Goal: Task Accomplishment & Management: Manage account settings

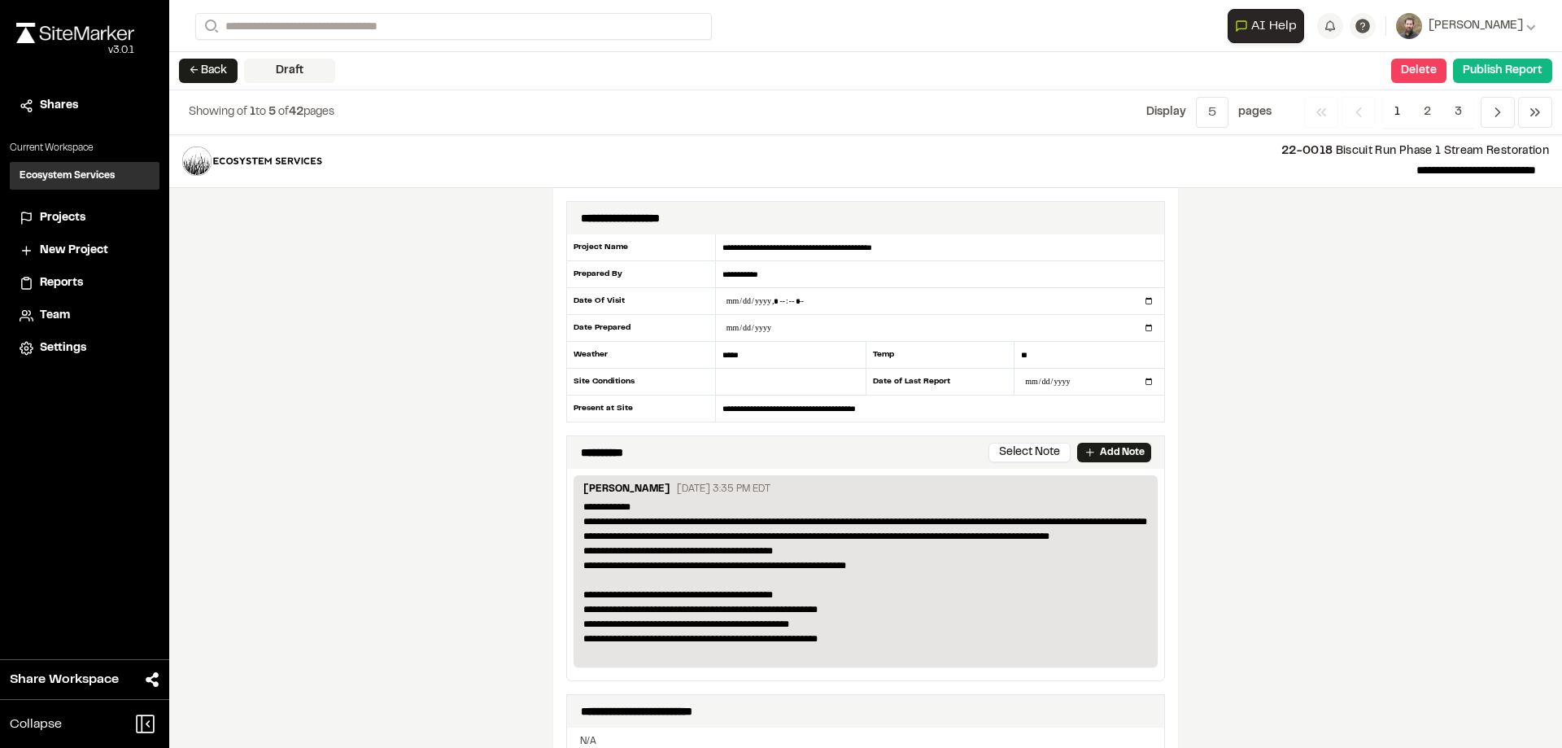
scroll to position [2855, 0]
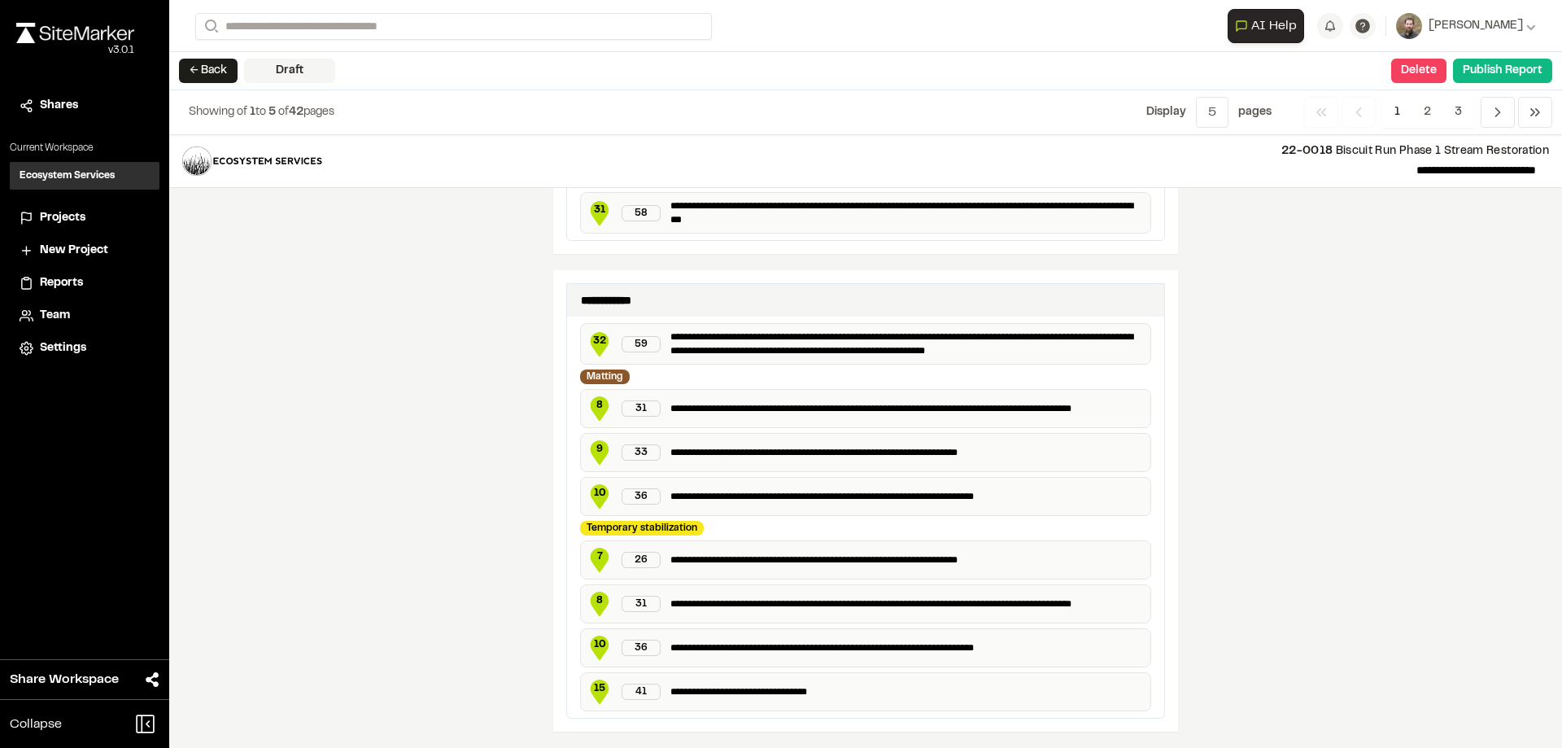
click at [55, 177] on h3 "Ecosystem Services" at bounding box center [67, 175] width 95 height 15
click at [62, 169] on h3 "Ecosystem Services" at bounding box center [67, 175] width 95 height 15
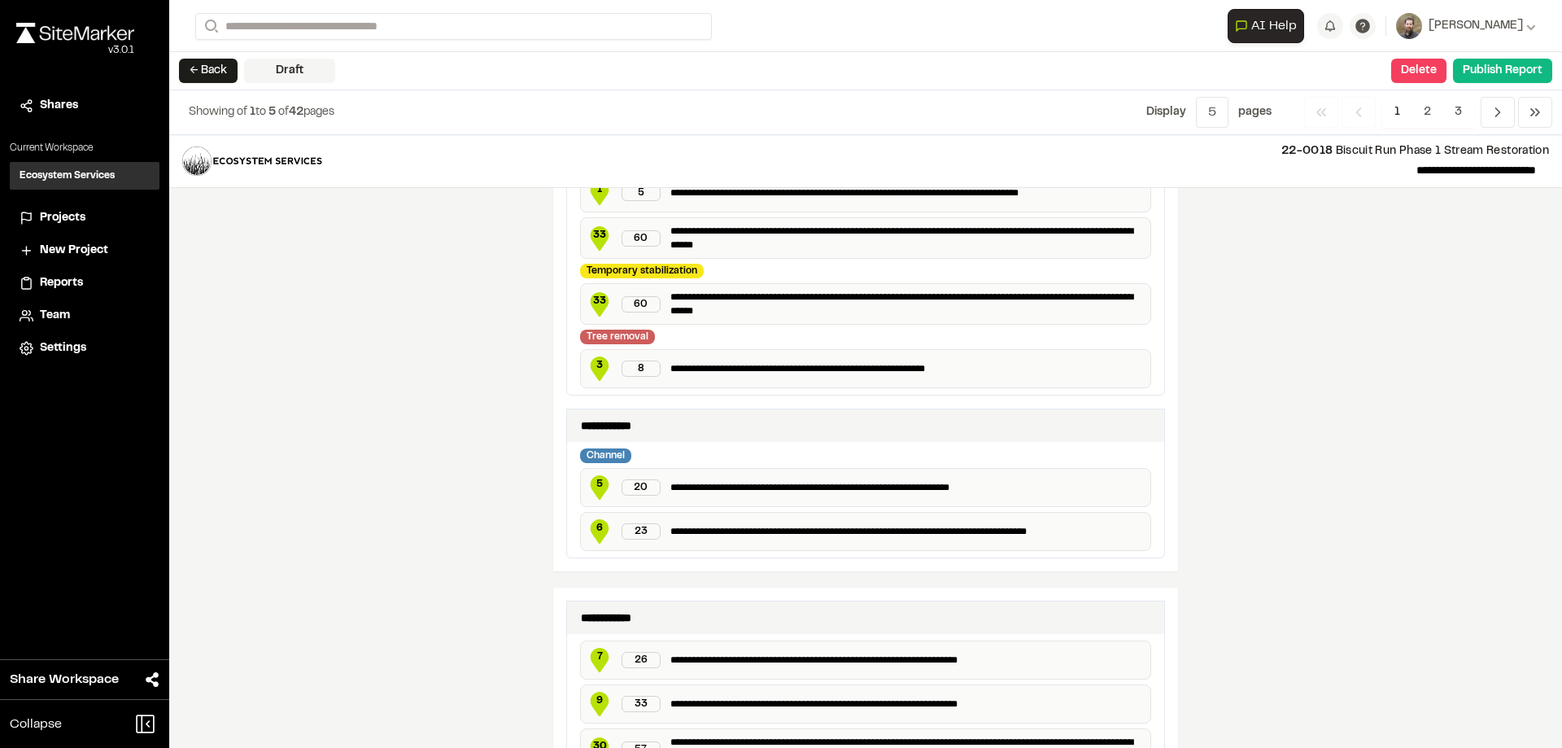
scroll to position [1069, 0]
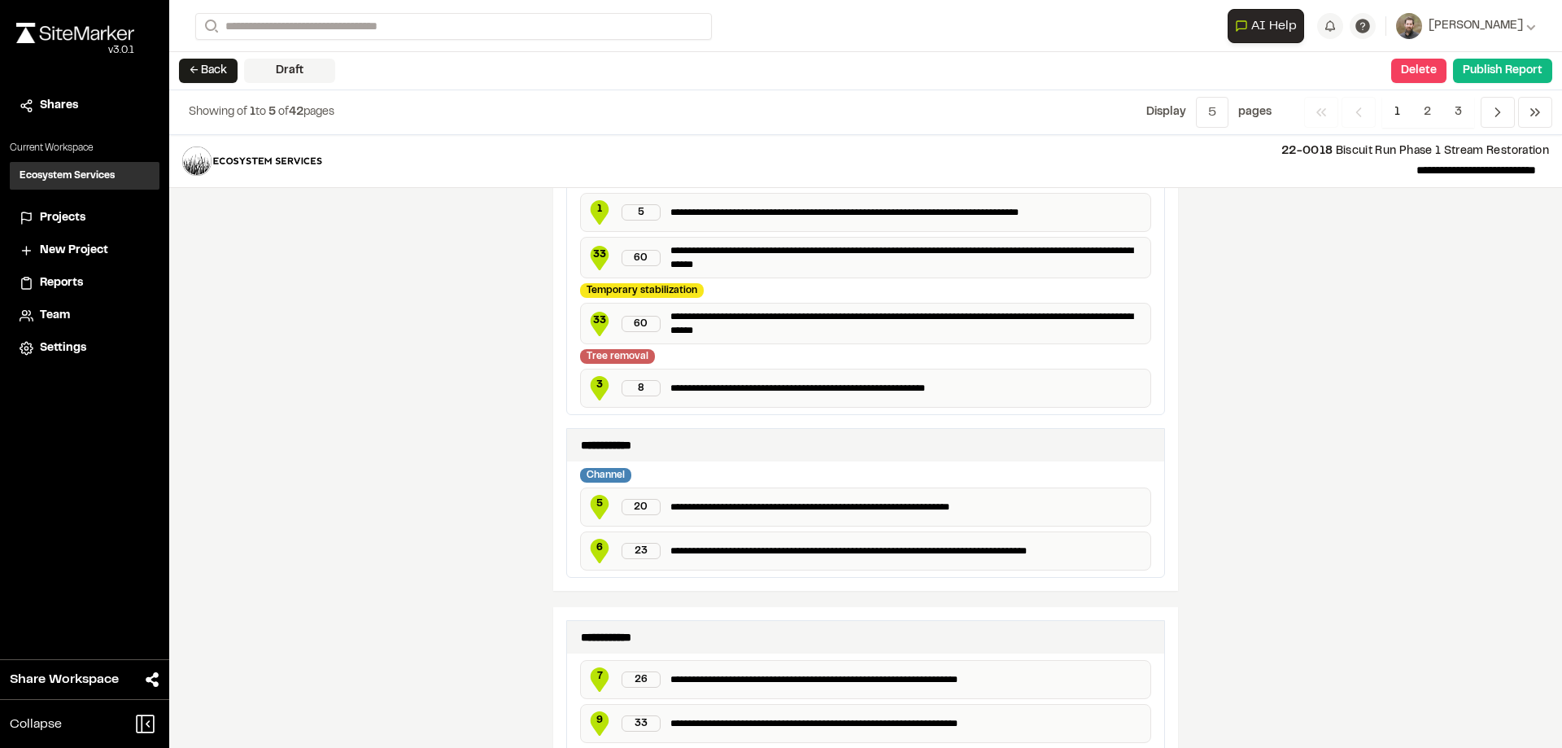
click at [63, 217] on span "Projects" at bounding box center [63, 218] width 46 height 18
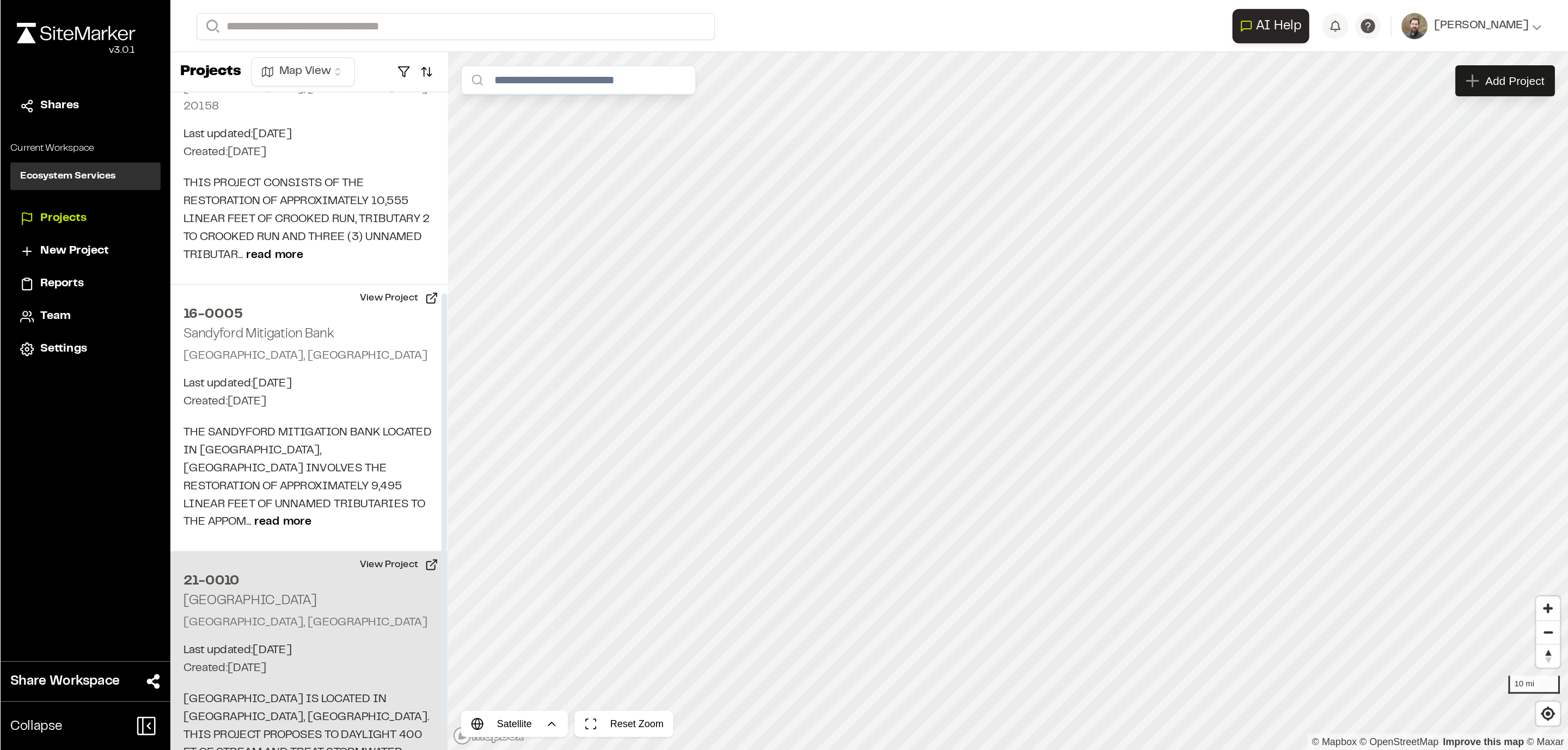
scroll to position [225, 0]
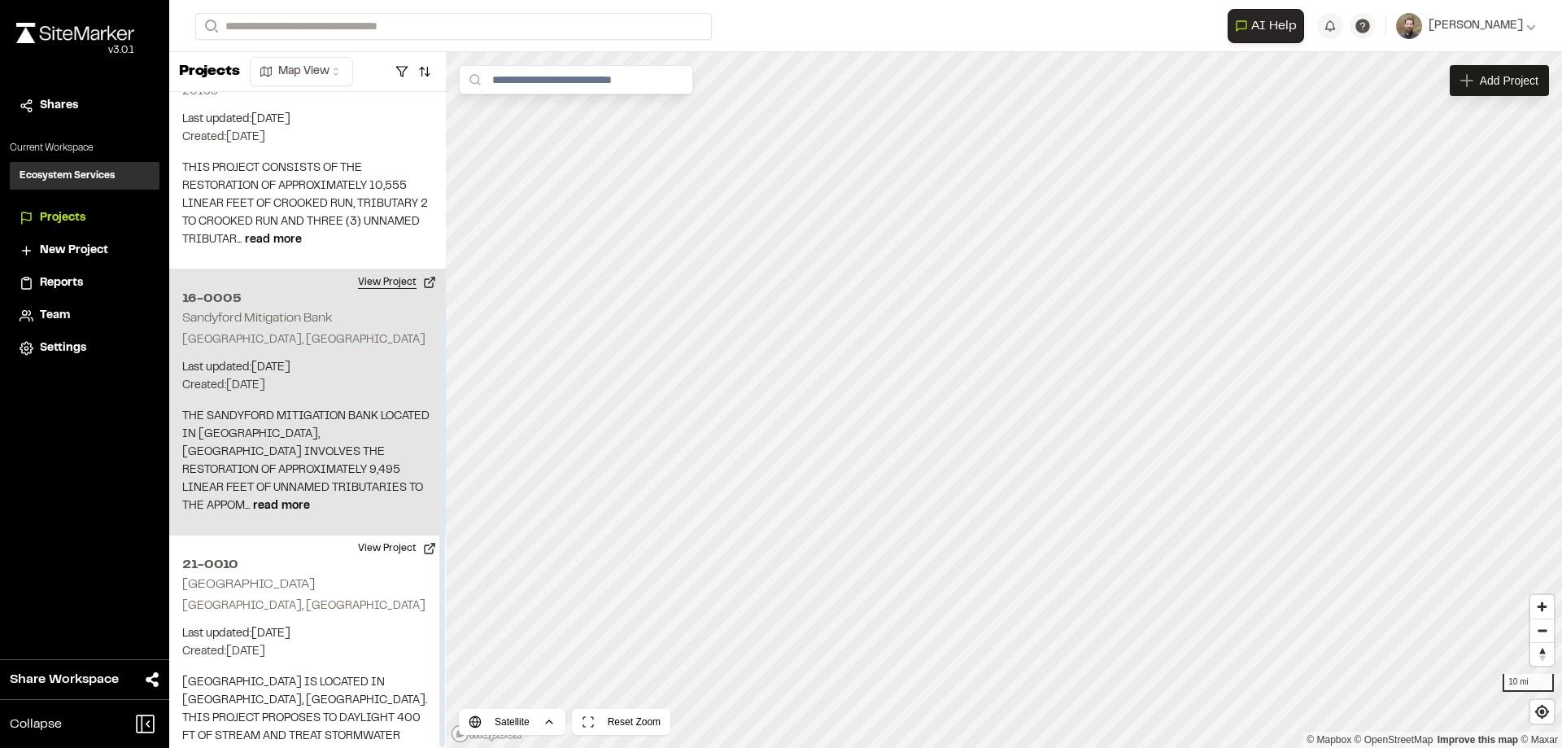
click at [396, 269] on button "View Project" at bounding box center [397, 282] width 98 height 26
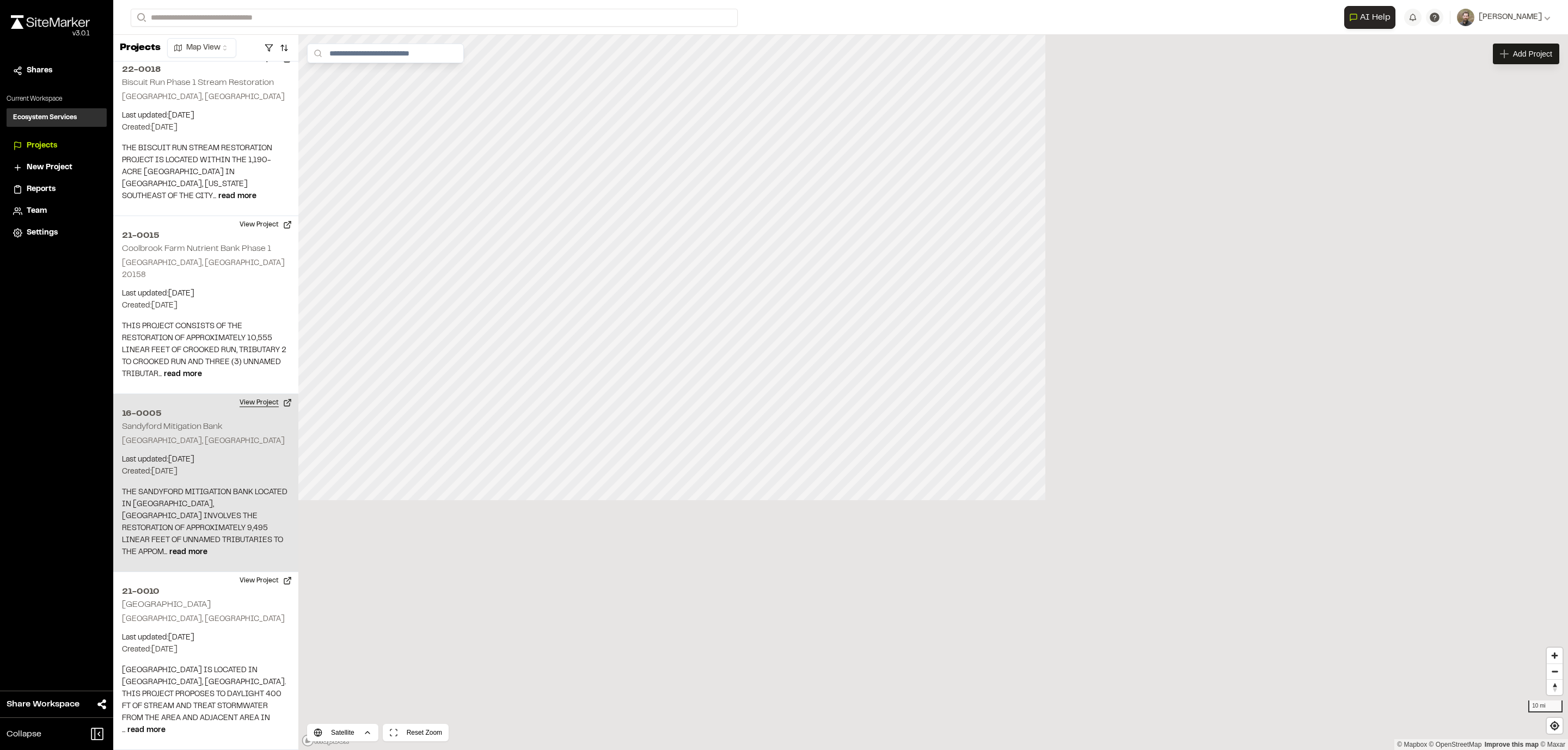
scroll to position [0, 0]
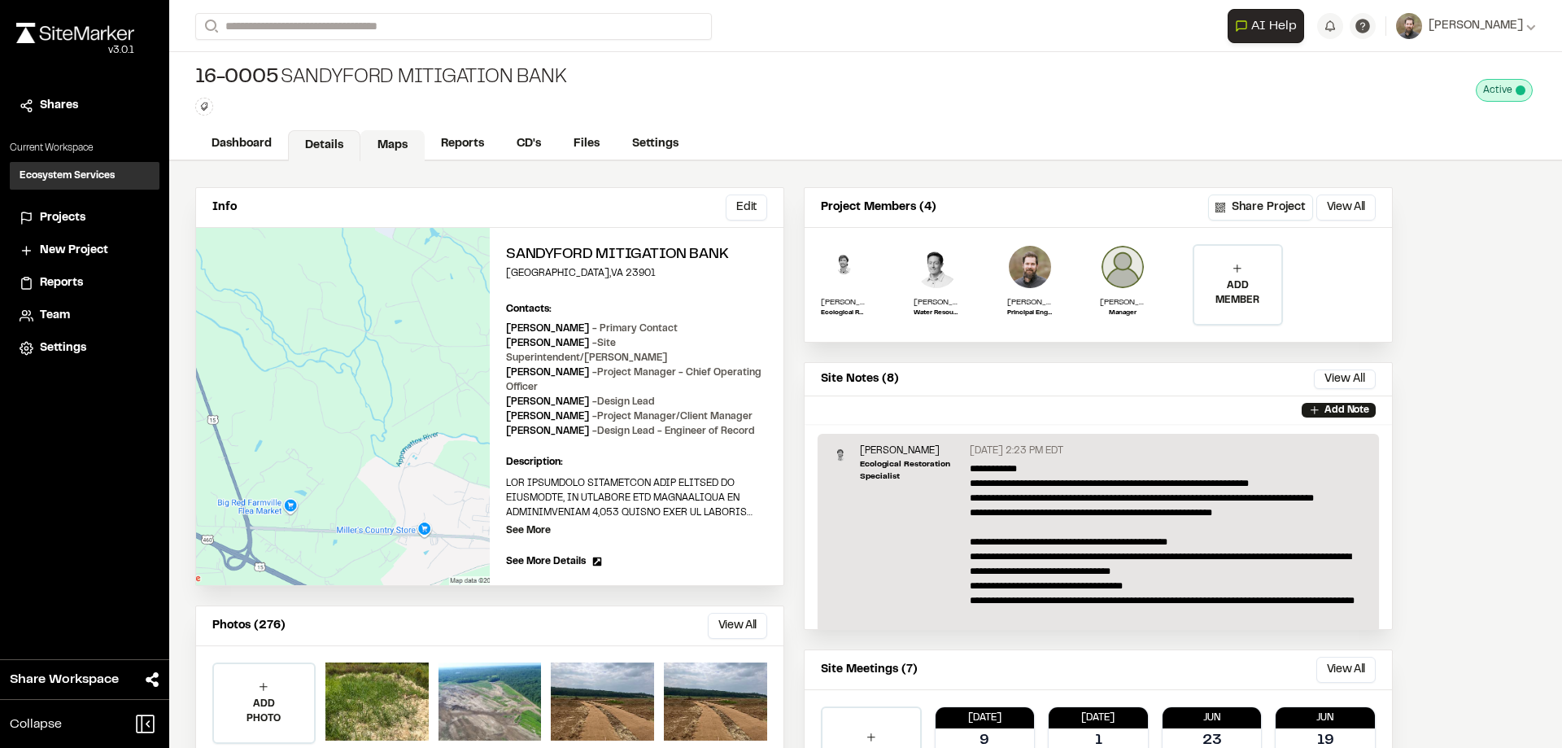
click at [406, 146] on link "Maps" at bounding box center [392, 145] width 64 height 31
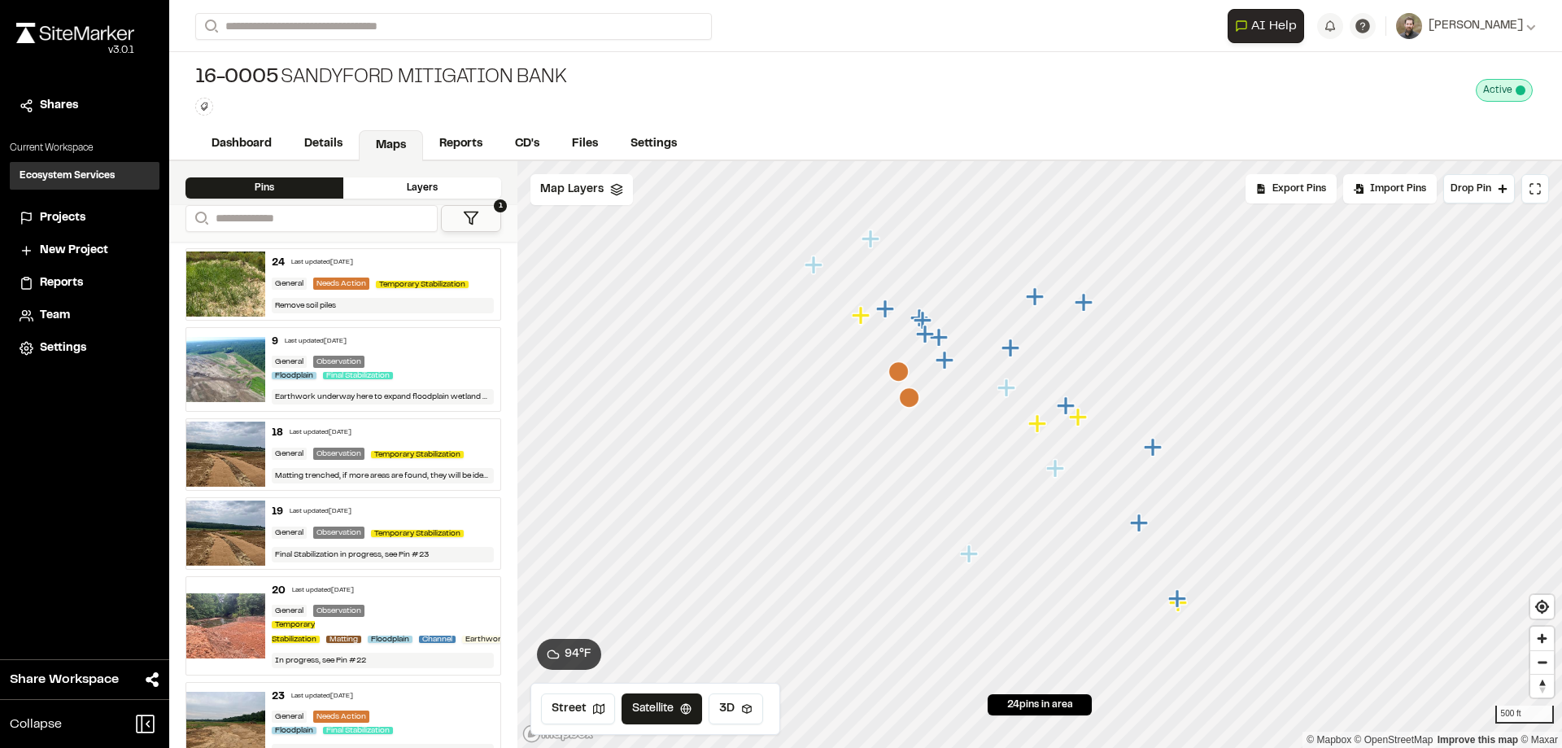
click at [461, 186] on div "Layers" at bounding box center [422, 187] width 158 height 21
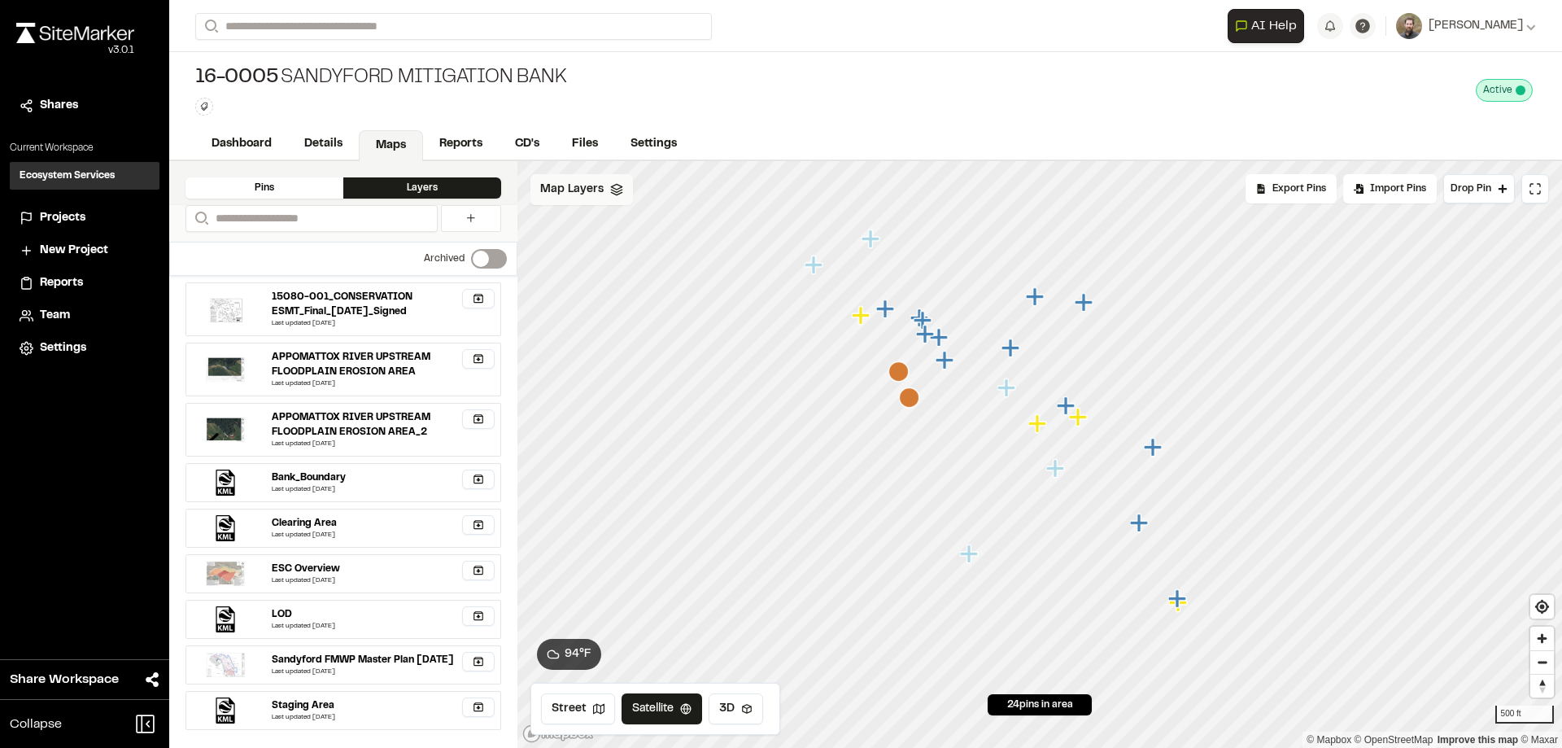
click at [591, 190] on span "Map Layers" at bounding box center [571, 190] width 63 height 18
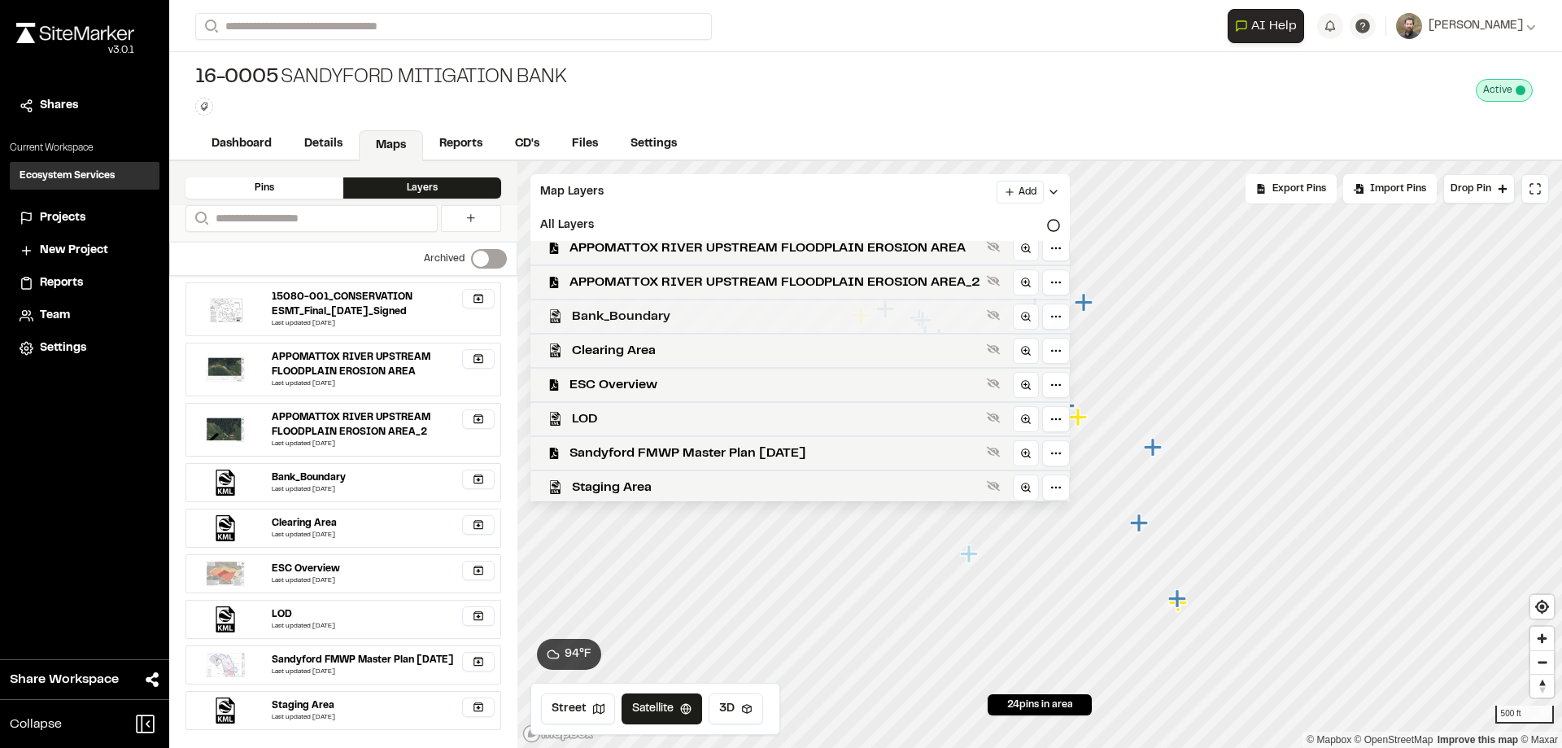
scroll to position [50, 0]
click at [989, 443] on icon at bounding box center [993, 449] width 13 height 13
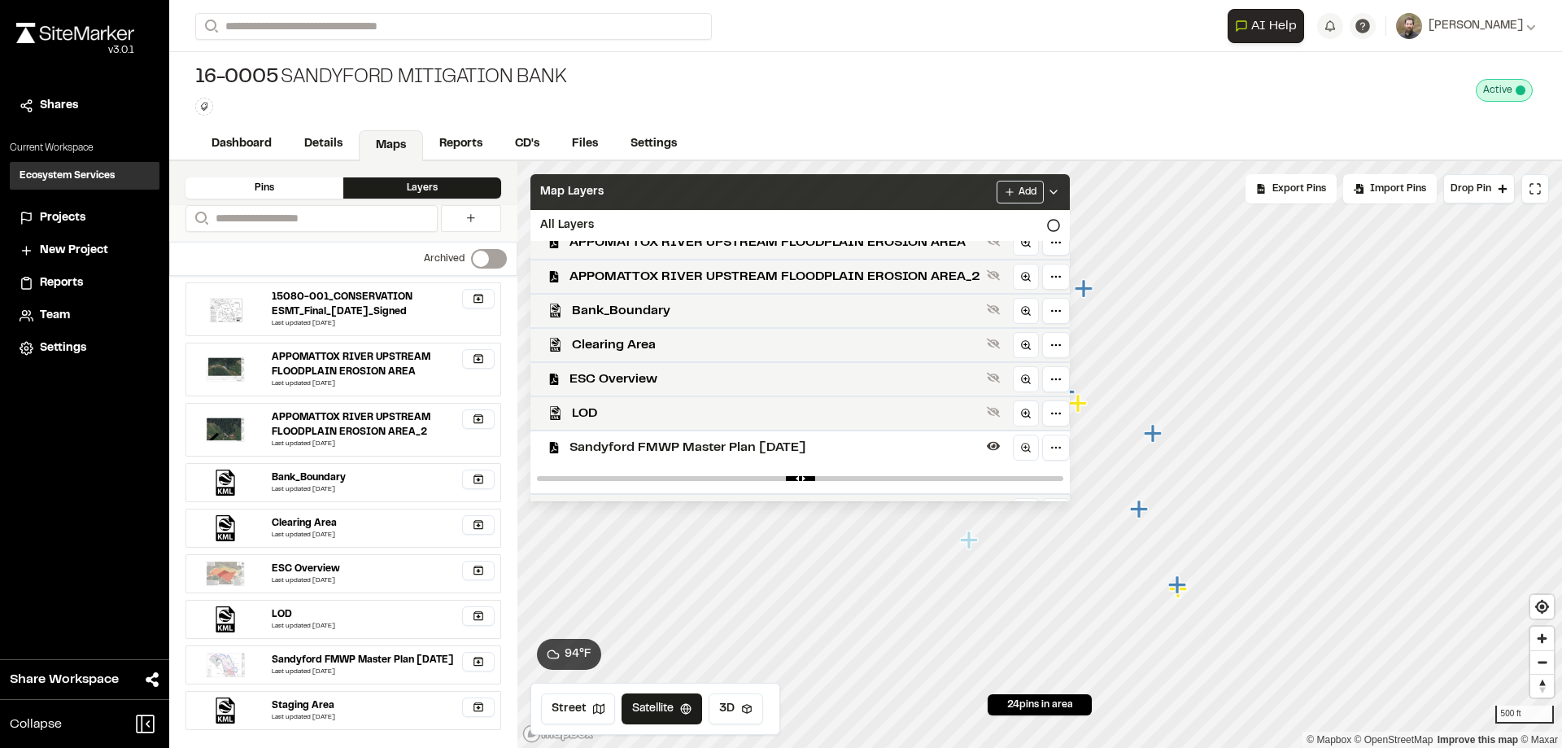
click at [1060, 187] on icon at bounding box center [1053, 192] width 13 height 13
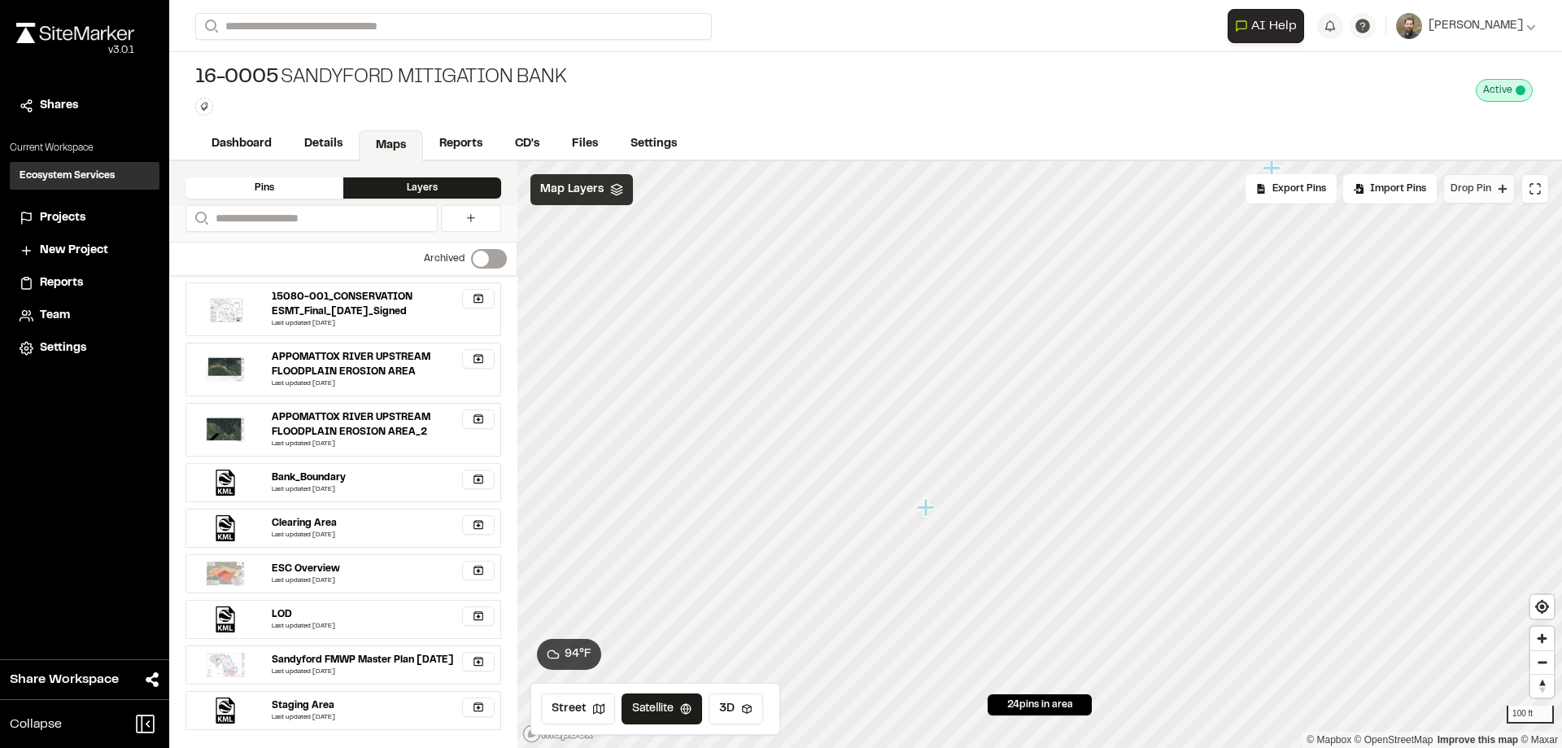
click at [1493, 186] on button "Drop Pin" at bounding box center [1480, 188] width 72 height 29
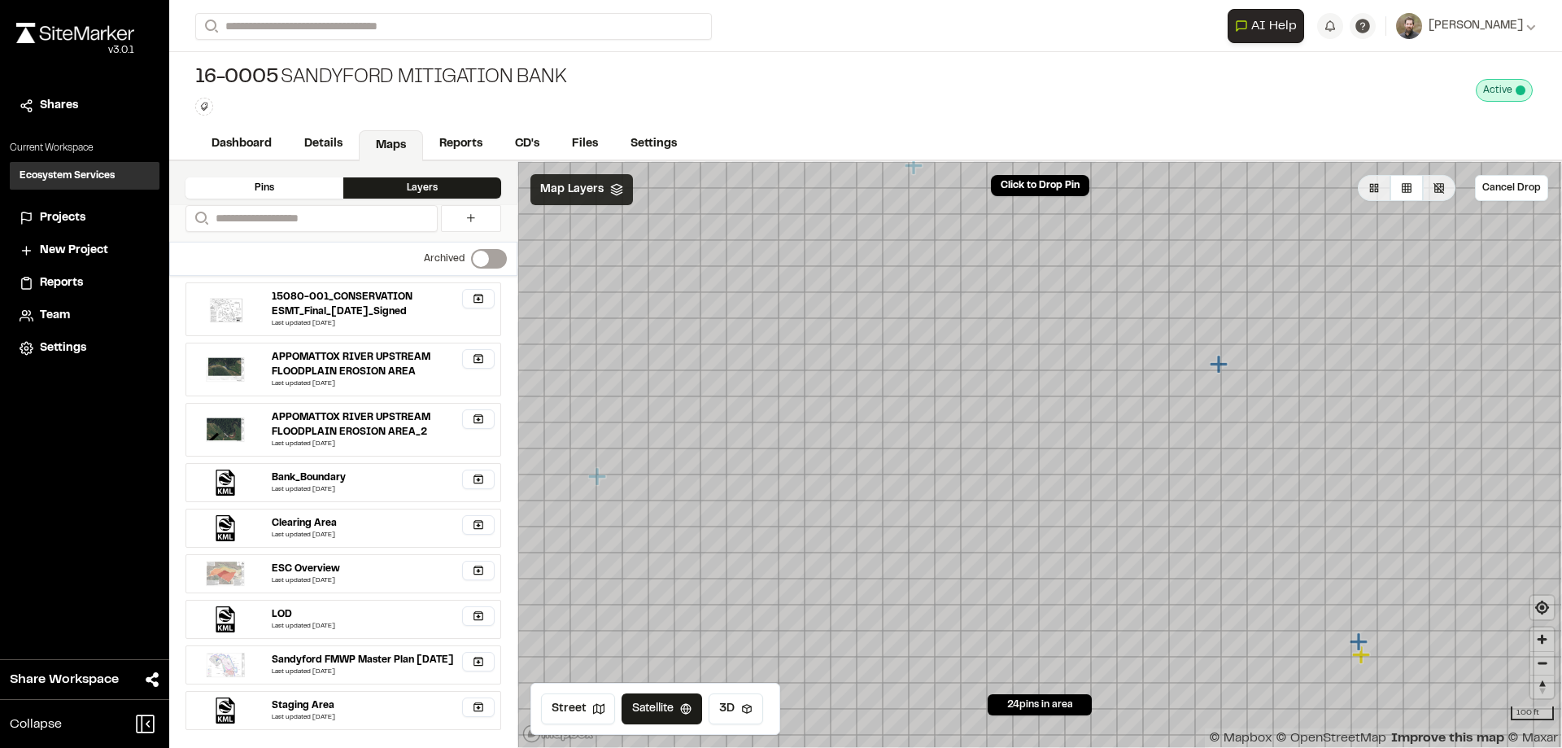
click at [1355, 639] on icon "Map marker" at bounding box center [1360, 641] width 21 height 21
click at [1512, 188] on button "Cancel Drop" at bounding box center [1511, 188] width 73 height 26
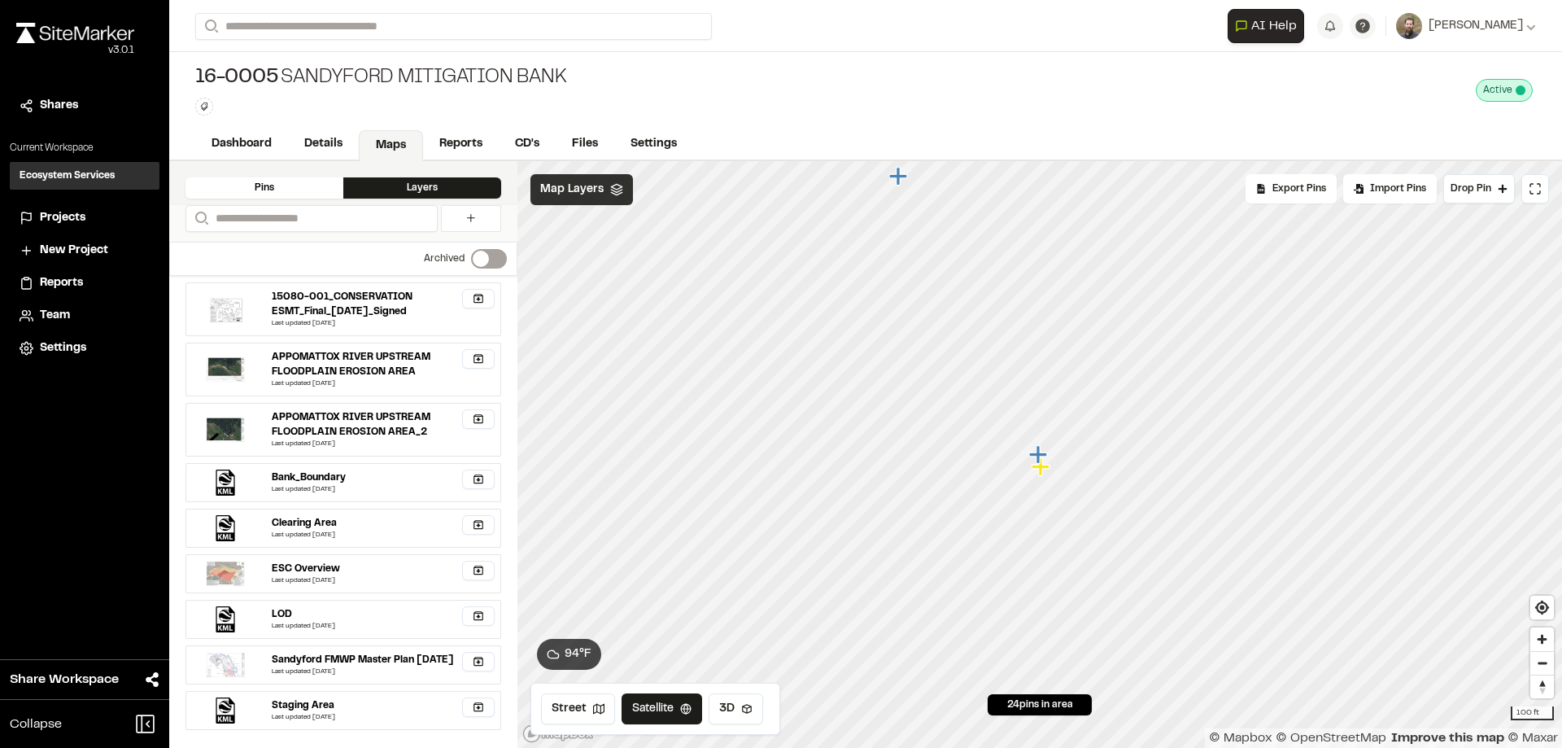
click at [1033, 452] on icon "Map marker" at bounding box center [1039, 454] width 21 height 21
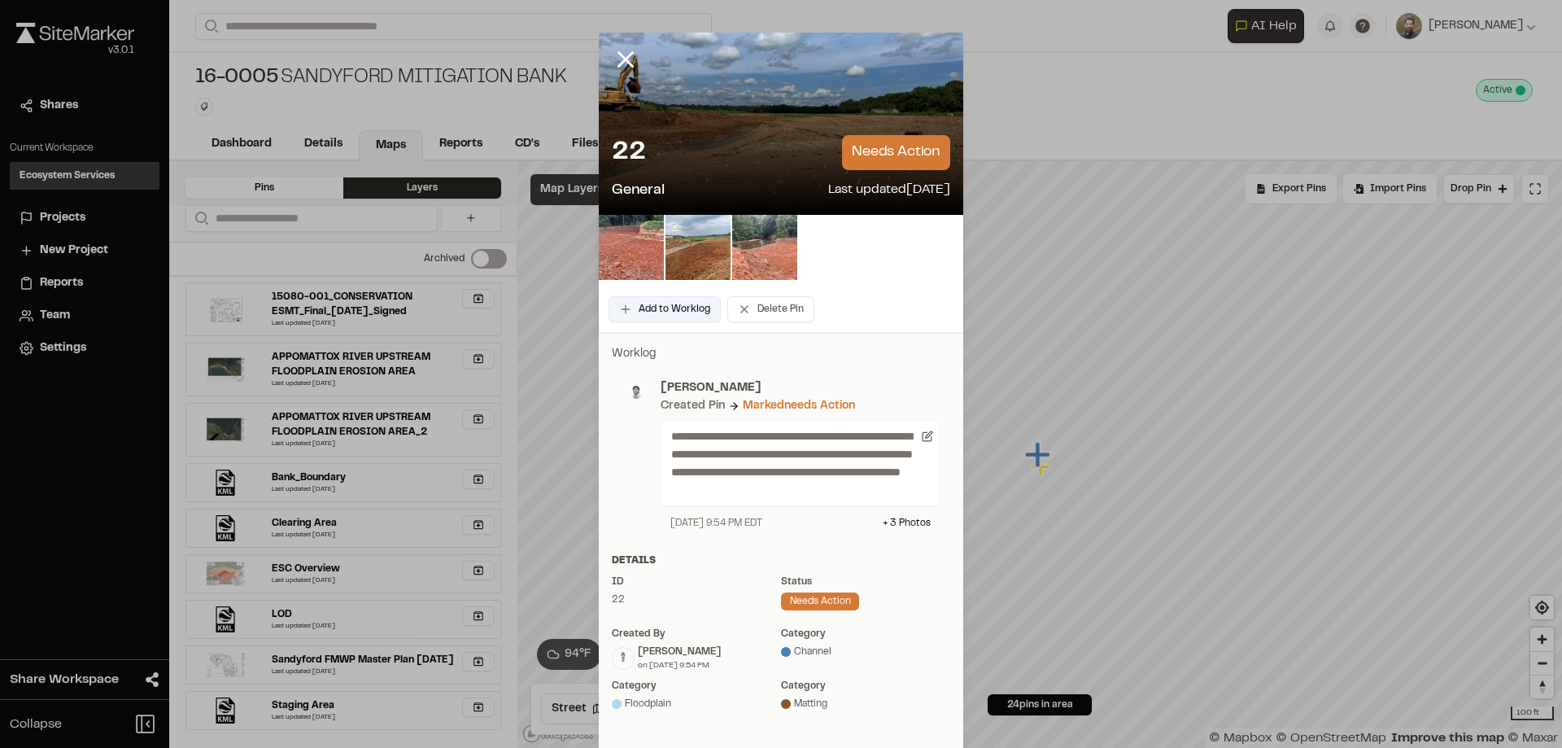
click at [664, 310] on button "Add to Worklog" at bounding box center [665, 309] width 112 height 26
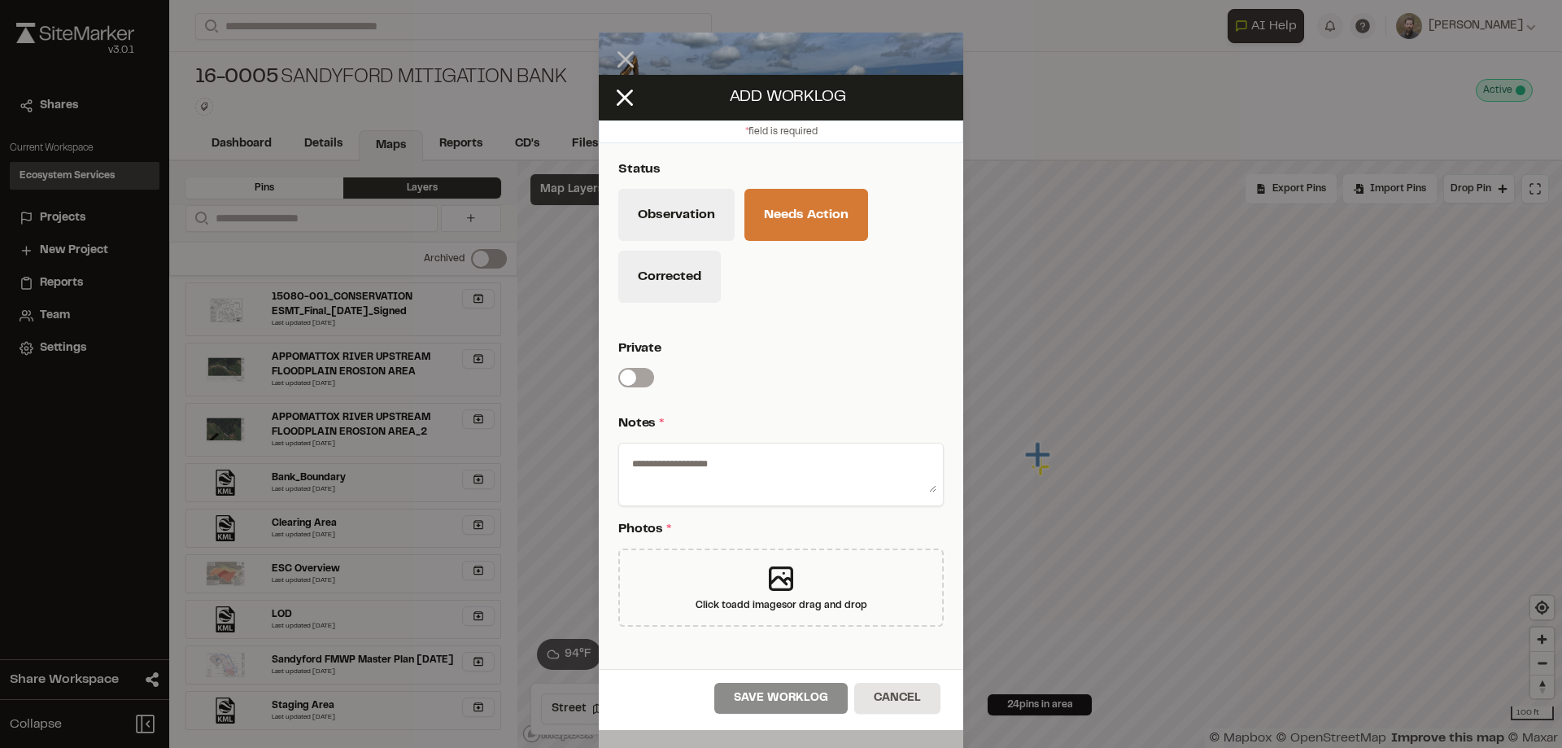
click at [688, 463] on textarea at bounding box center [781, 471] width 311 height 42
type textarea "**********"
click at [771, 579] on icon at bounding box center [782, 579] width 22 height 22
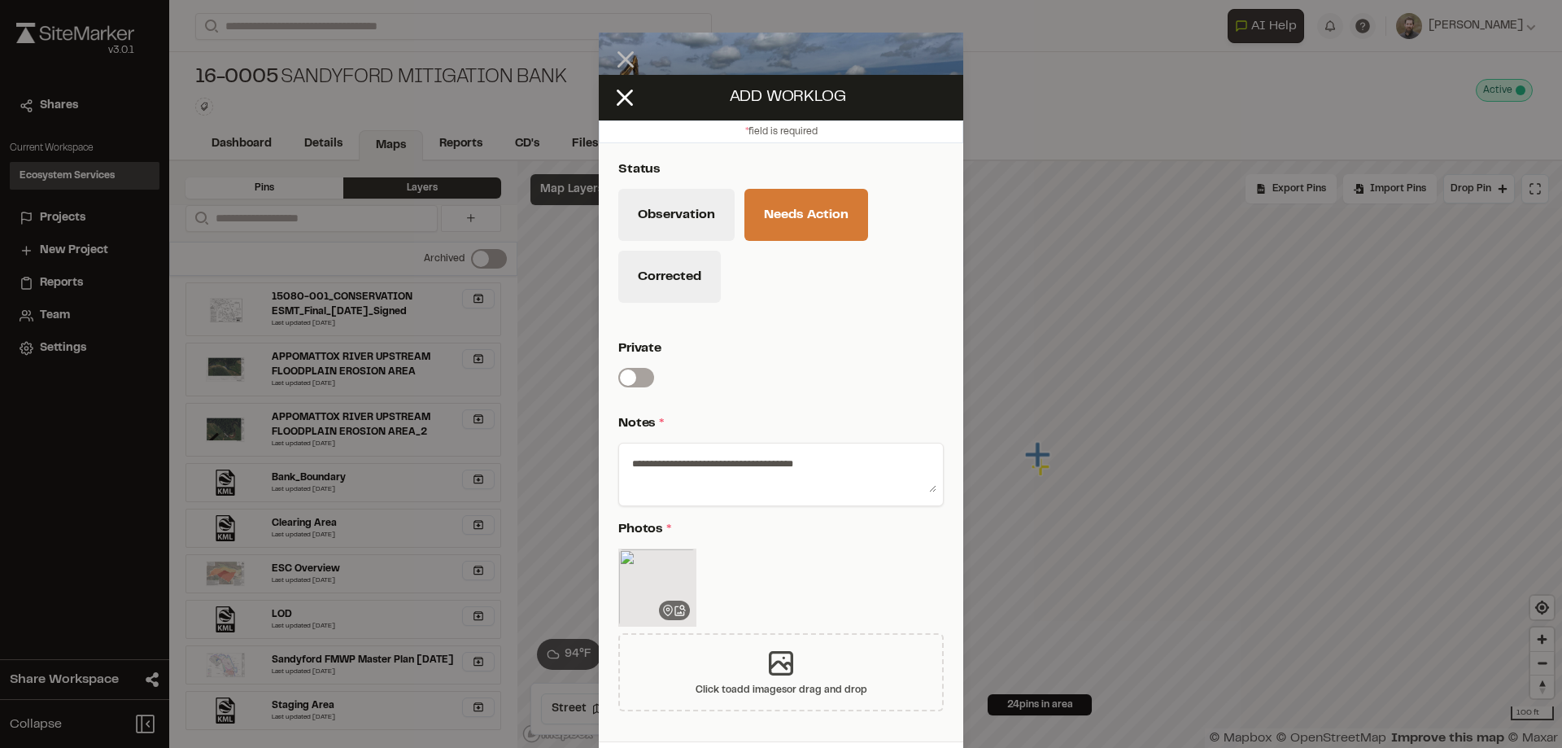
click at [749, 677] on div "Click to add images or drag and drop" at bounding box center [781, 672] width 326 height 78
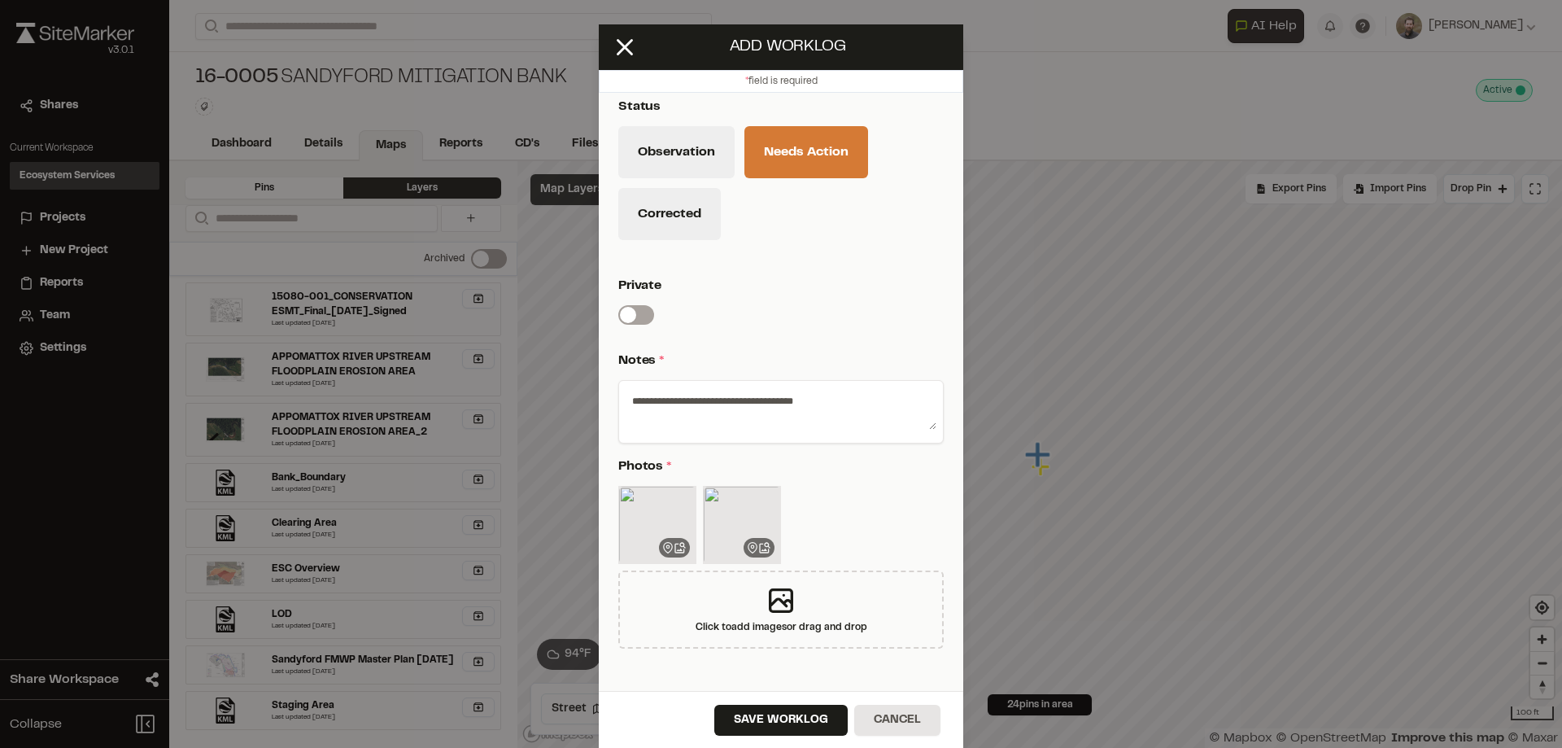
scroll to position [55, 0]
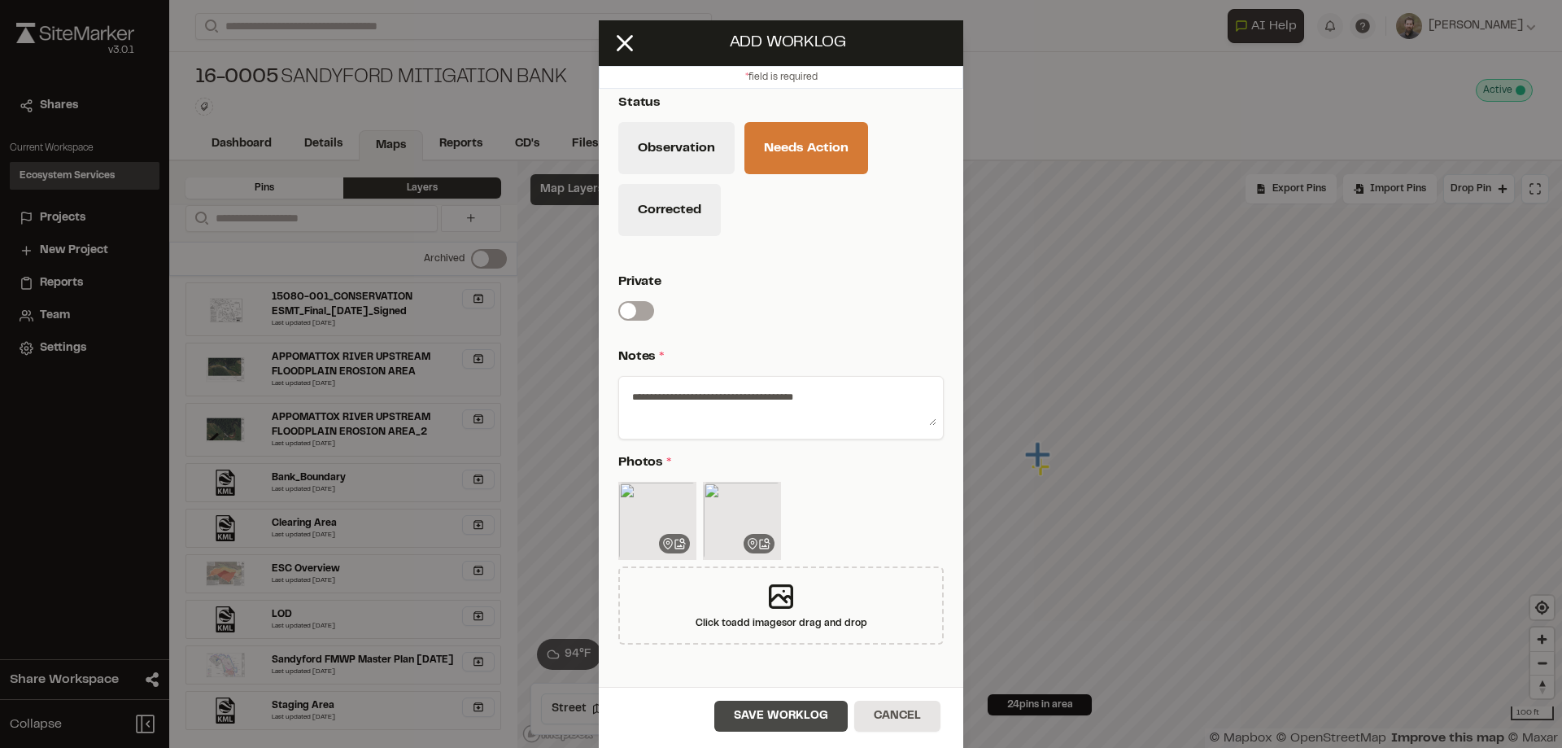
click at [765, 710] on button "Save Worklog" at bounding box center [780, 716] width 133 height 31
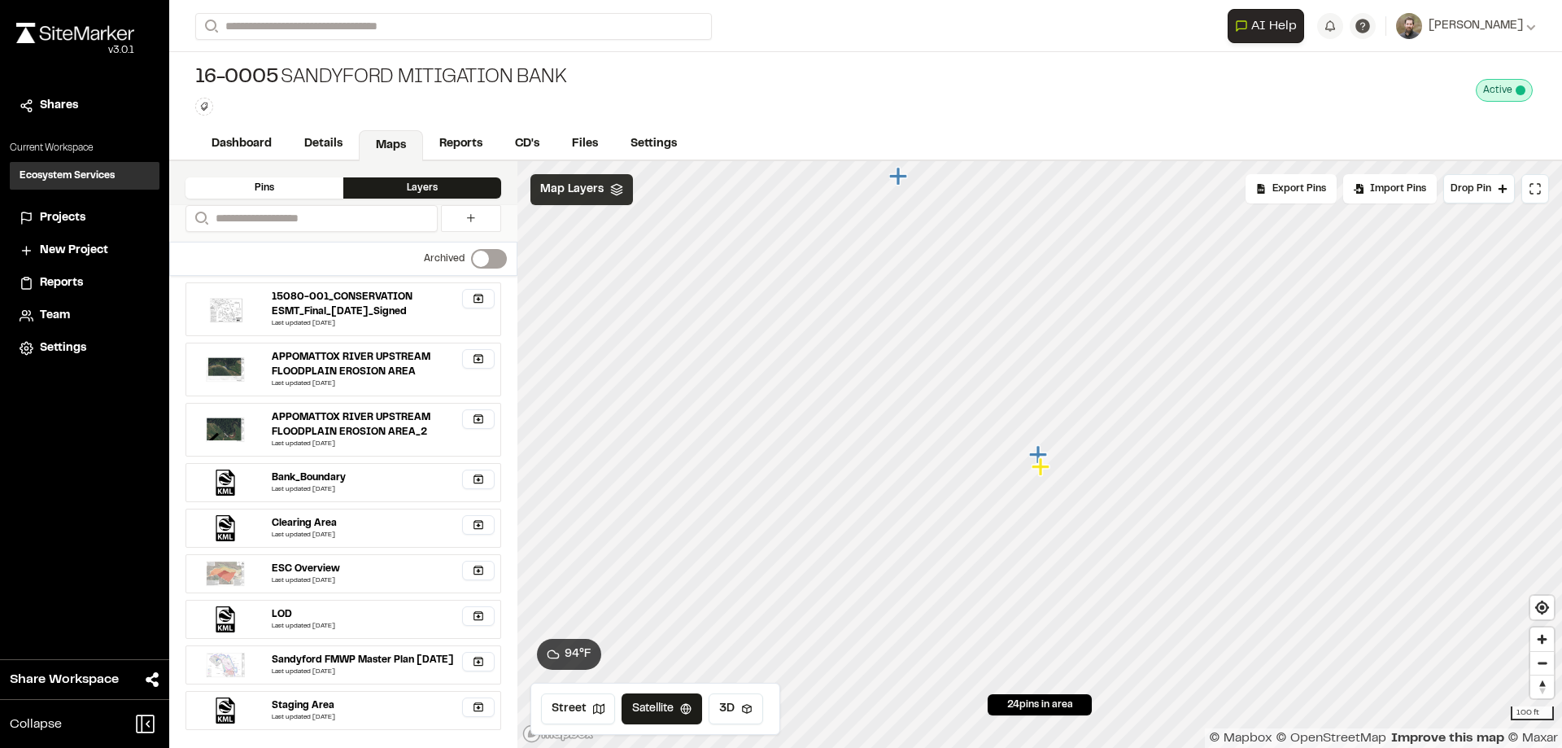
click at [1038, 465] on icon "Map marker" at bounding box center [1041, 466] width 18 height 18
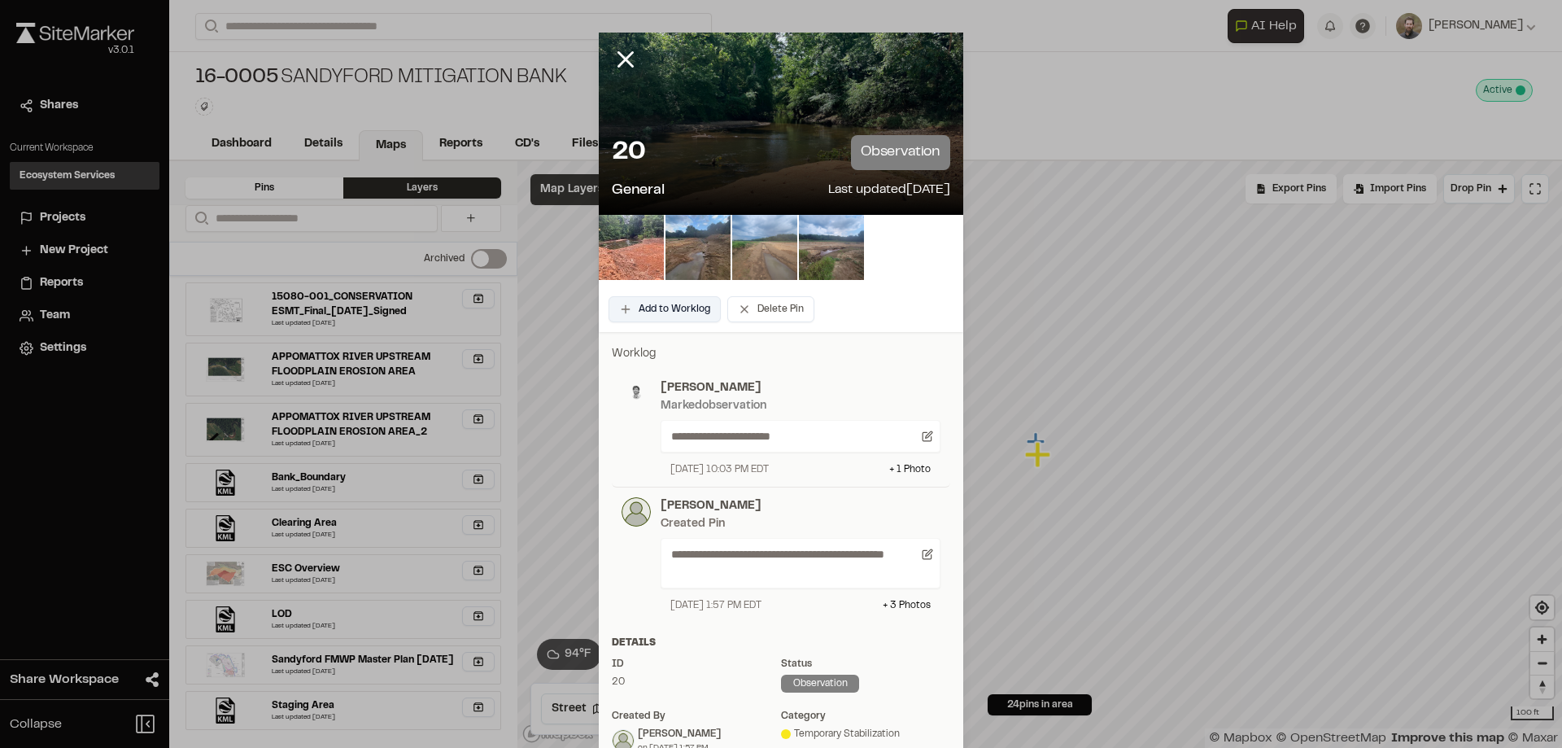
click at [661, 308] on button "Add to Worklog" at bounding box center [665, 309] width 112 height 26
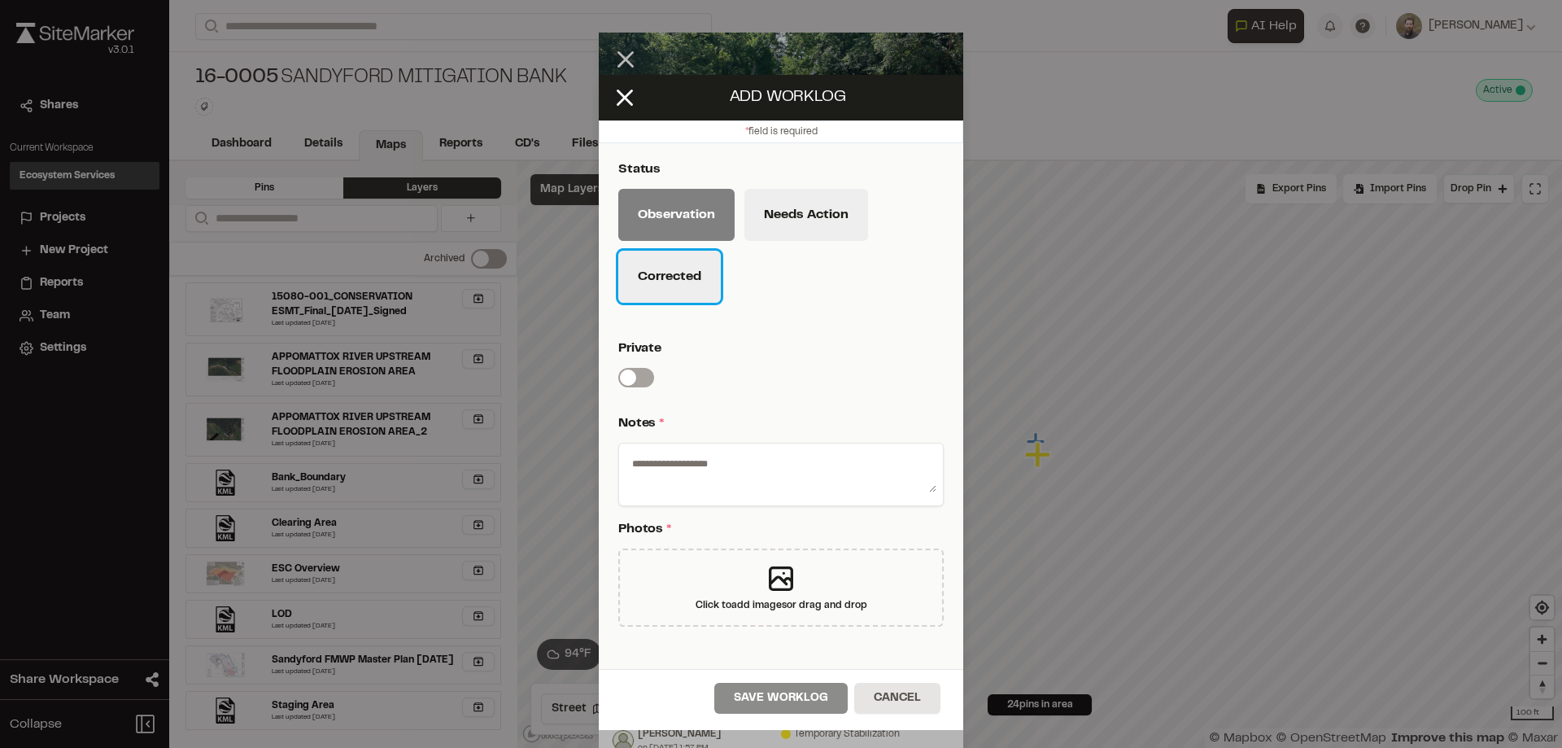
click at [675, 264] on button "Corrected" at bounding box center [669, 277] width 103 height 52
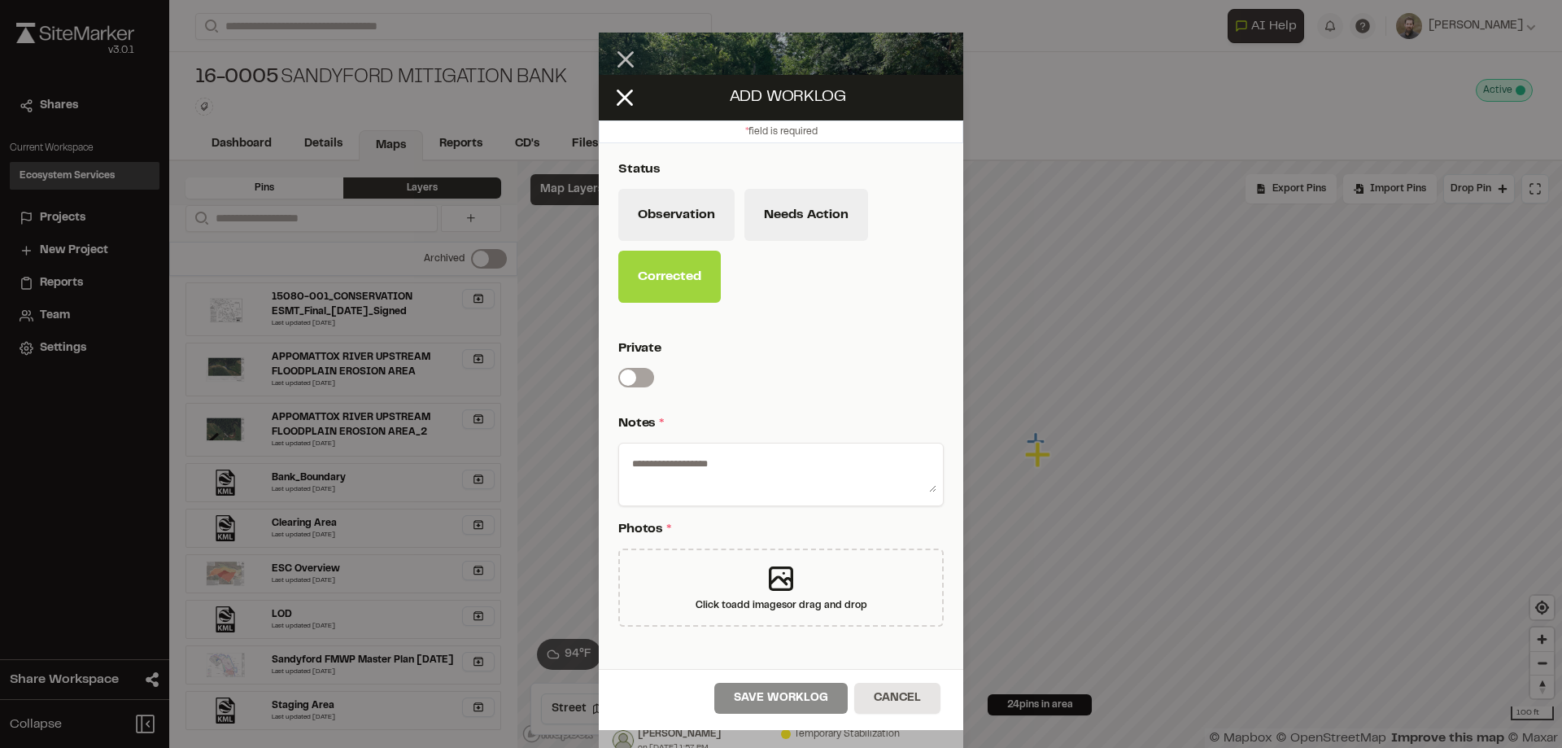
click at [703, 458] on textarea at bounding box center [781, 471] width 311 height 42
type textarea "**********"
click at [782, 563] on icon at bounding box center [781, 578] width 33 height 33
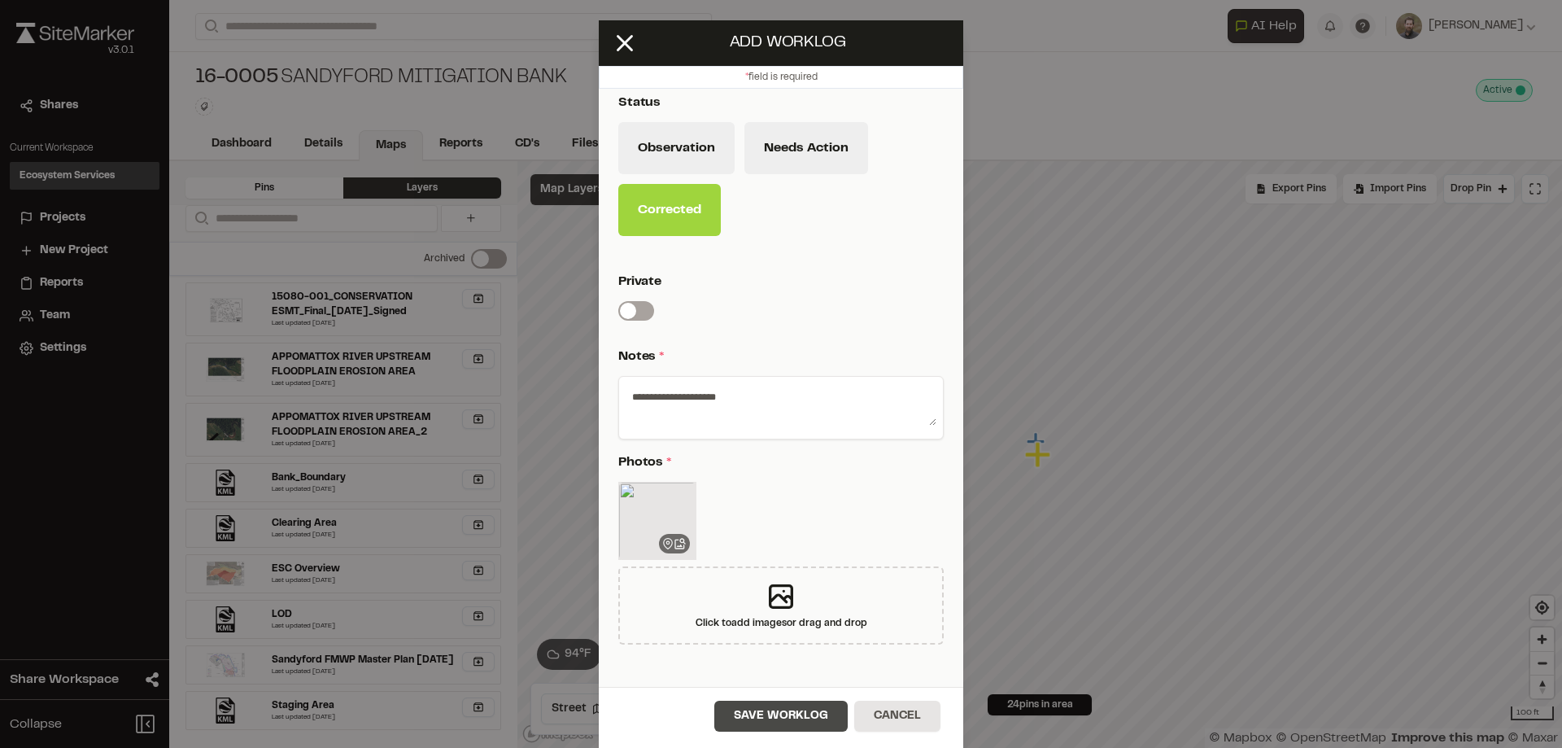
click at [757, 717] on button "Save Worklog" at bounding box center [780, 716] width 133 height 31
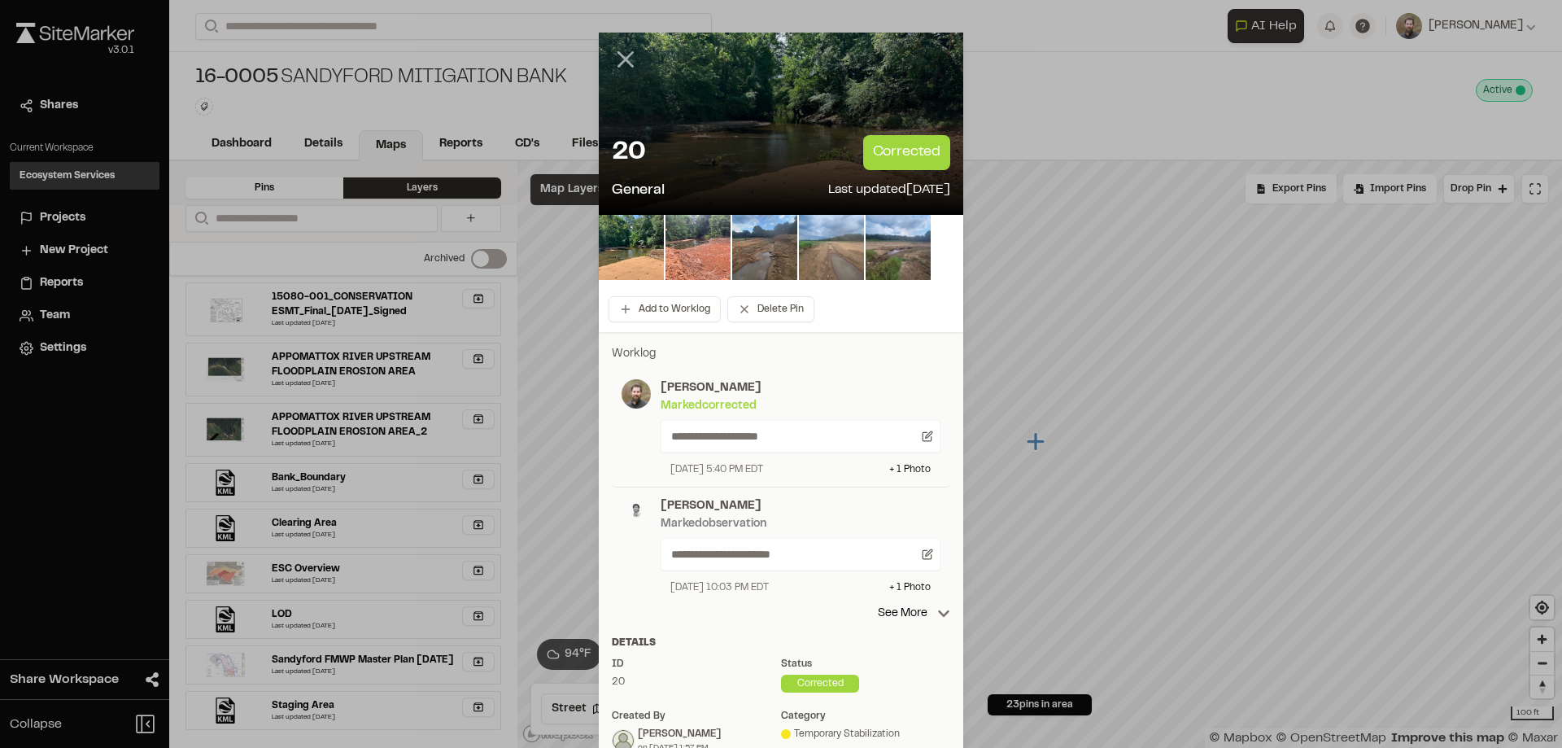
click at [619, 60] on line at bounding box center [626, 60] width 14 height 14
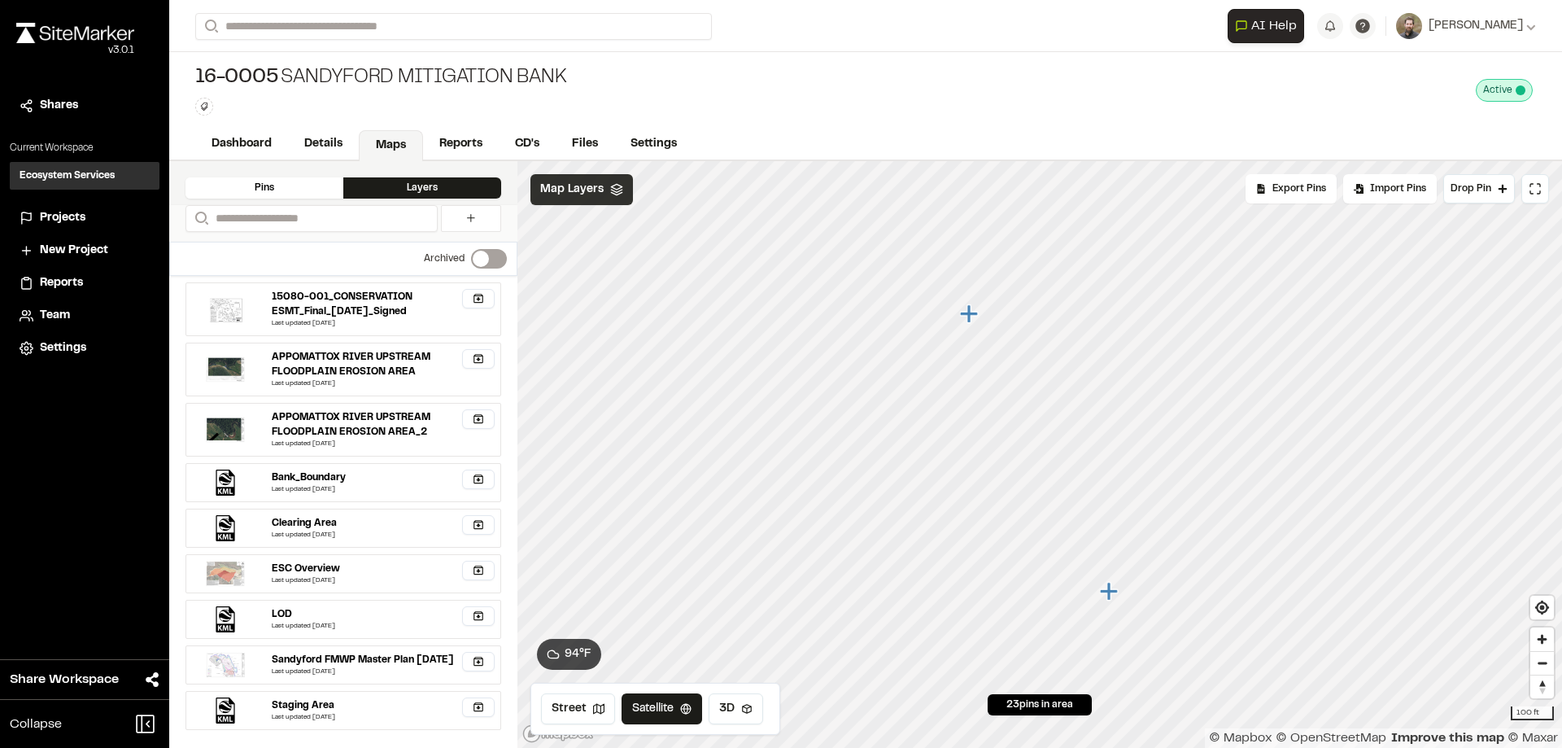
click at [968, 315] on icon "Map marker" at bounding box center [969, 313] width 18 height 18
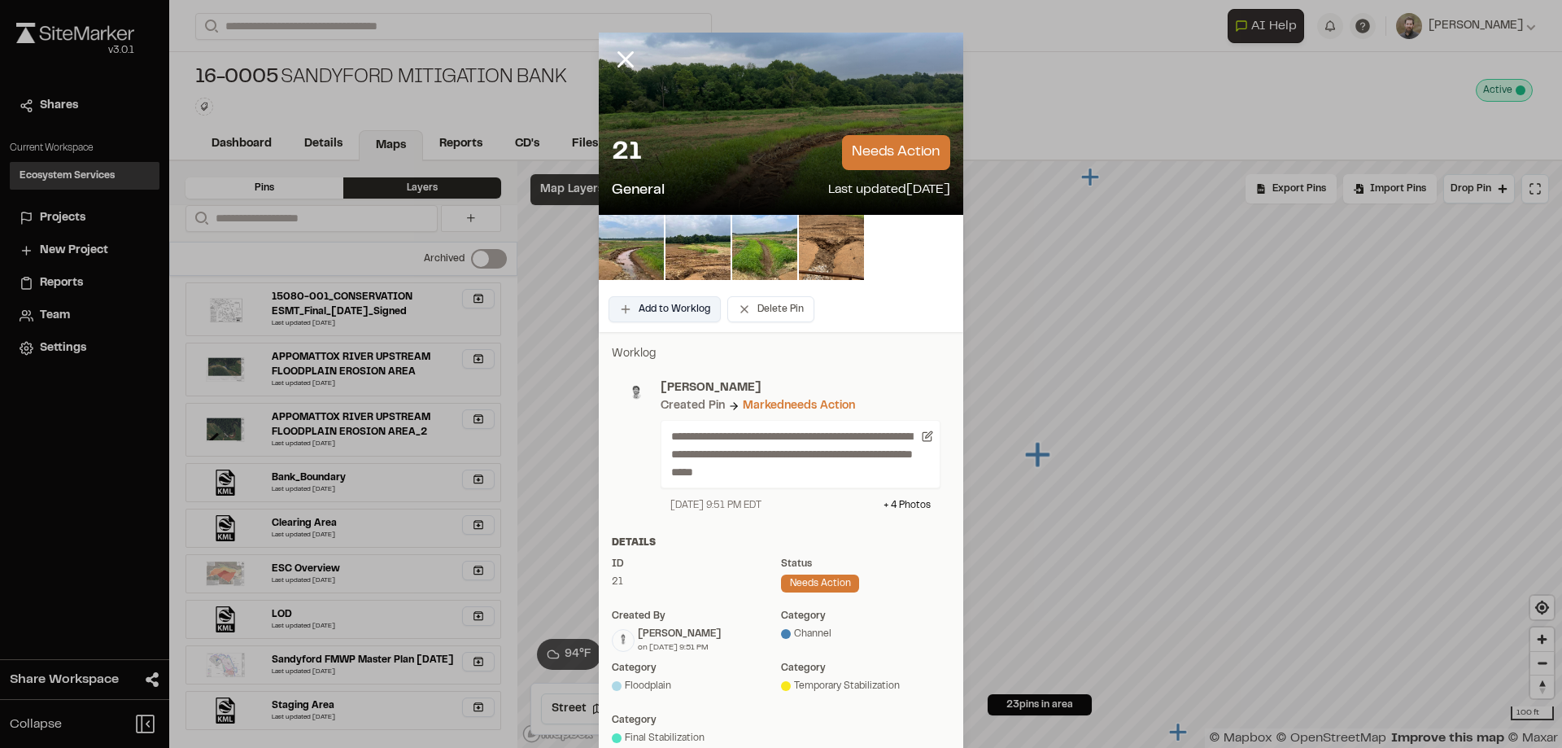
click at [658, 304] on button "Add to Worklog" at bounding box center [665, 309] width 112 height 26
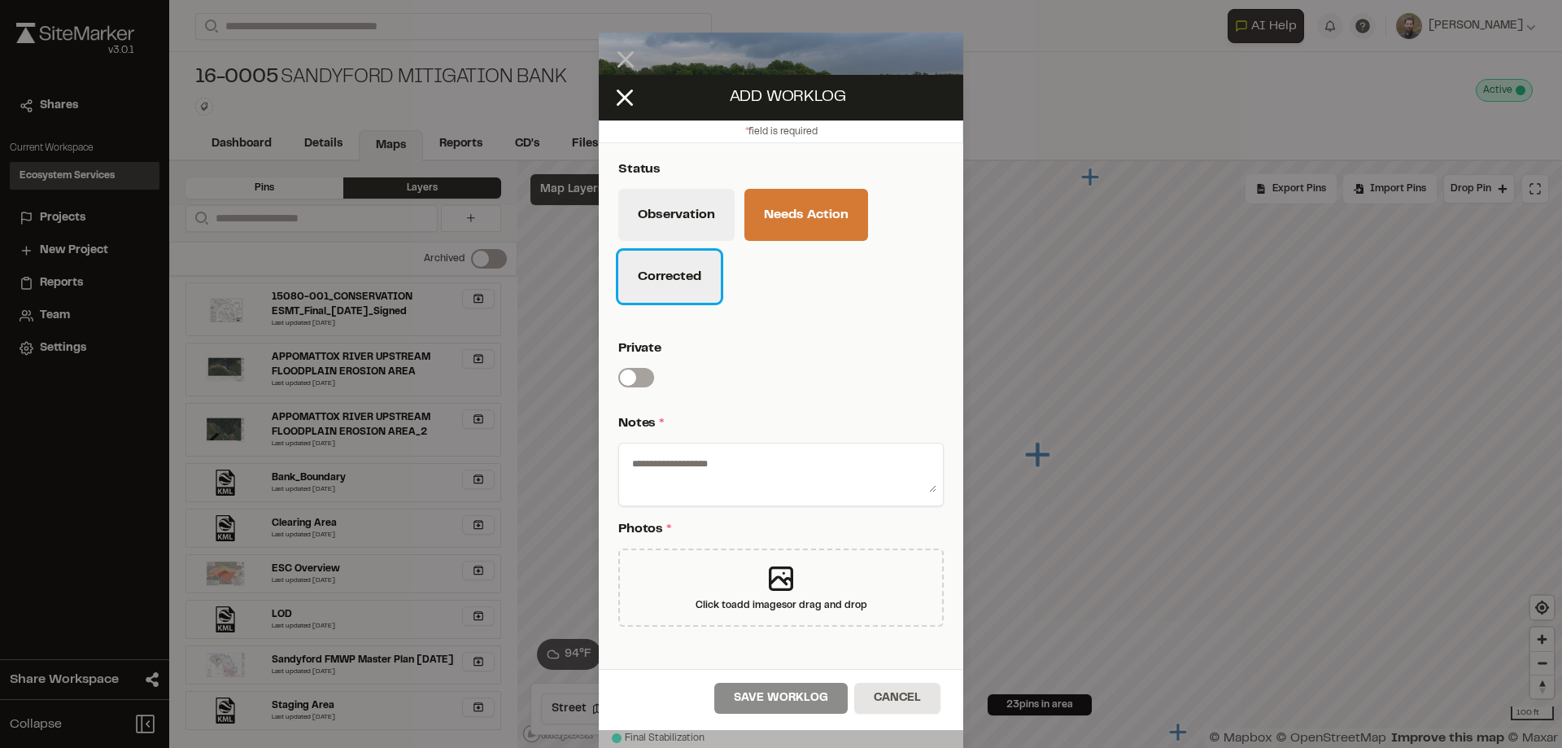
click at [666, 267] on button "Corrected" at bounding box center [669, 277] width 103 height 52
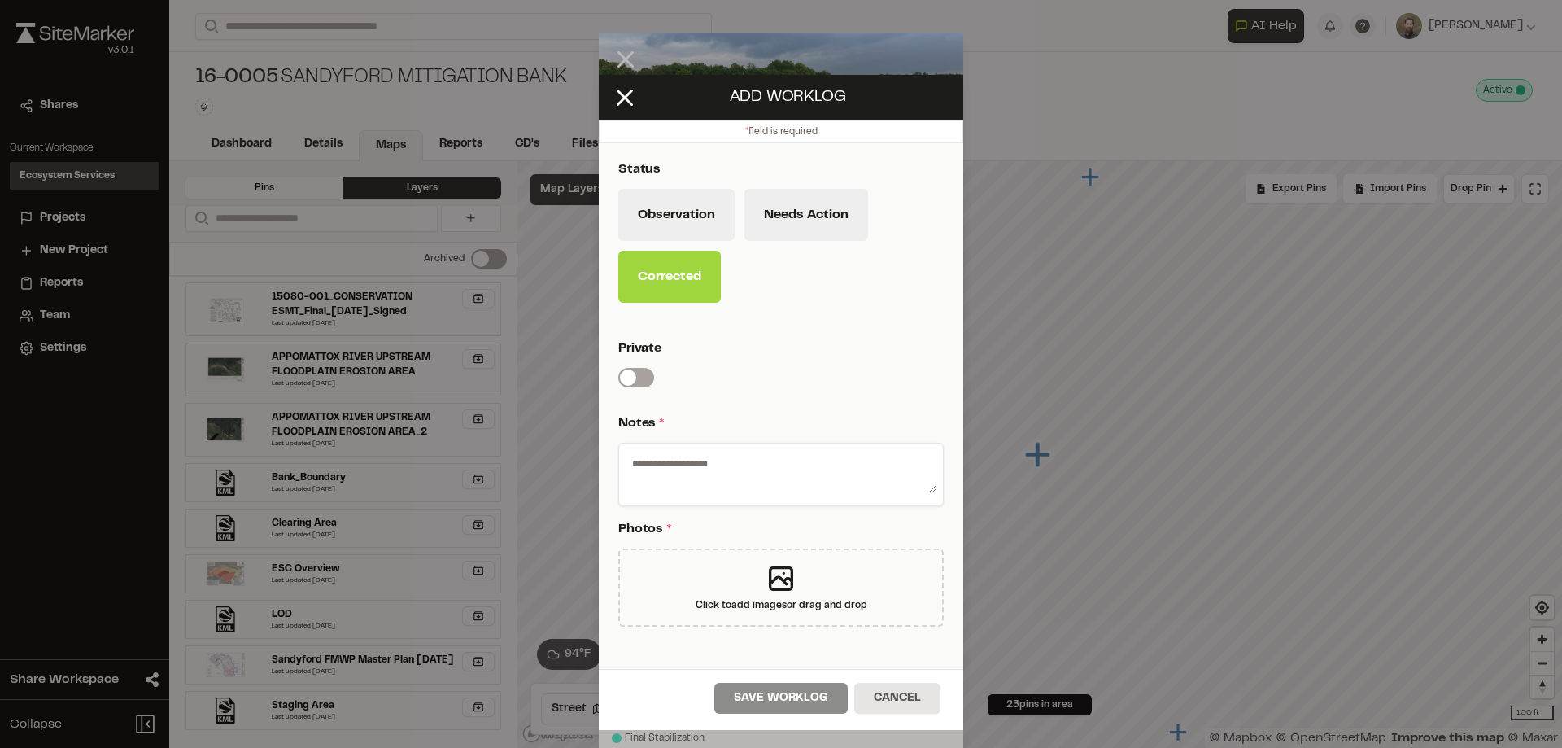
click at [714, 468] on textarea at bounding box center [781, 471] width 311 height 42
type textarea "**********"
click at [776, 583] on icon at bounding box center [781, 578] width 33 height 33
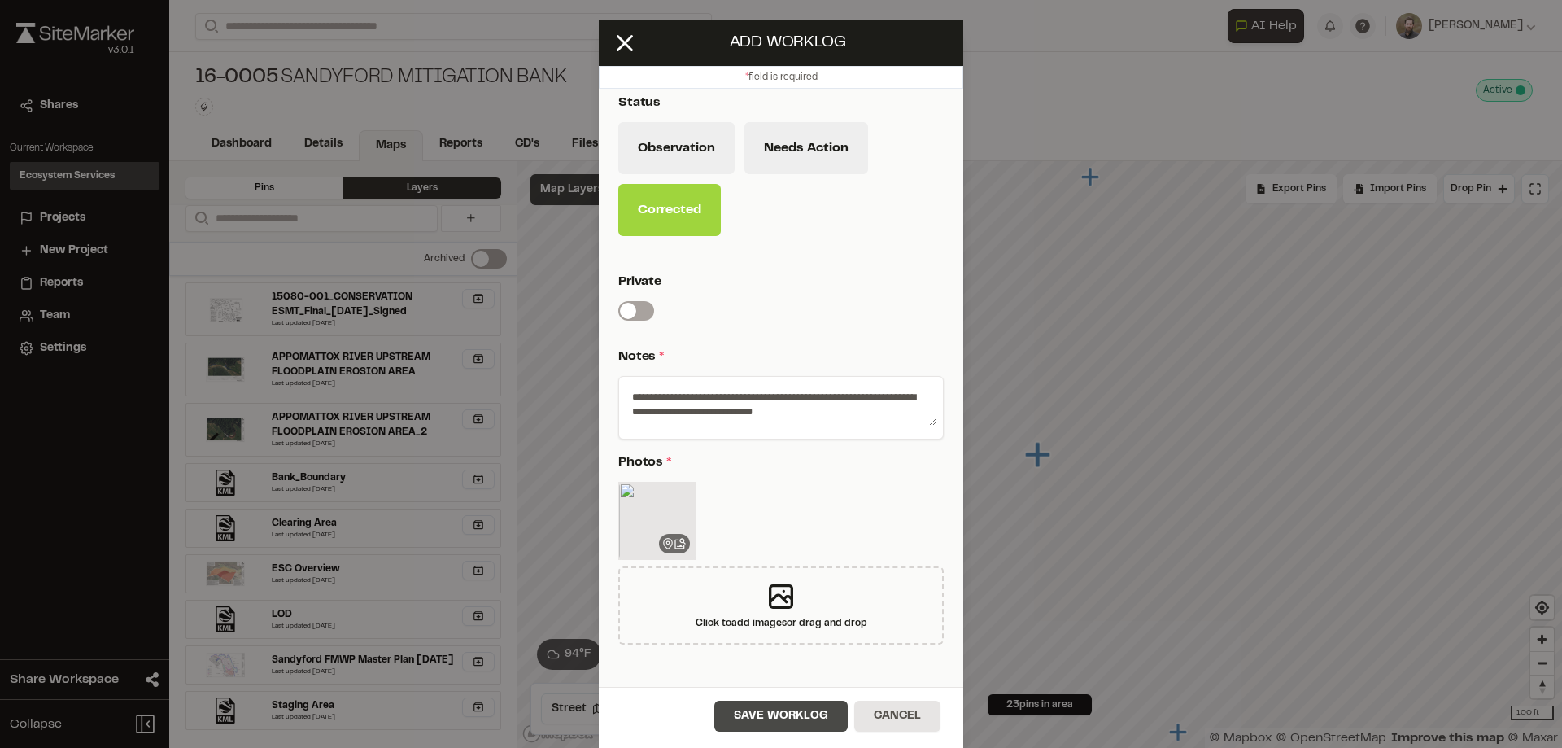
click at [776, 723] on button "Save Worklog" at bounding box center [780, 716] width 133 height 31
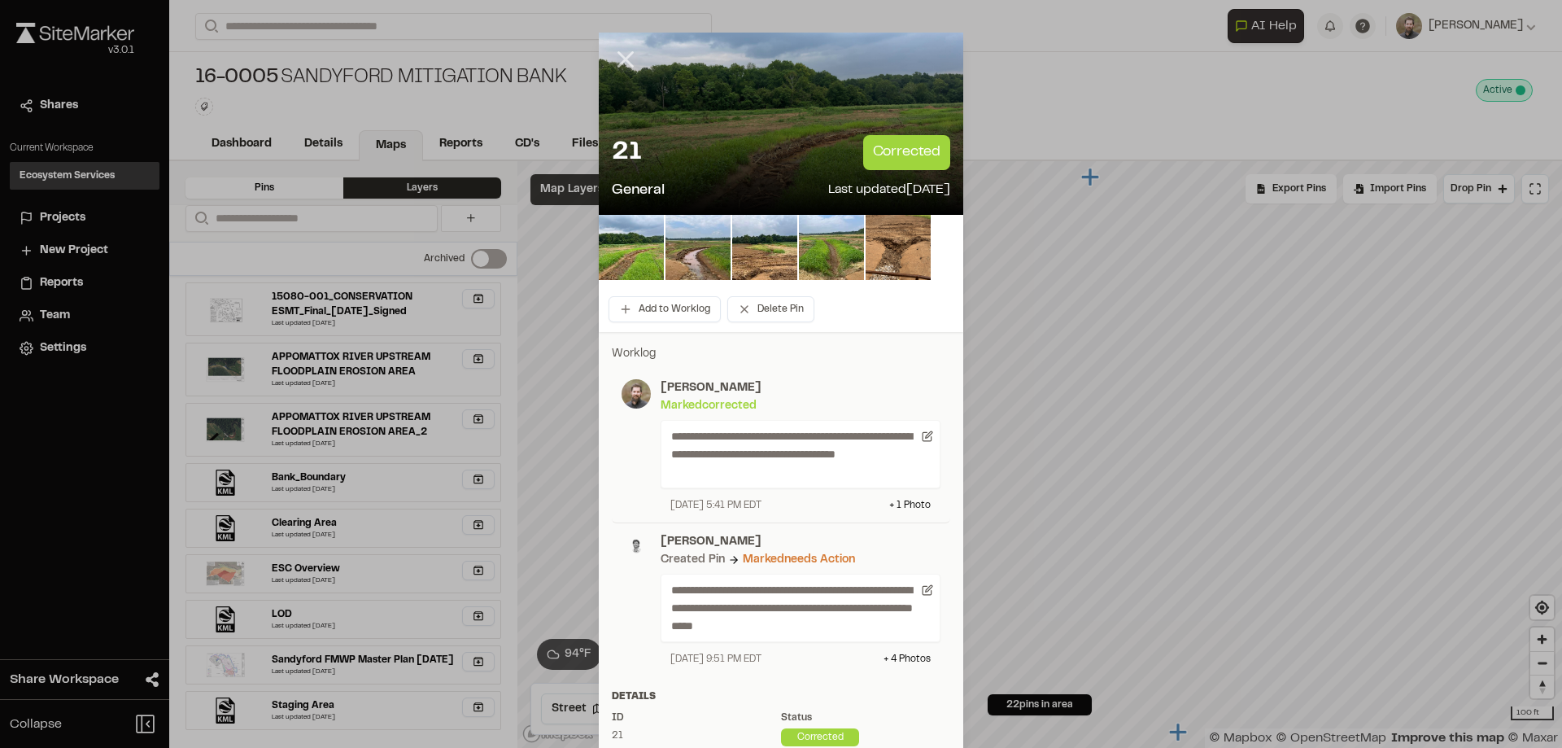
click at [623, 59] on icon at bounding box center [626, 60] width 28 height 28
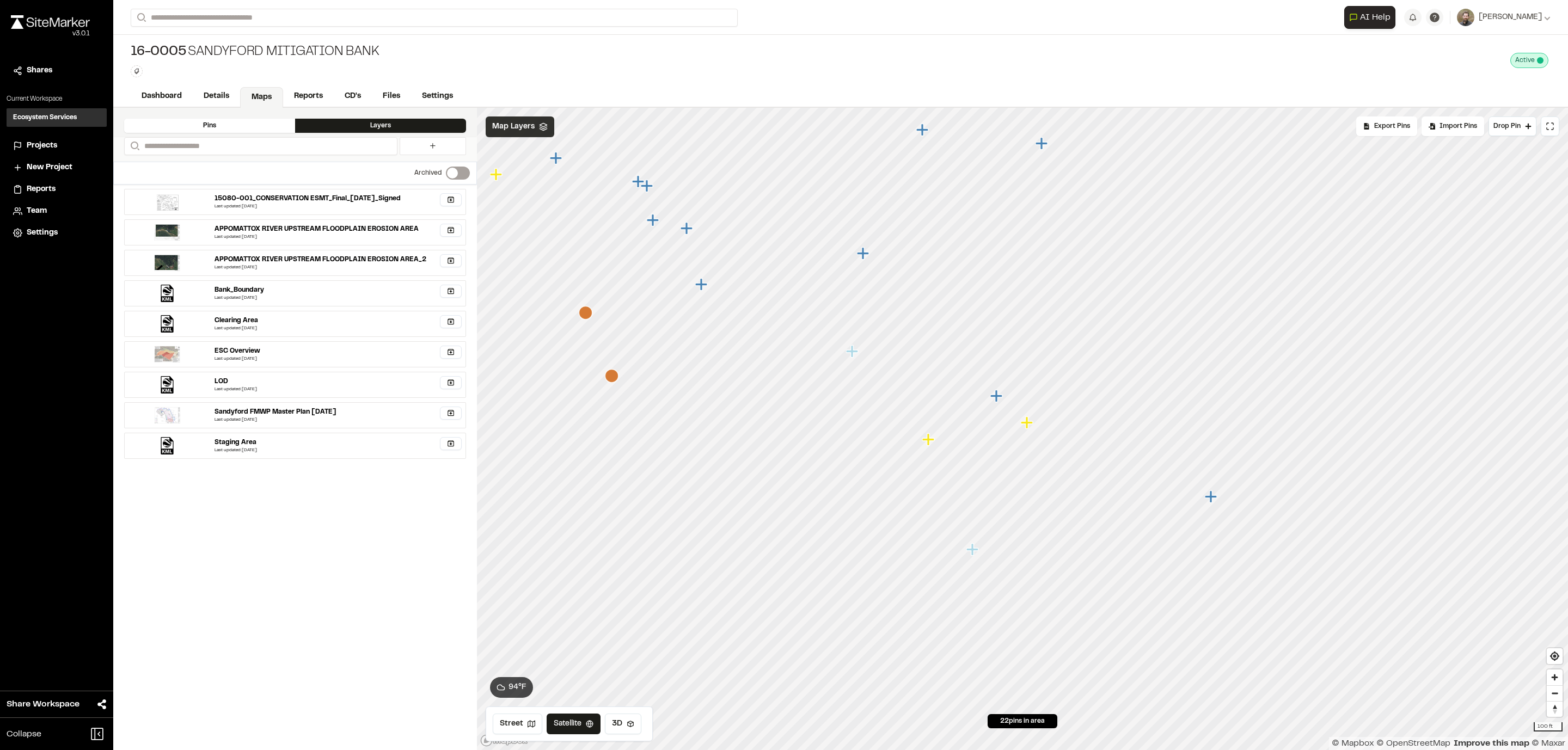
click at [1022, 418] on icon "Map marker" at bounding box center [1027, 423] width 14 height 14
click at [1045, 118] on button "Drop Pin" at bounding box center [1512, 126] width 48 height 19
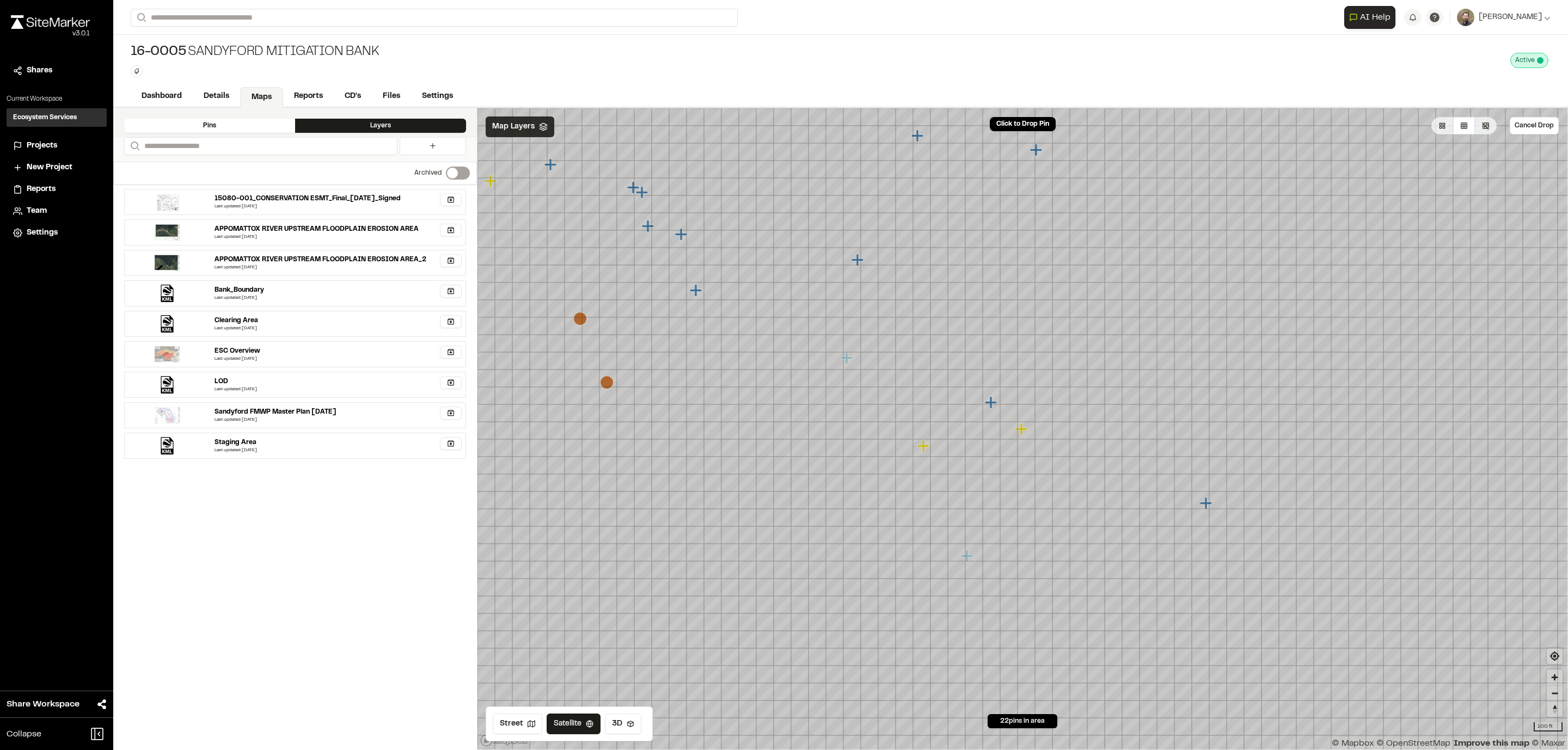
click at [533, 124] on div "Map Layers" at bounding box center [520, 126] width 69 height 21
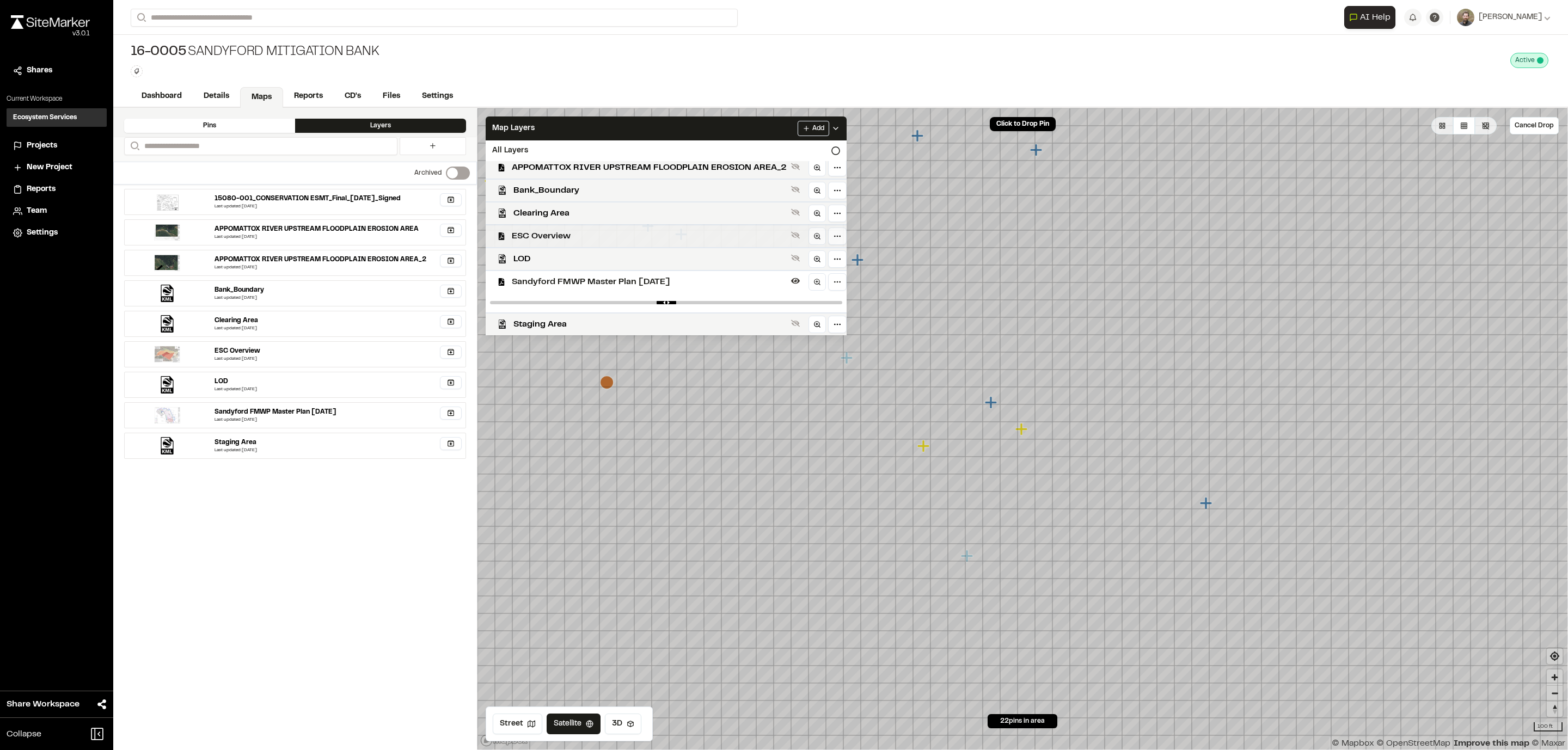
scroll to position [54, 0]
click at [795, 282] on icon at bounding box center [795, 280] width 9 height 9
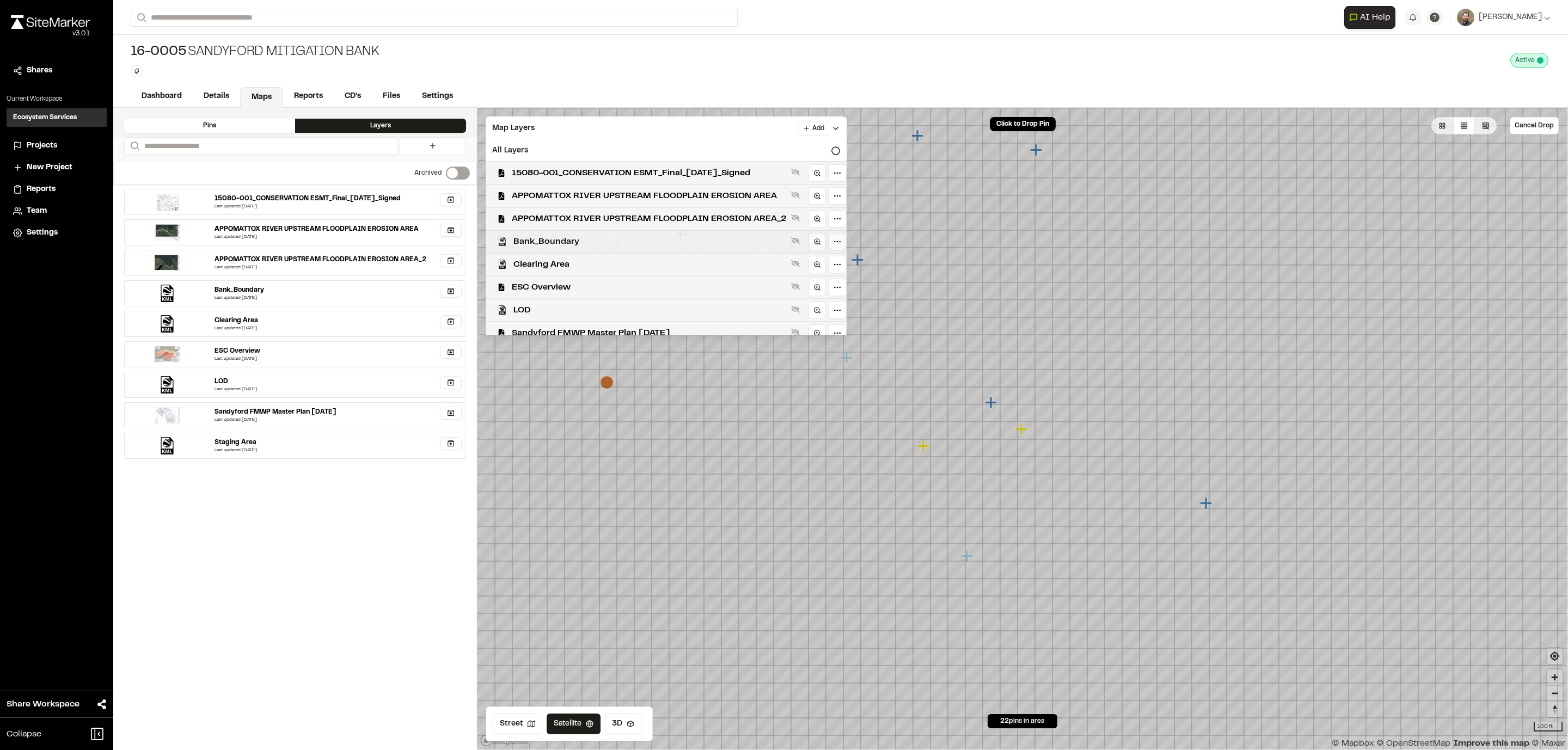
scroll to position [0, 0]
click at [794, 219] on icon at bounding box center [795, 217] width 9 height 9
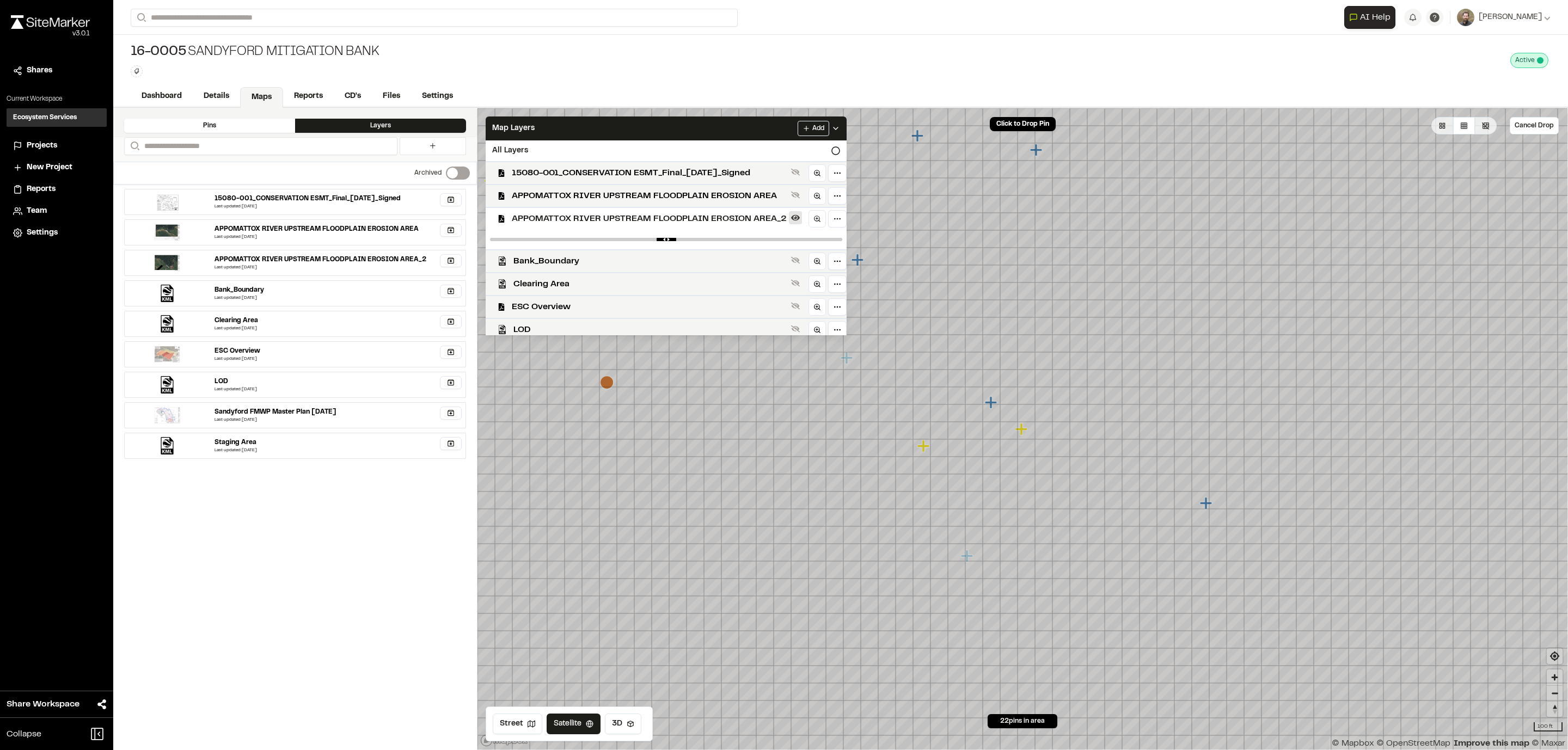
click at [794, 219] on icon at bounding box center [795, 217] width 9 height 6
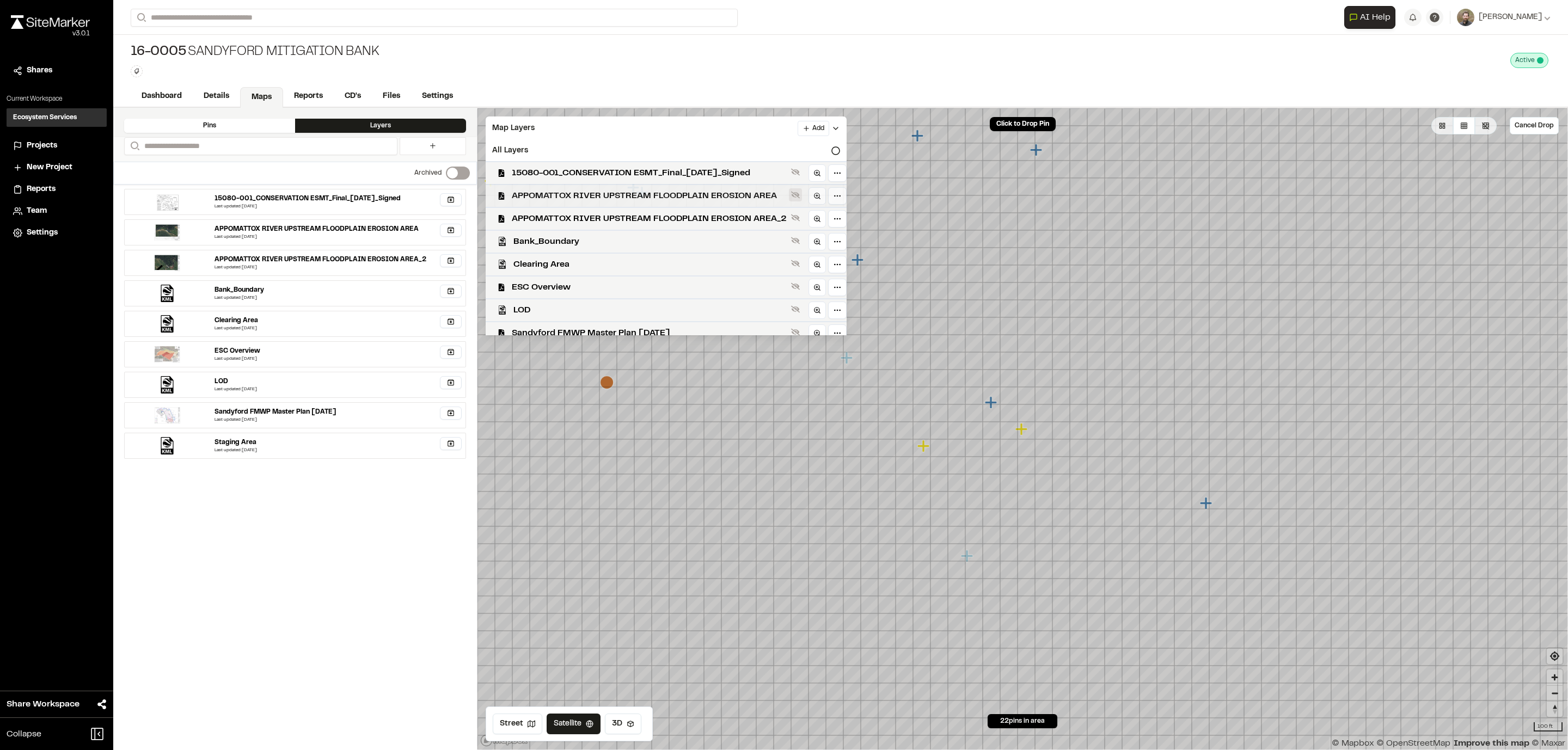
click at [793, 191] on icon at bounding box center [795, 195] width 9 height 9
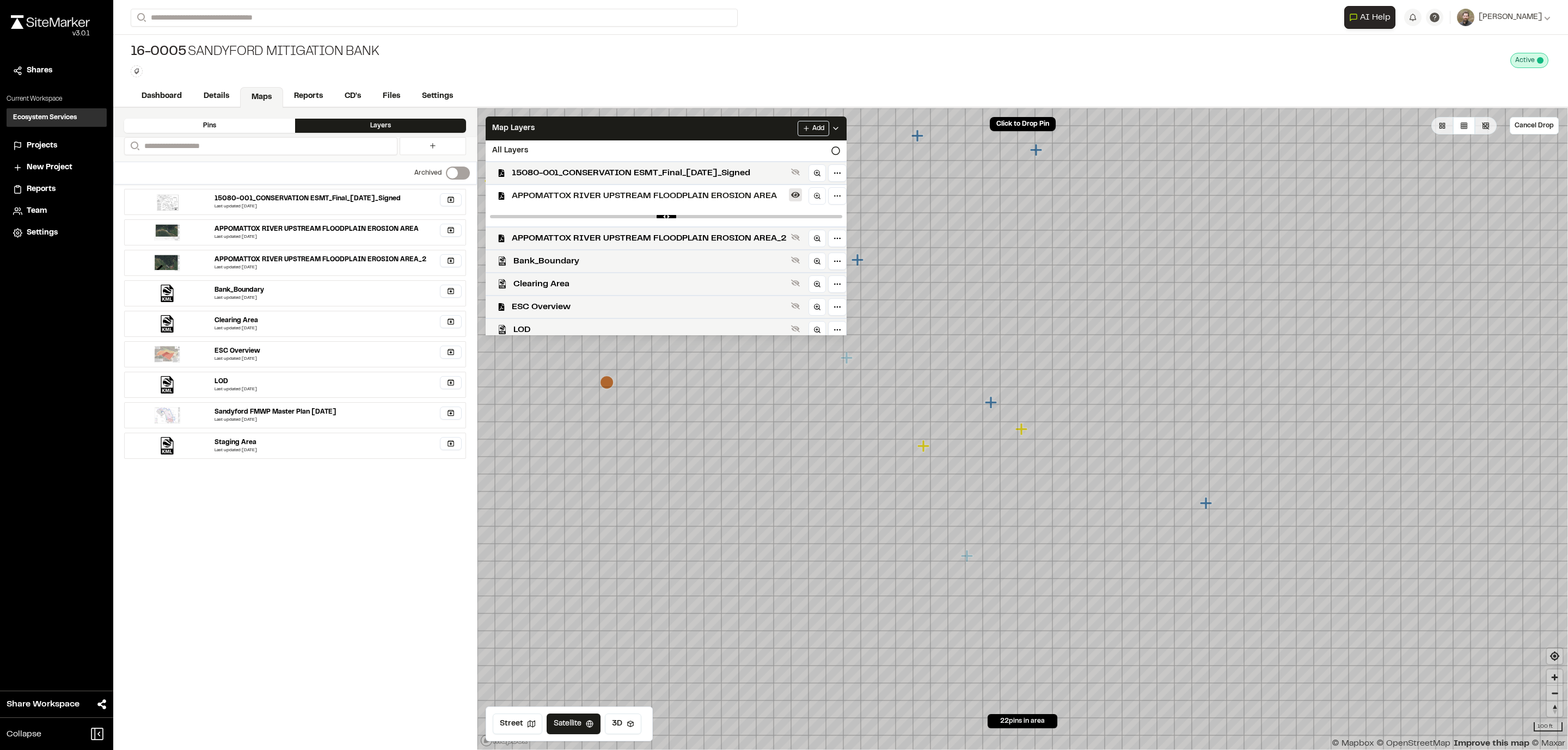
click at [793, 191] on icon at bounding box center [795, 195] width 9 height 9
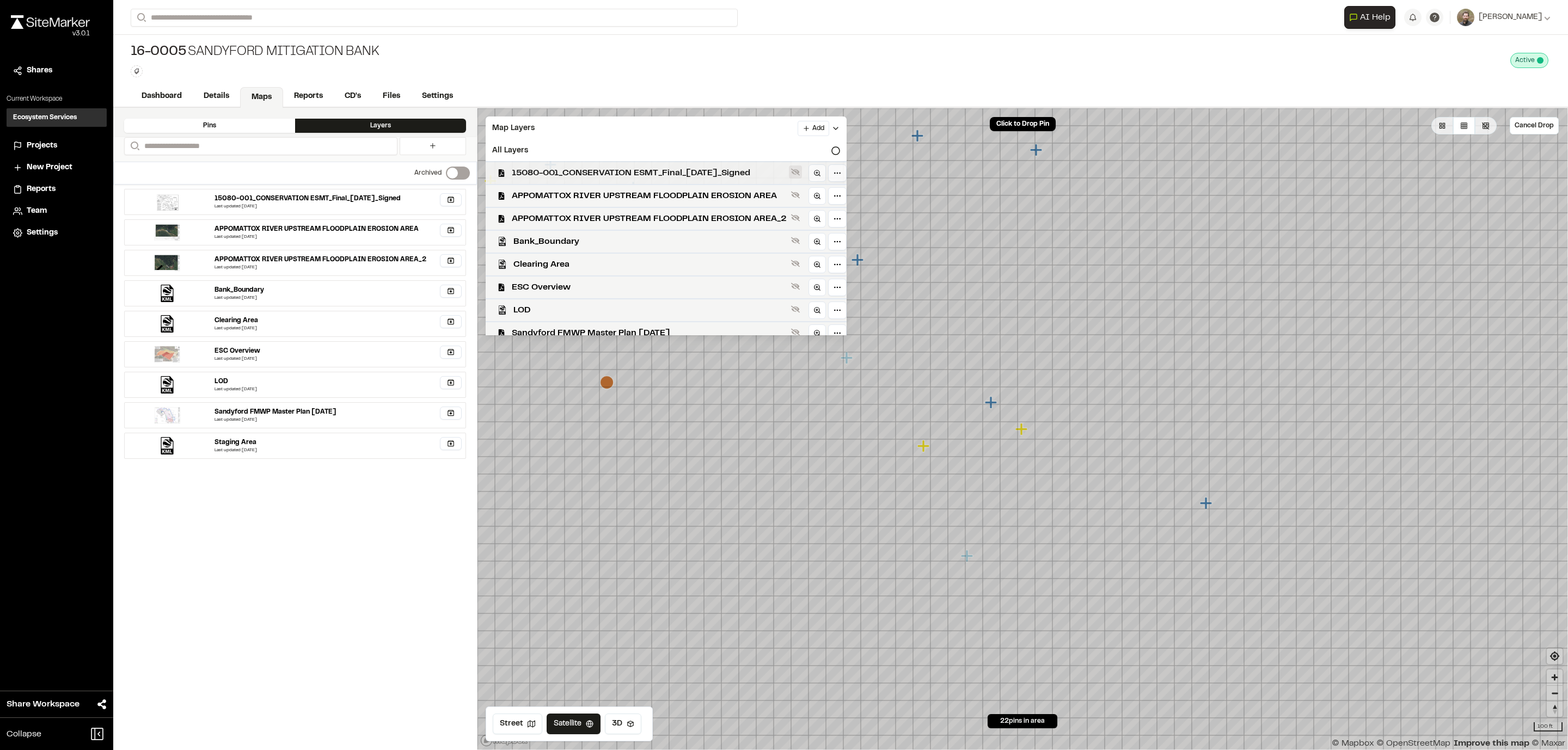
click at [793, 171] on icon at bounding box center [795, 172] width 9 height 7
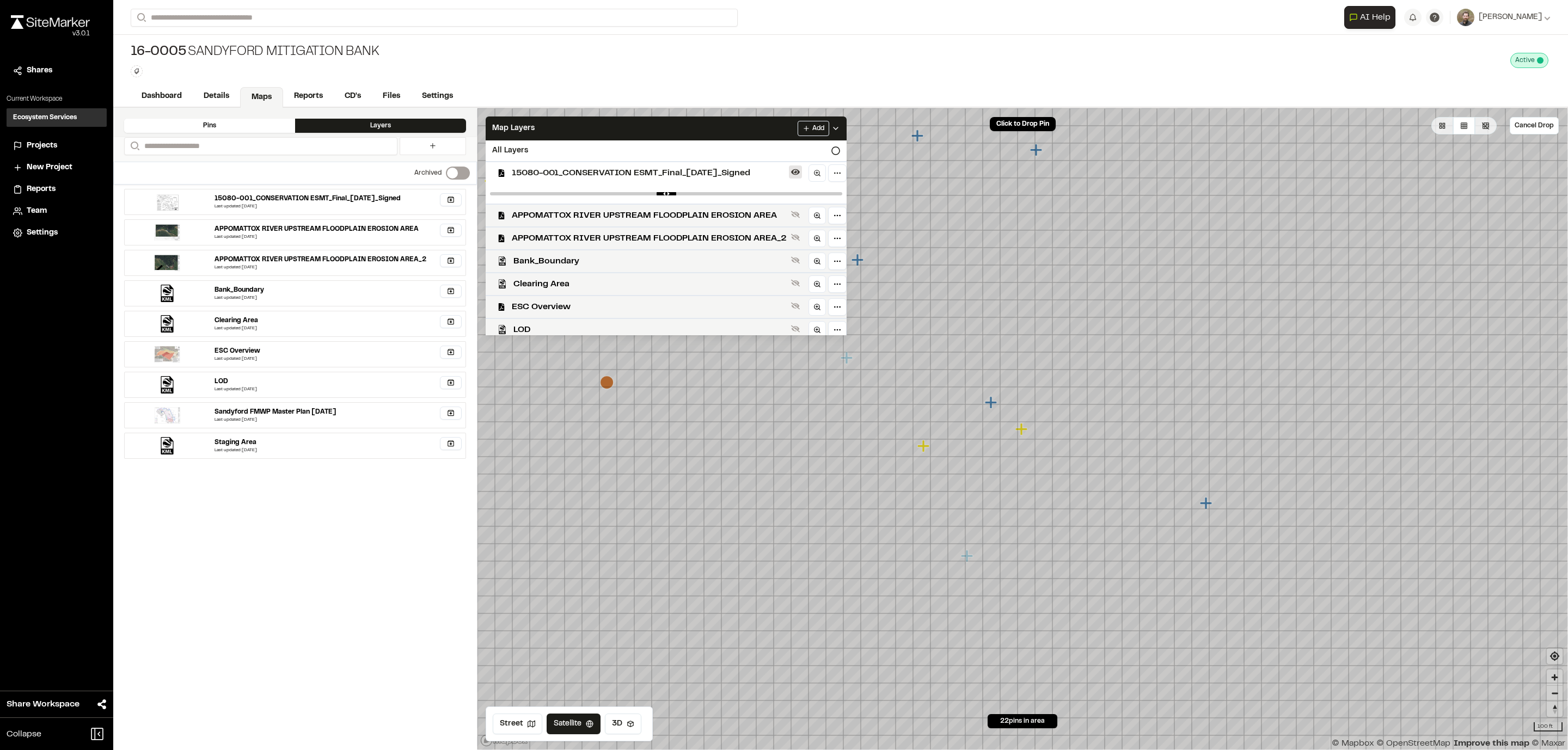
click at [793, 170] on icon at bounding box center [795, 172] width 9 height 9
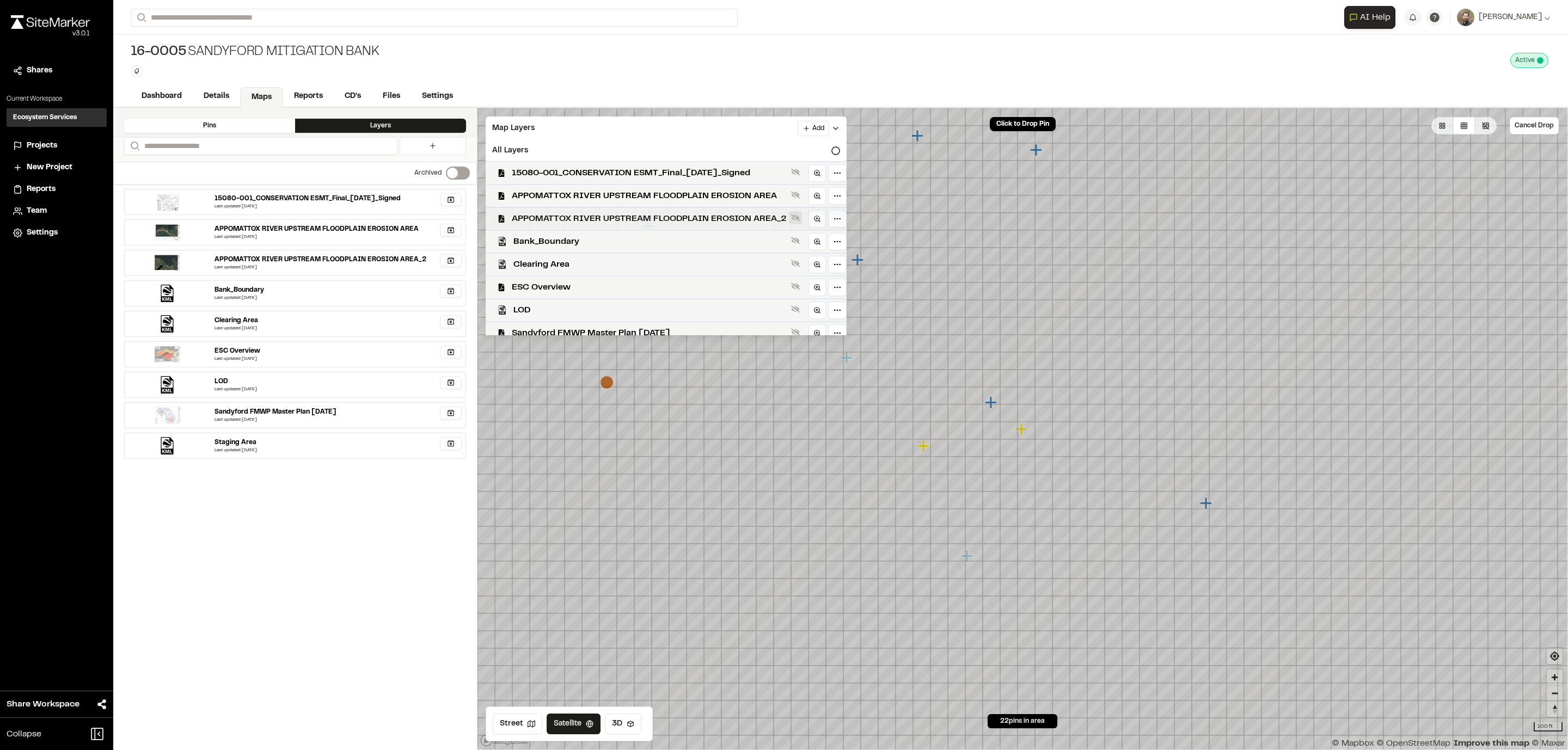
click at [795, 219] on icon at bounding box center [795, 218] width 9 height 7
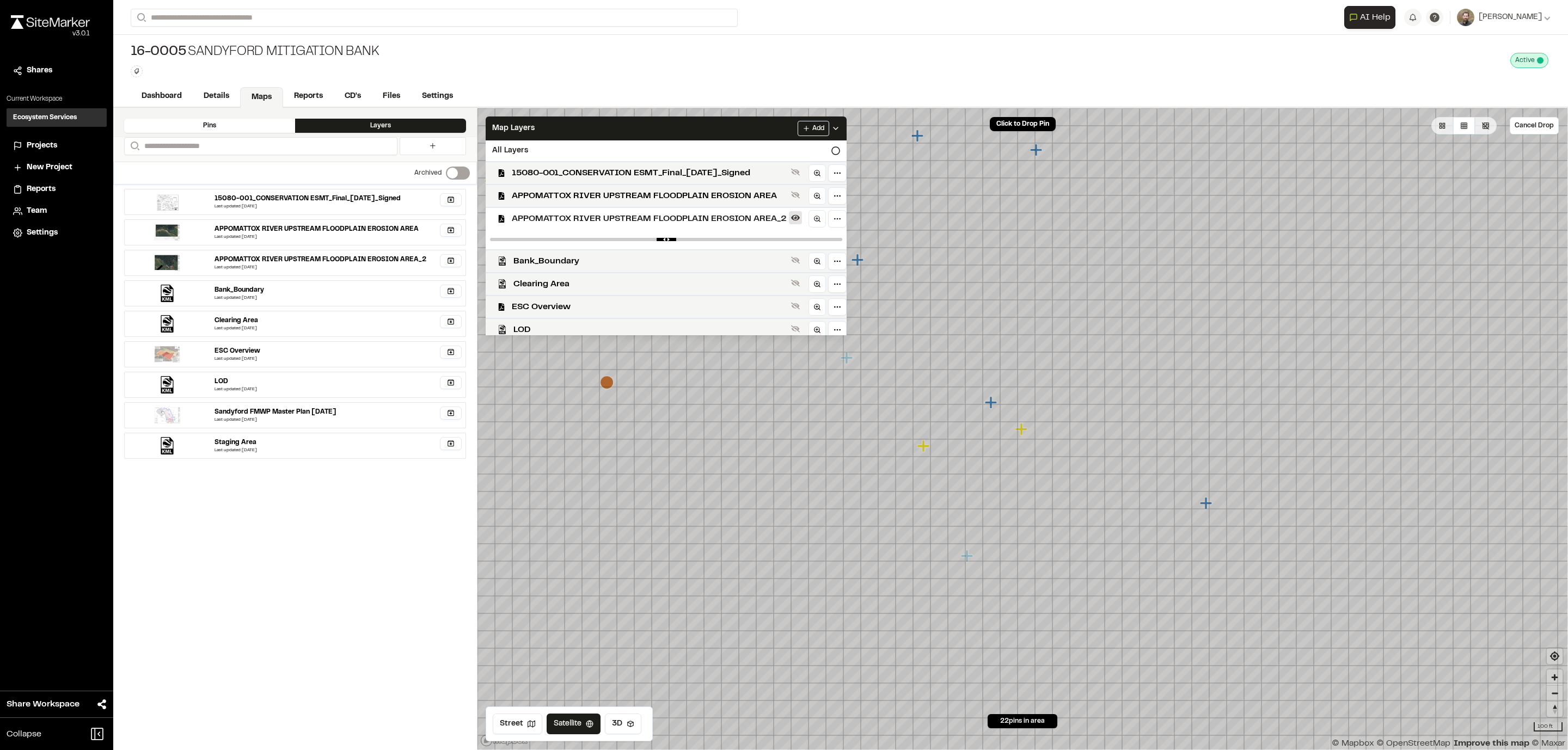
click at [795, 219] on icon at bounding box center [795, 217] width 9 height 6
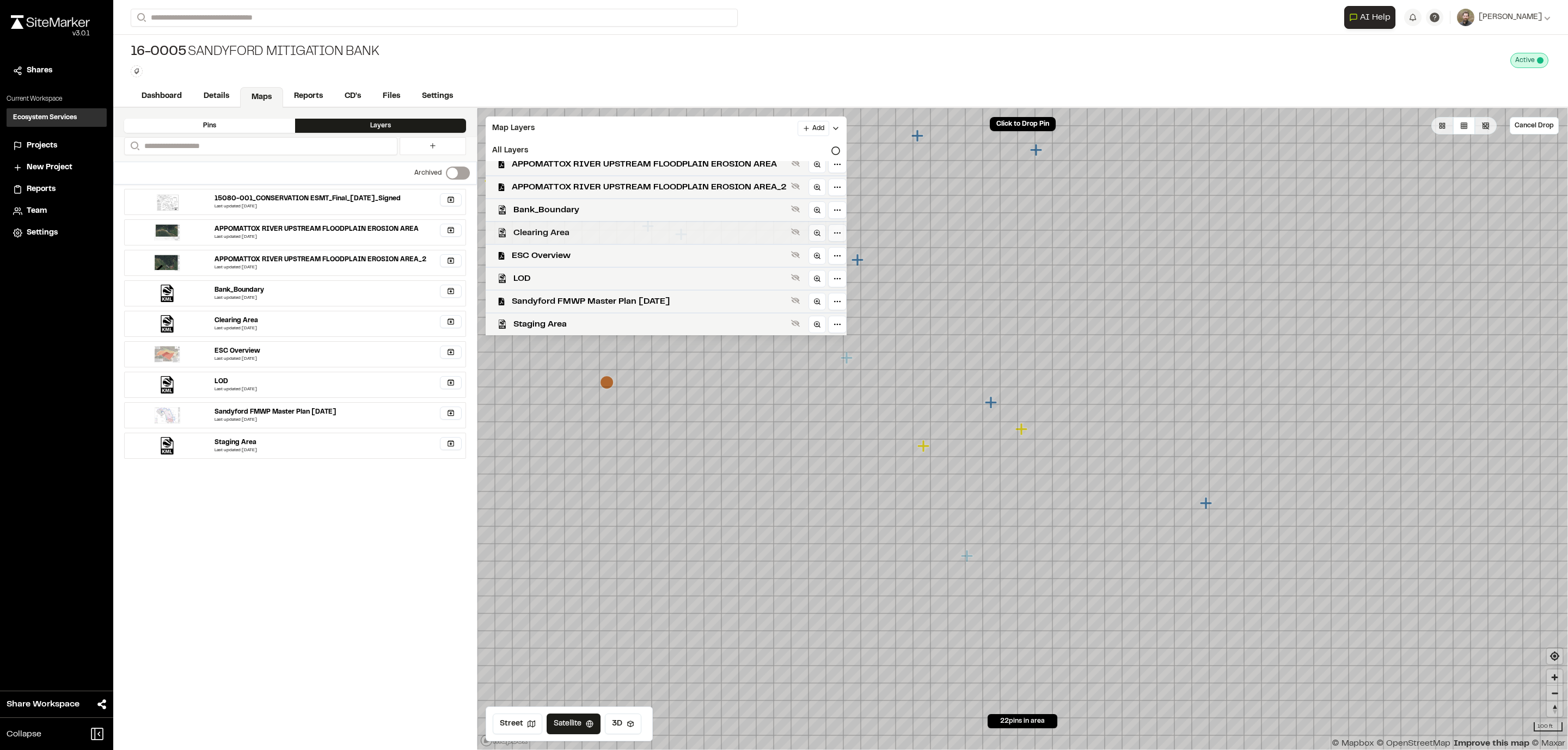
scroll to position [33, 0]
click at [797, 250] on icon at bounding box center [795, 254] width 9 height 9
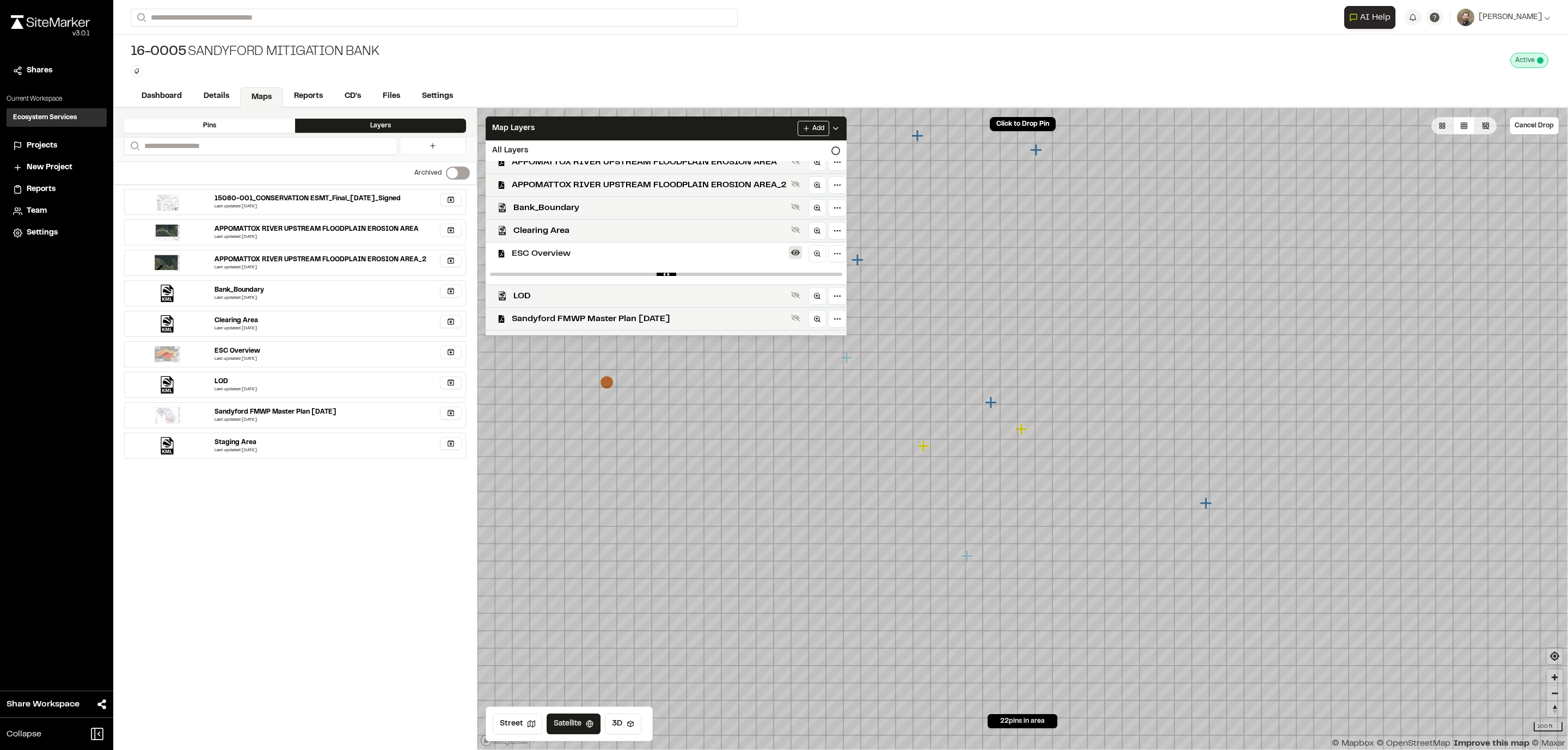
click at [797, 250] on icon at bounding box center [795, 252] width 9 height 9
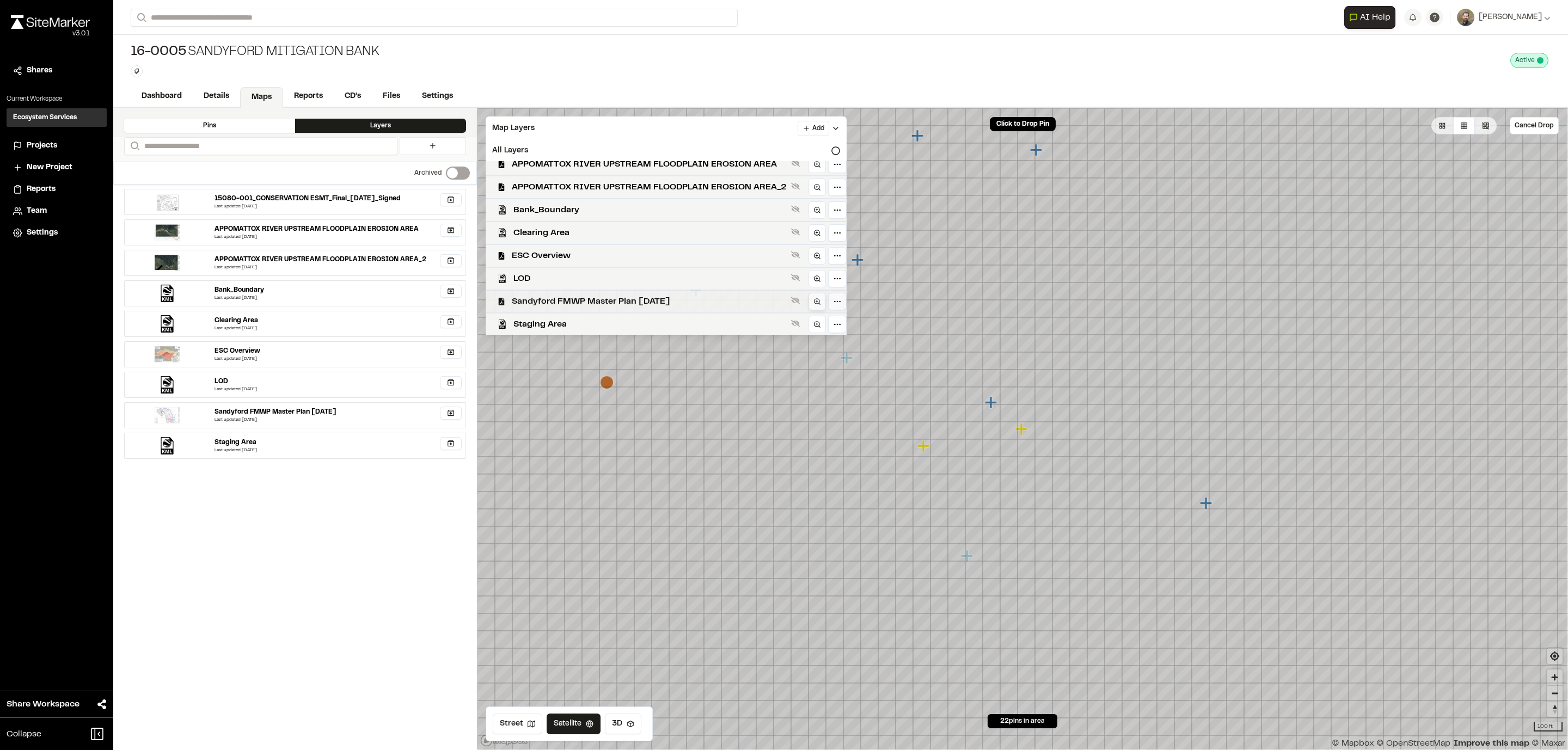
click at [813, 300] on icon at bounding box center [817, 301] width 7 height 7
click at [785, 306] on div "Sandyford FMWP Master Plan [DATE]" at bounding box center [662, 301] width 370 height 23
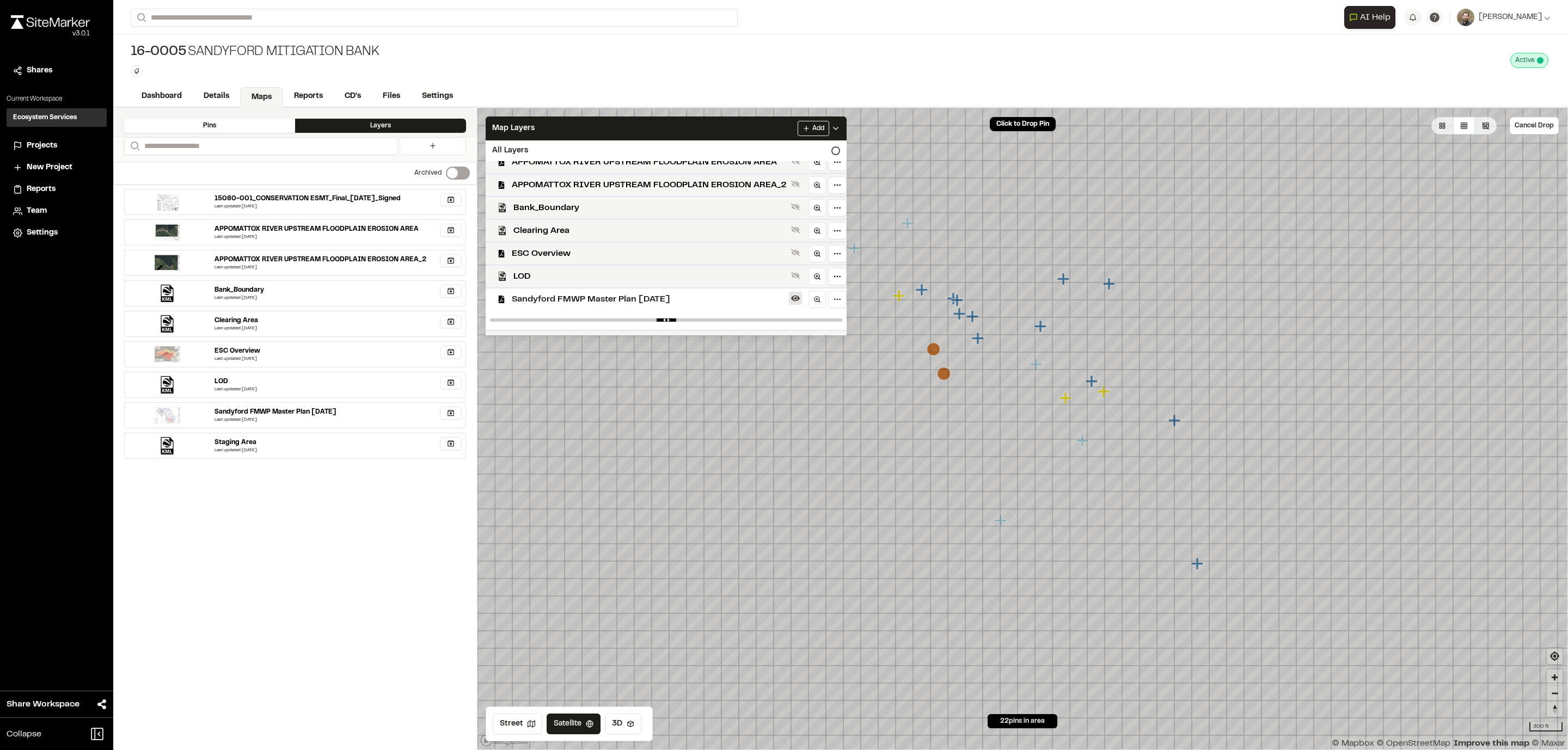
click at [789, 303] on button at bounding box center [795, 298] width 13 height 13
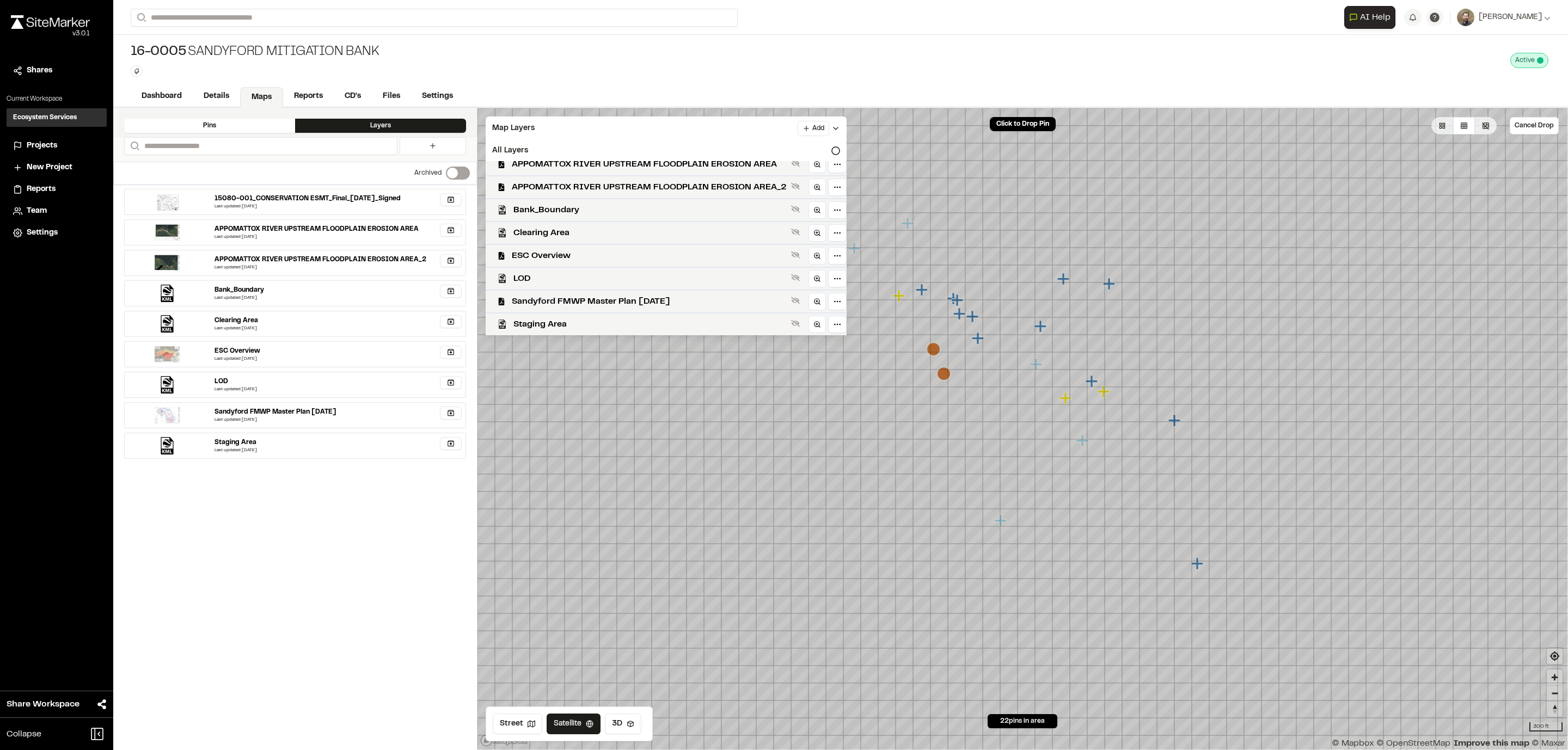
click at [789, 303] on button at bounding box center [795, 300] width 13 height 13
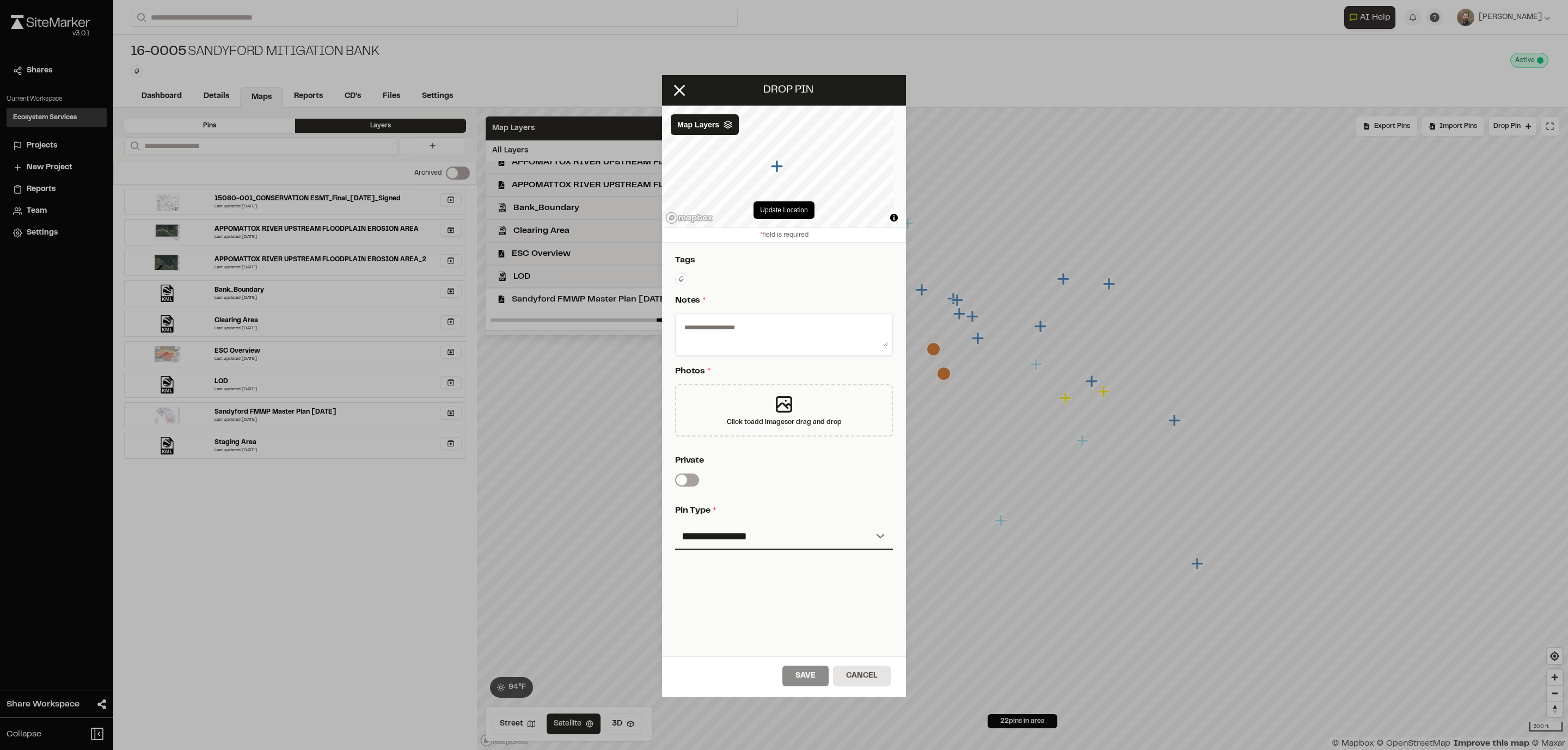
click at [716, 321] on textarea at bounding box center [783, 333] width 208 height 28
type textarea "*"
type textarea "**********"
click at [858, 500] on button "Cancel" at bounding box center [862, 676] width 58 height 21
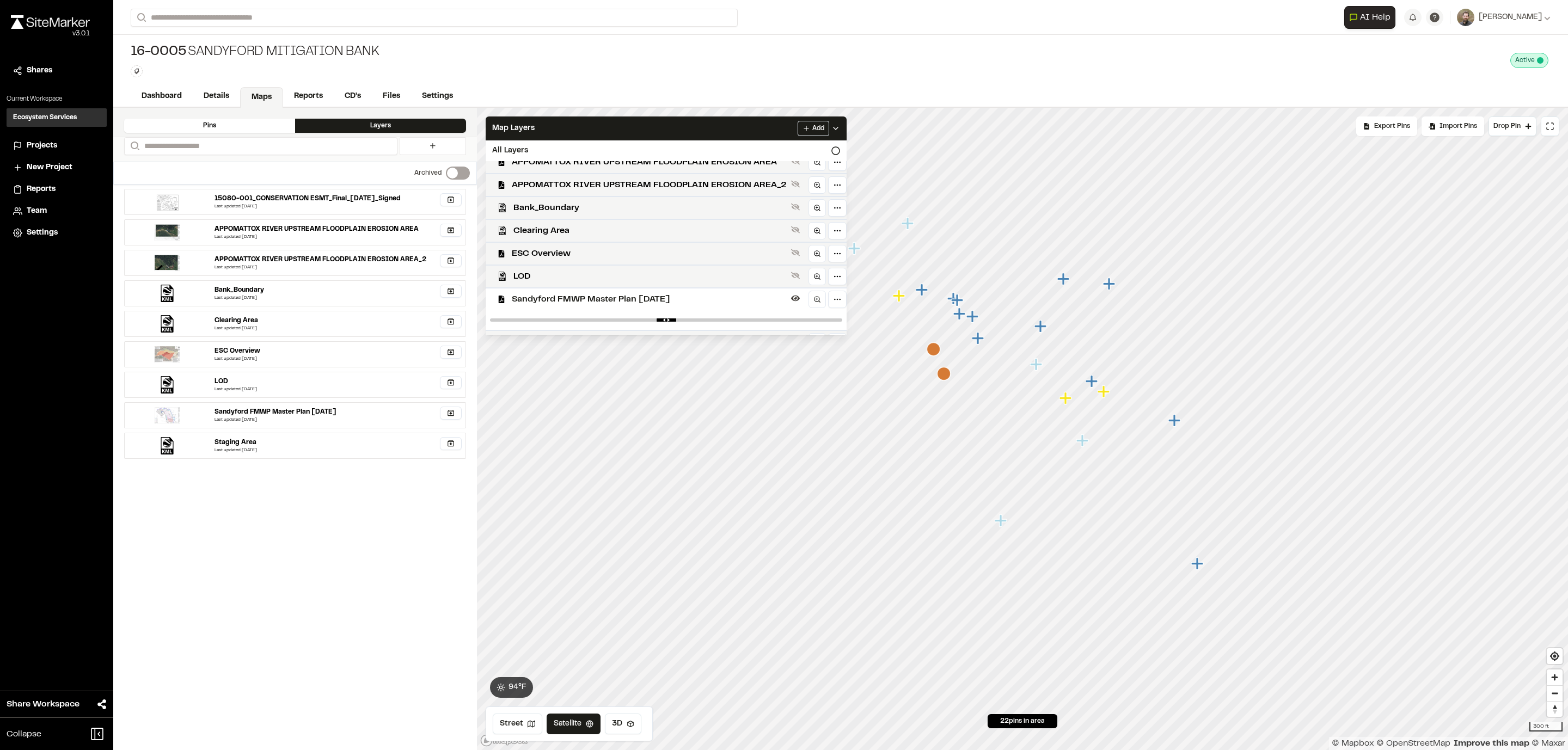
click at [1045, 438] on icon "Map marker" at bounding box center [1083, 441] width 14 height 14
click at [840, 124] on icon at bounding box center [836, 128] width 9 height 9
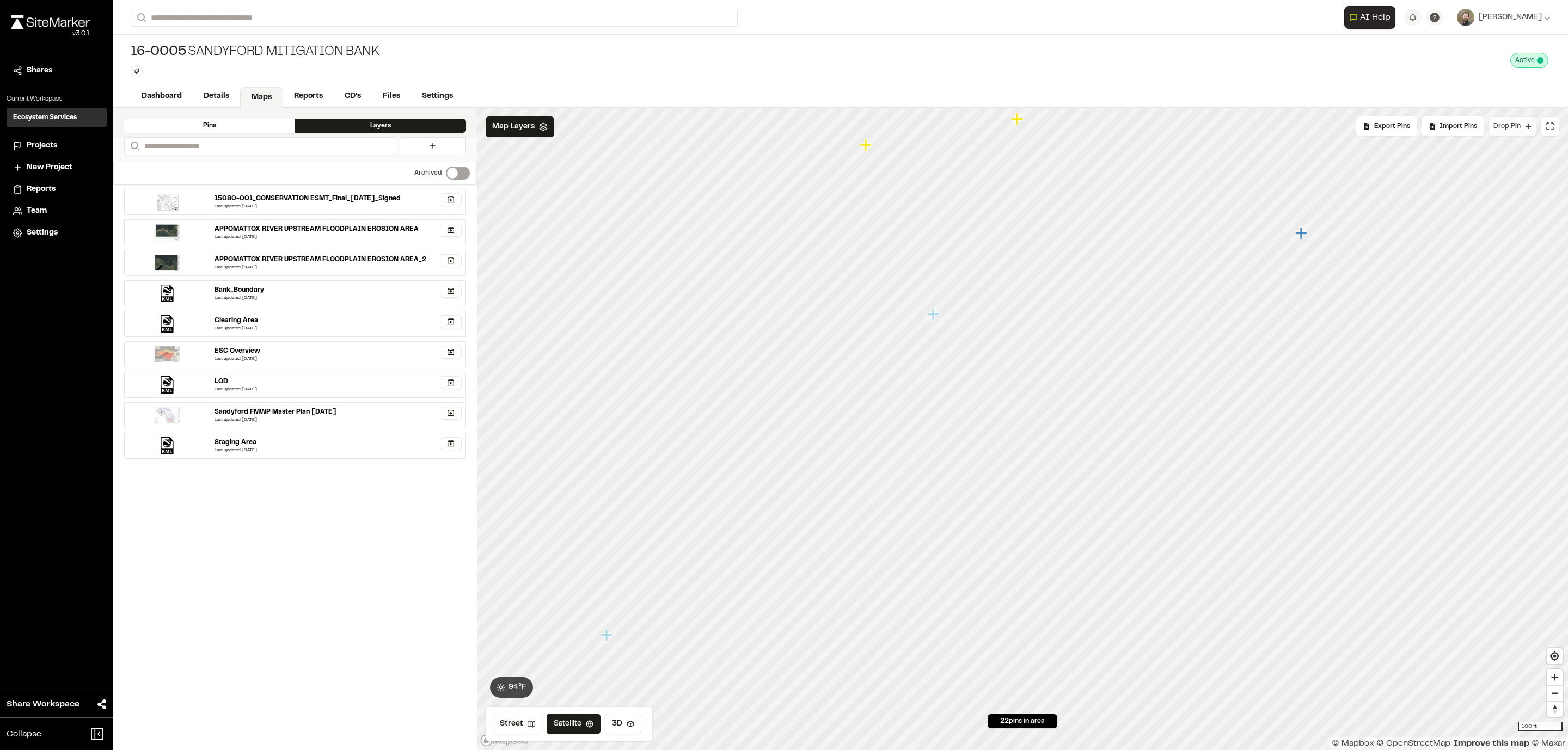
click at [1045, 124] on span "Drop Pin" at bounding box center [1506, 126] width 27 height 10
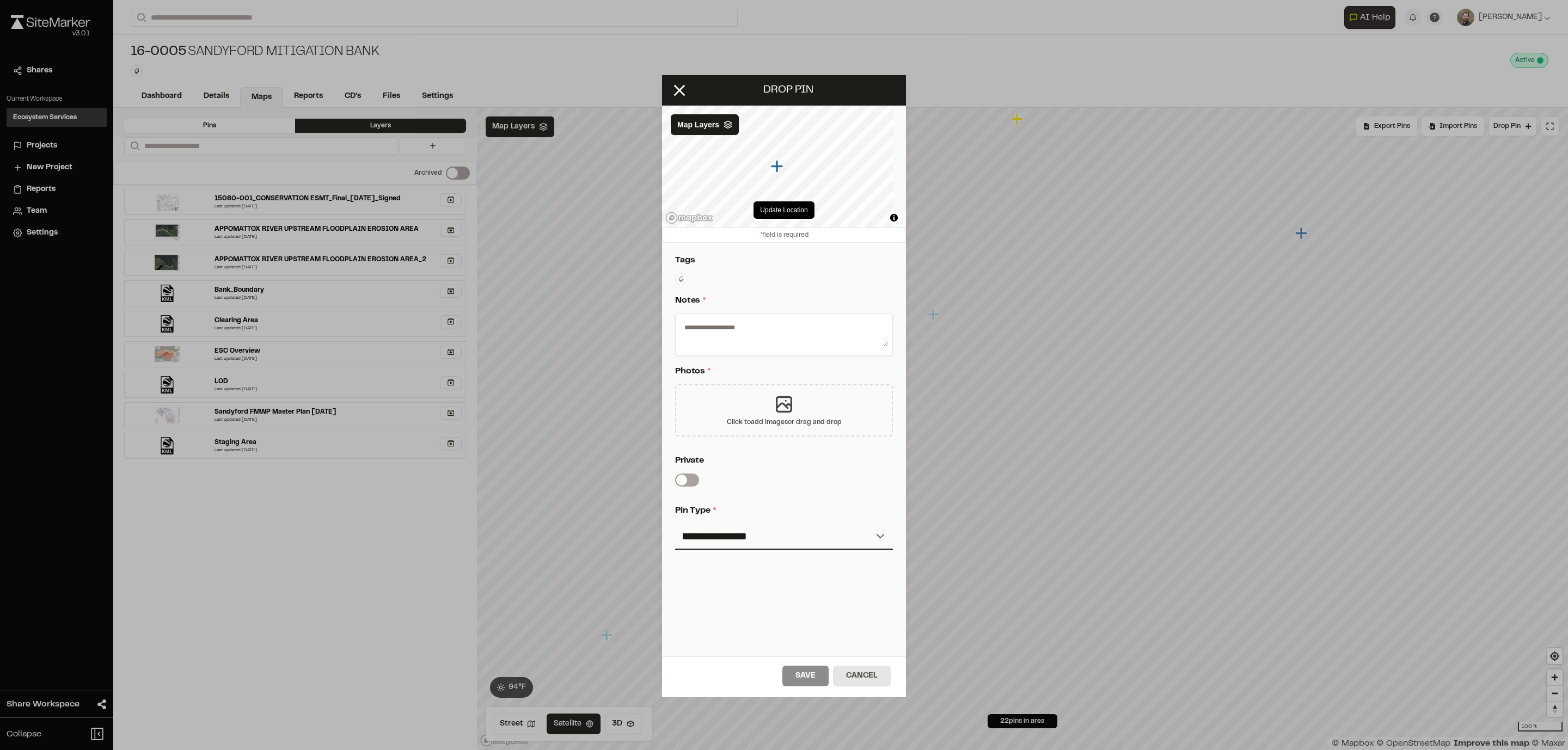
click at [787, 398] on icon at bounding box center [784, 404] width 22 height 22
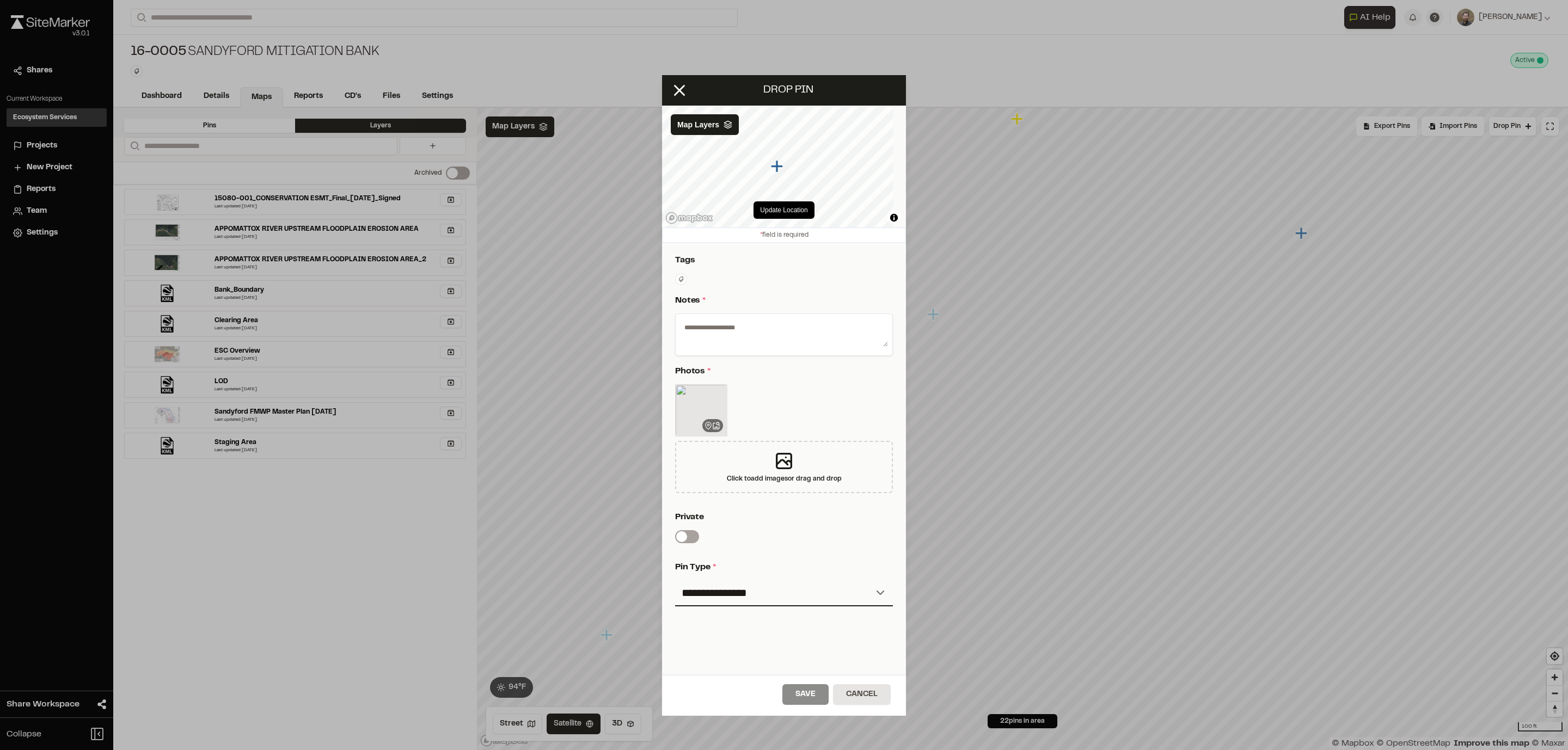
click at [735, 326] on textarea at bounding box center [783, 333] width 208 height 28
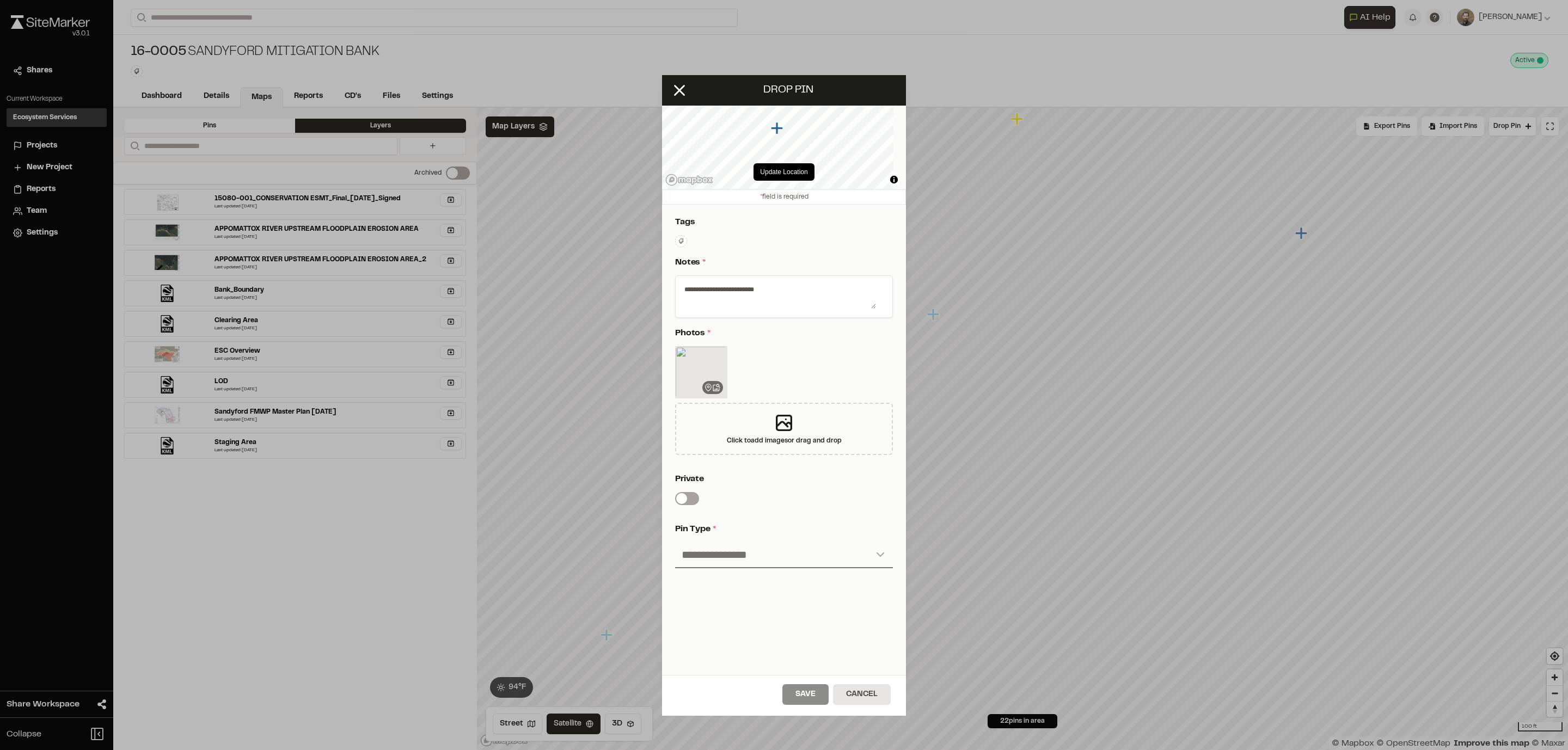
type textarea "**********"
click at [746, 500] on select "**********" at bounding box center [784, 555] width 218 height 26
click at [866, 500] on select "**********" at bounding box center [784, 555] width 218 height 26
select select "****"
click at [675, 500] on select "**********" at bounding box center [784, 555] width 218 height 26
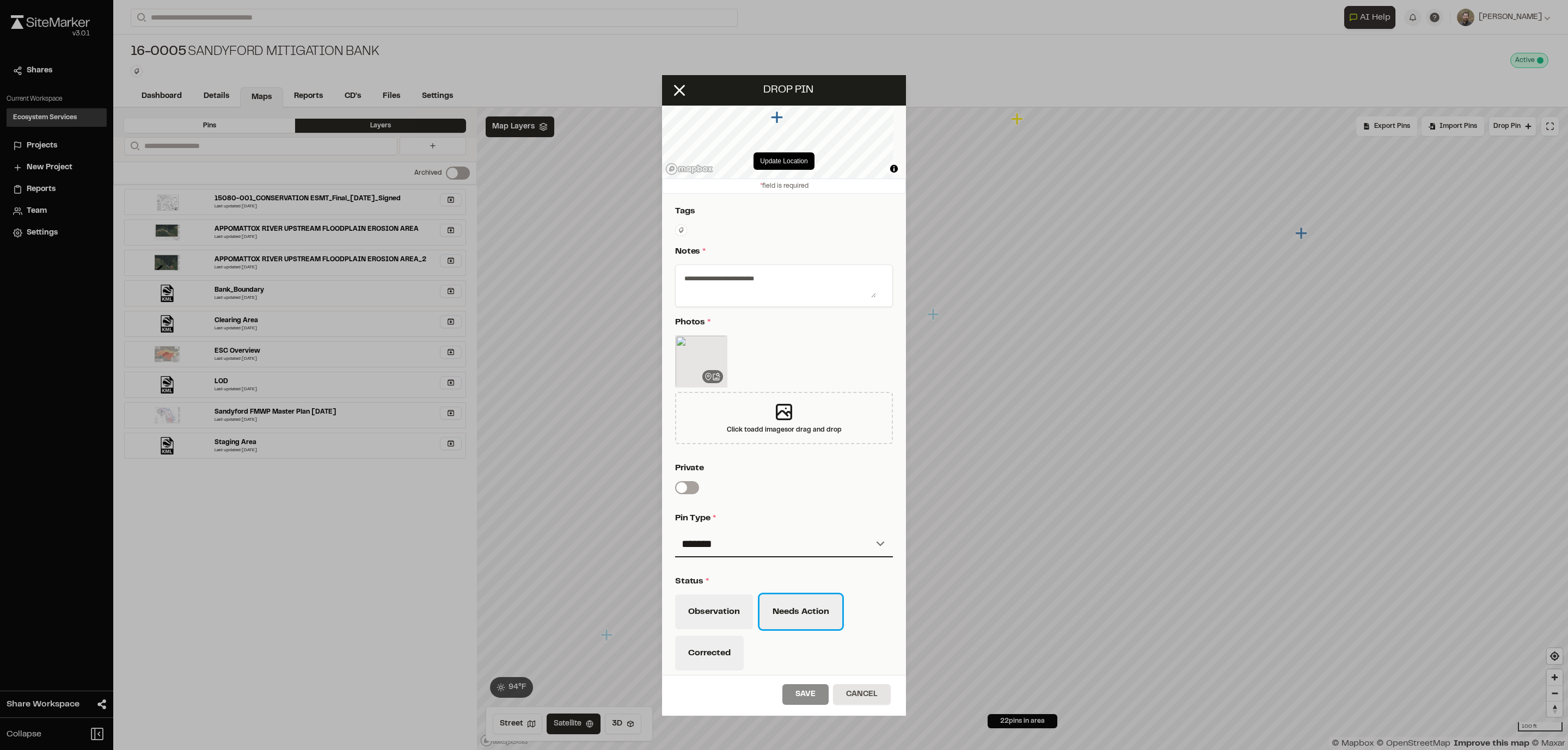
click at [782, 500] on button "Needs Action" at bounding box center [801, 612] width 83 height 35
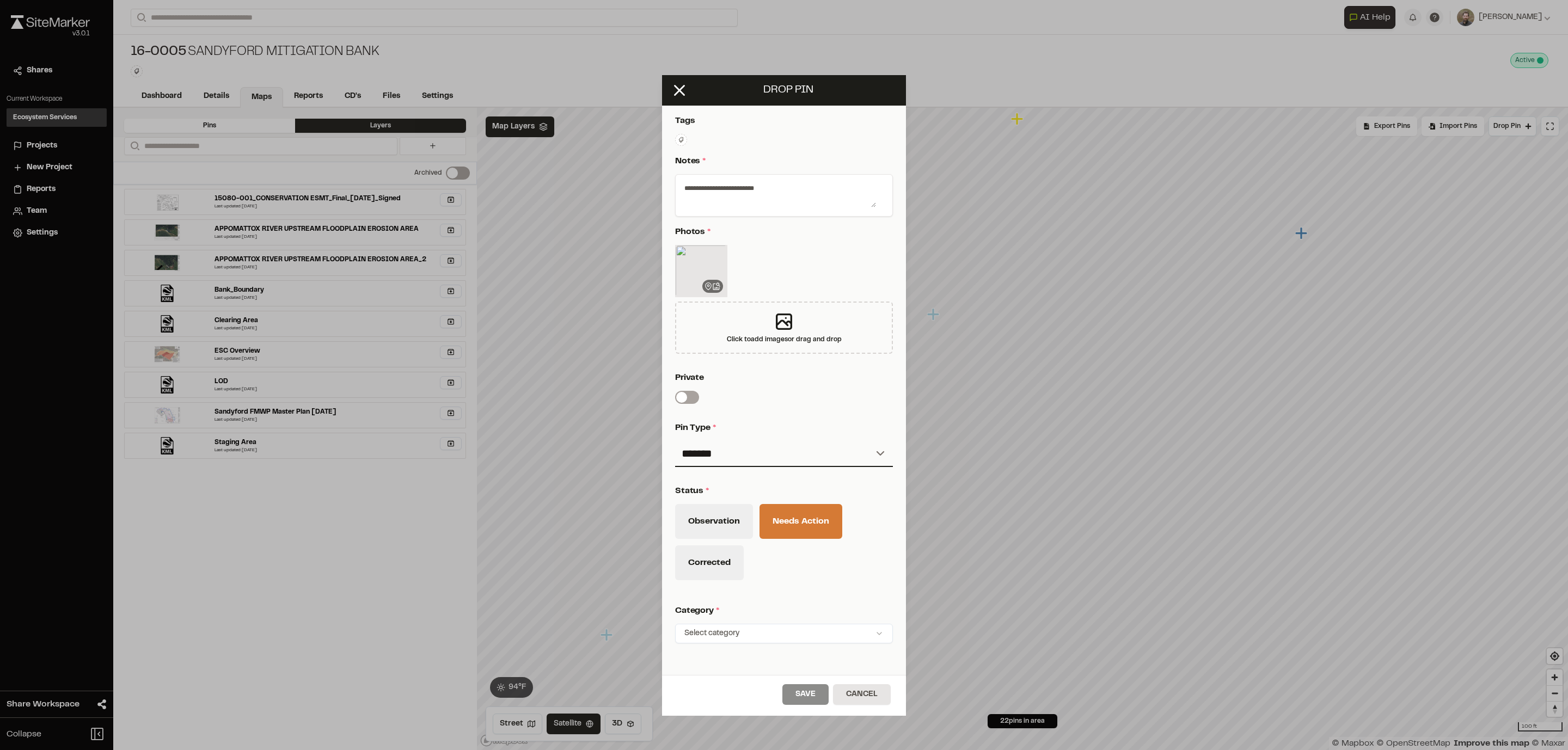
scroll to position [0, 0]
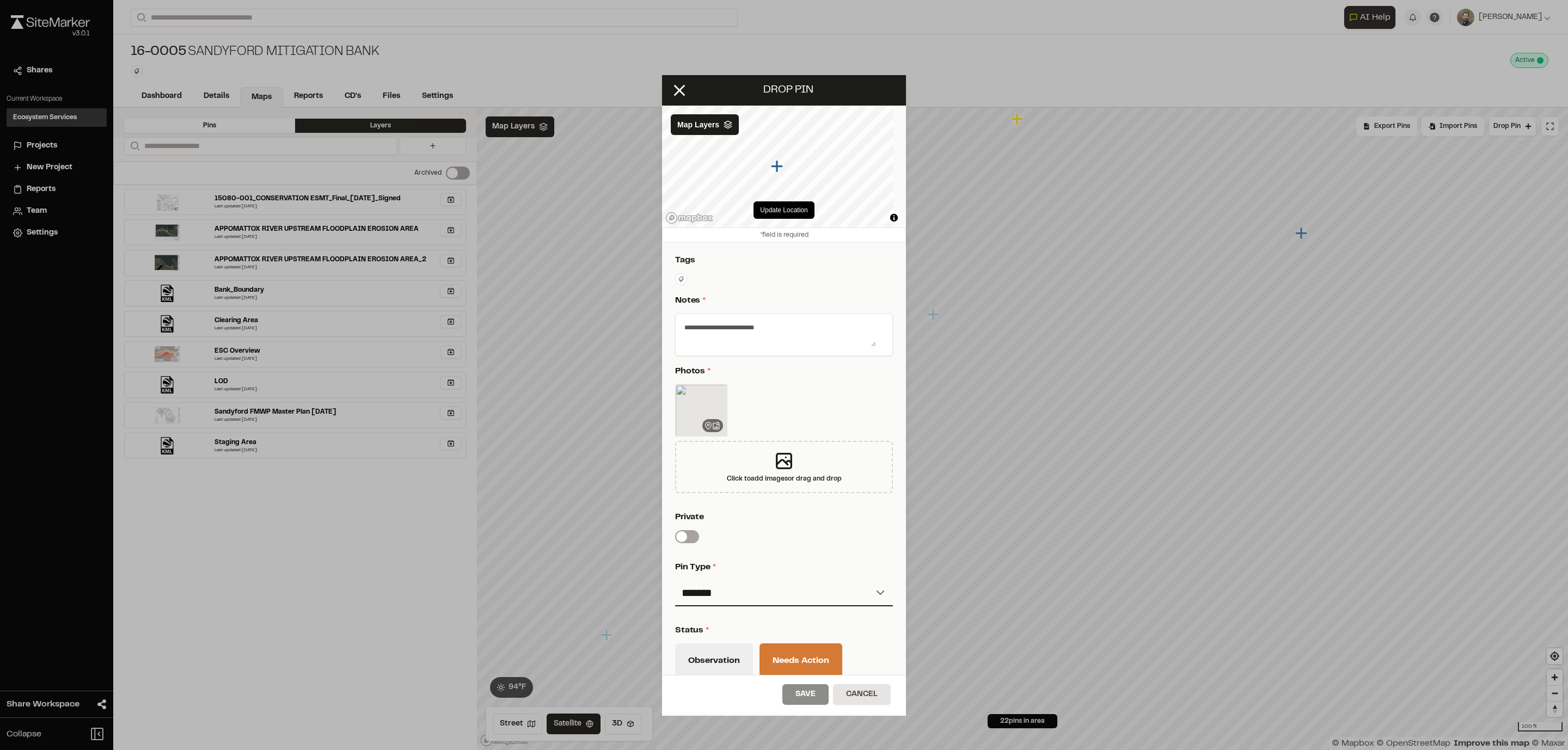
click at [712, 324] on textarea "**********" at bounding box center [777, 333] width 196 height 28
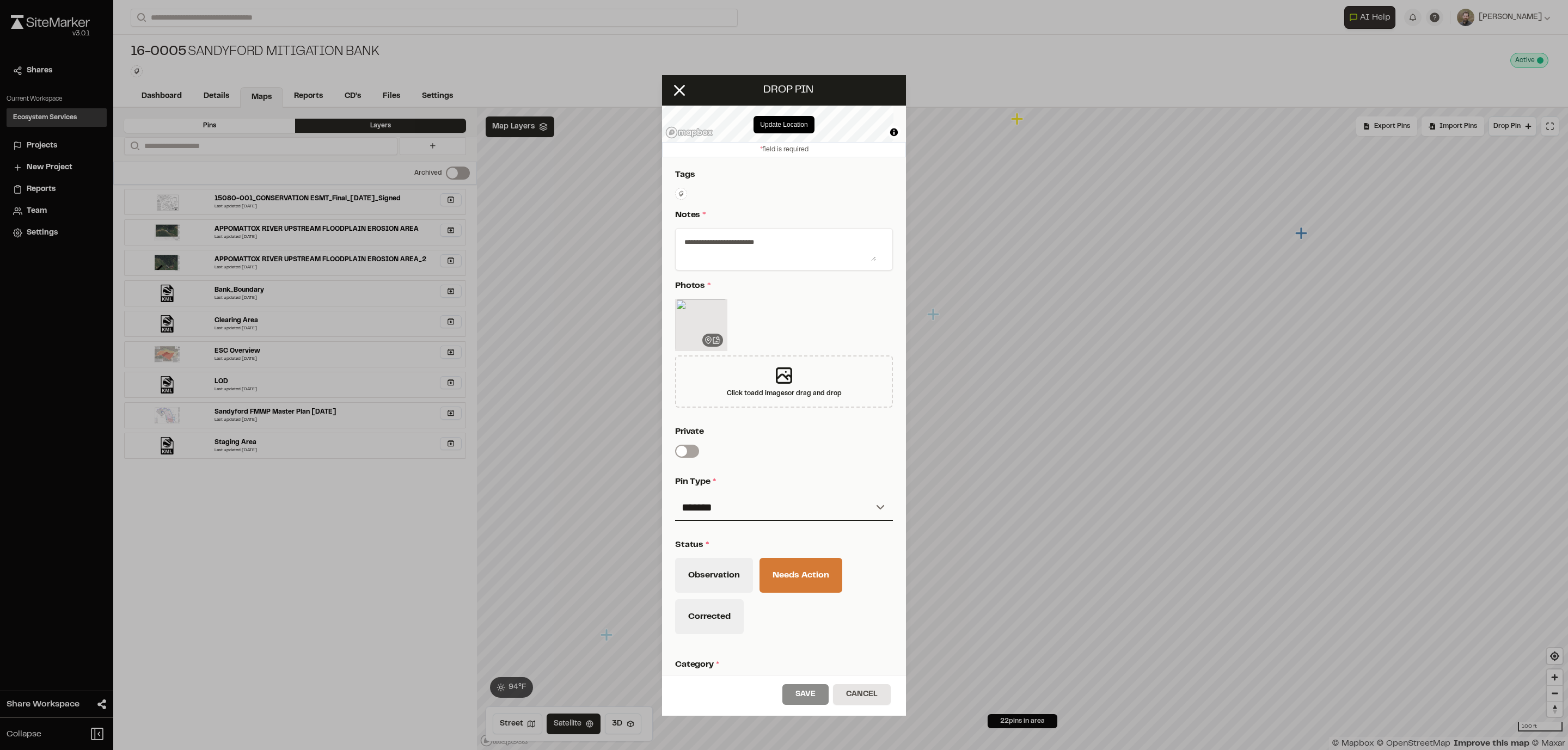
scroll to position [225, 0]
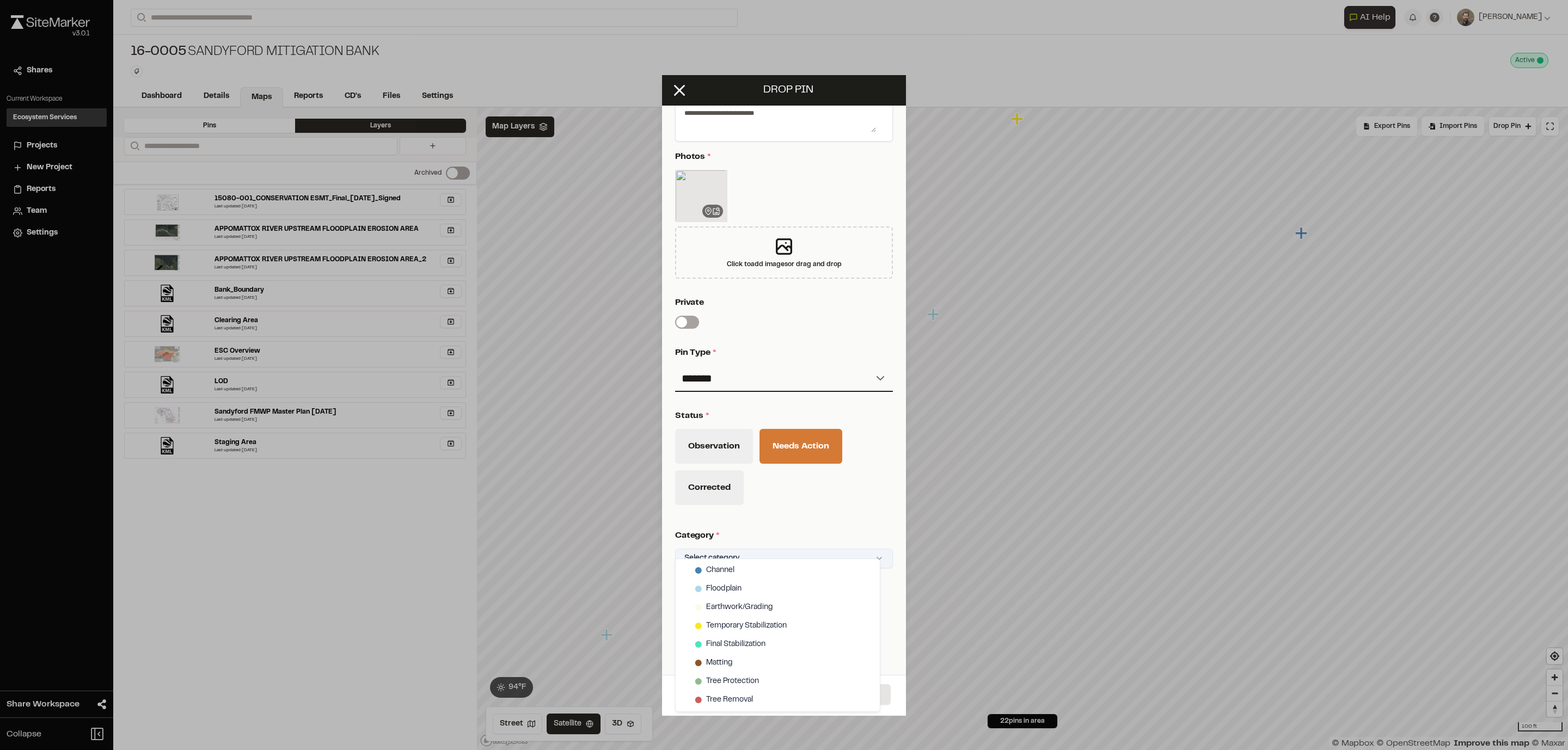
click at [714, 500] on html "**********" at bounding box center [784, 375] width 1568 height 750
click at [728, 500] on span "Matting" at bounding box center [718, 663] width 26 height 12
click at [744, 500] on span "Earthwork/Grading" at bounding box center [739, 607] width 66 height 12
click at [834, 500] on html "**********" at bounding box center [784, 375] width 1568 height 750
click at [807, 500] on button "Save" at bounding box center [805, 694] width 46 height 21
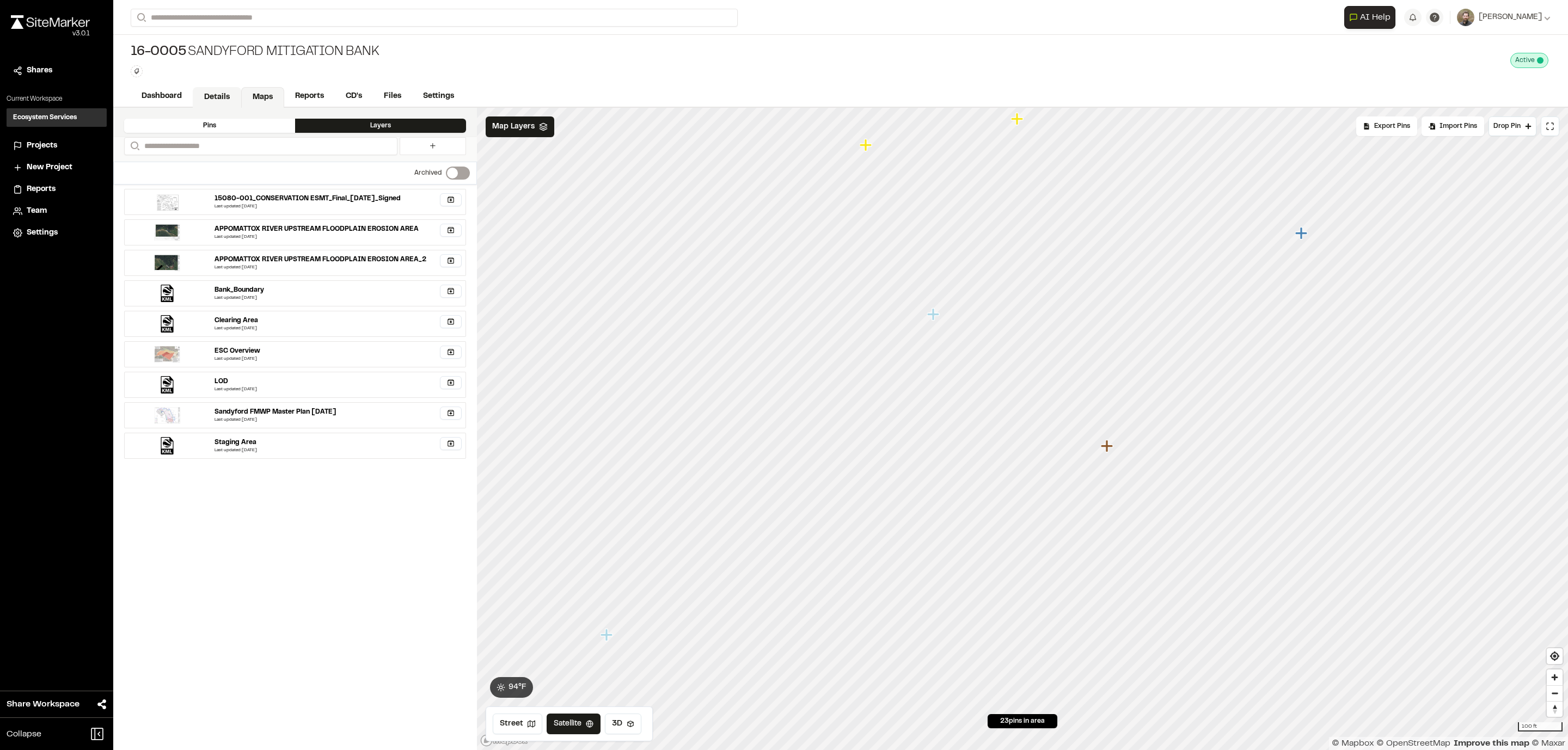
click at [201, 93] on link "Details" at bounding box center [217, 97] width 48 height 21
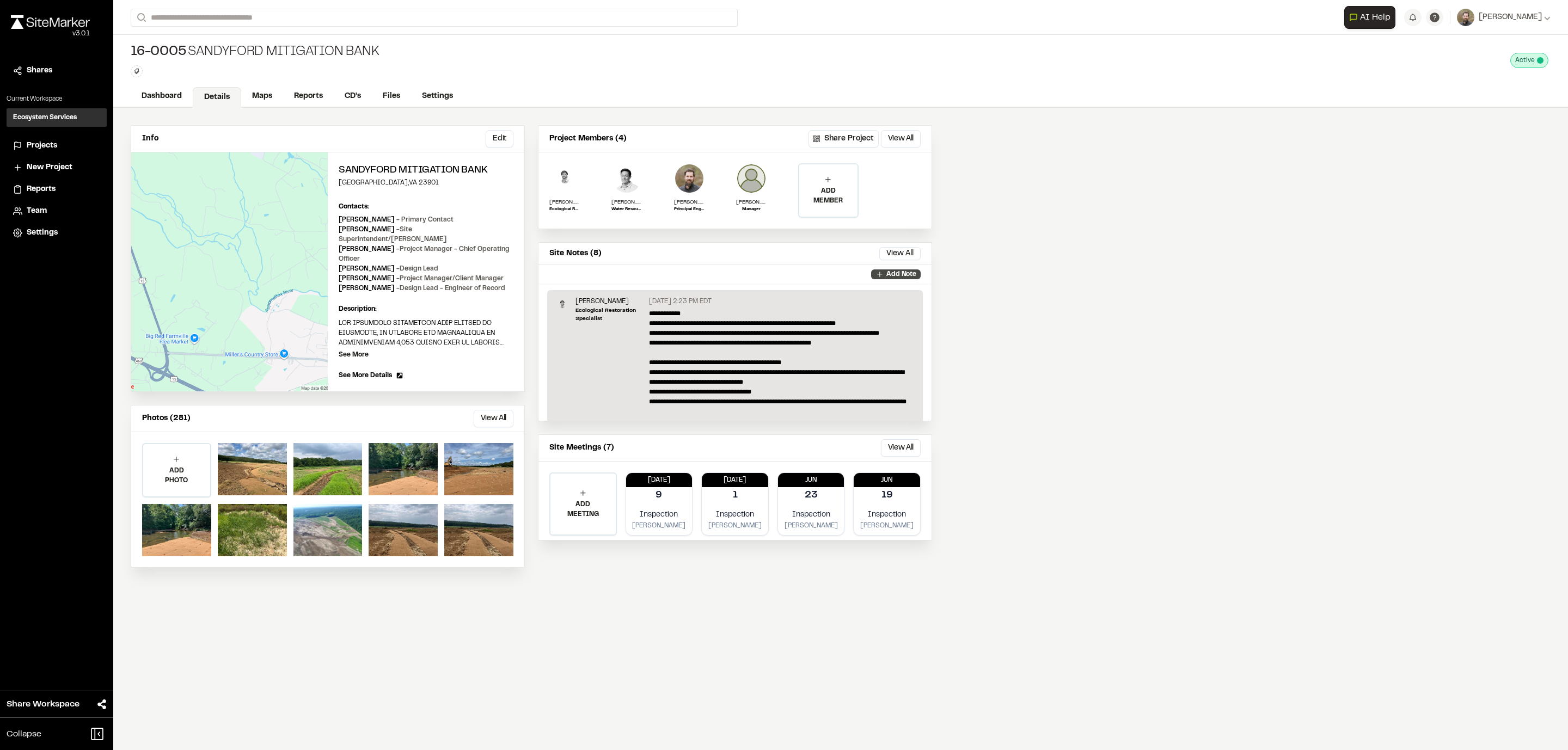
click at [908, 270] on p "Add Note" at bounding box center [901, 274] width 30 height 10
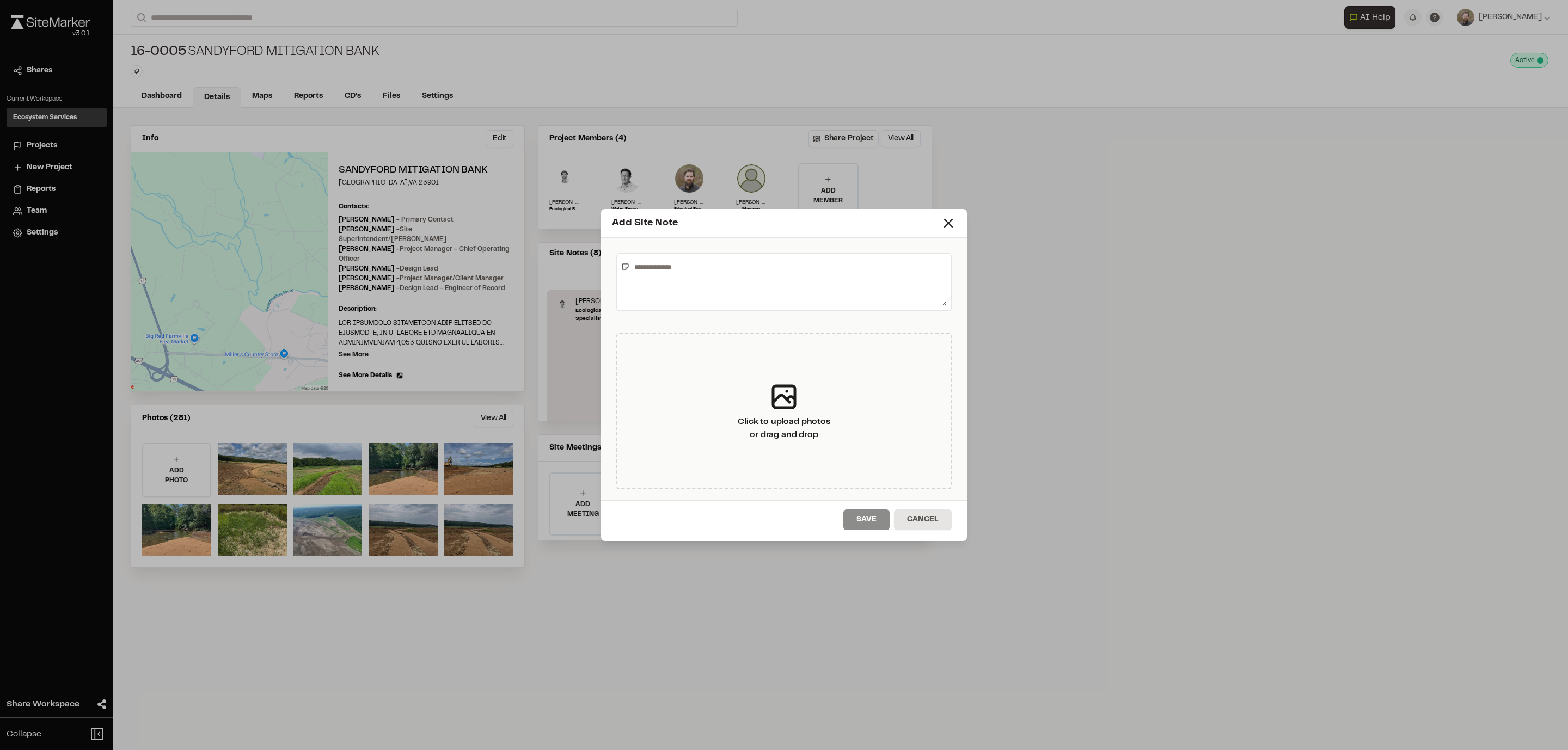
click at [668, 279] on textarea at bounding box center [789, 282] width 317 height 48
type textarea "*"
click at [625, 274] on div "**********" at bounding box center [783, 282] width 335 height 58
click at [633, 276] on textarea "**********" at bounding box center [788, 282] width 317 height 48
click at [745, 271] on textarea "**********" at bounding box center [788, 282] width 317 height 48
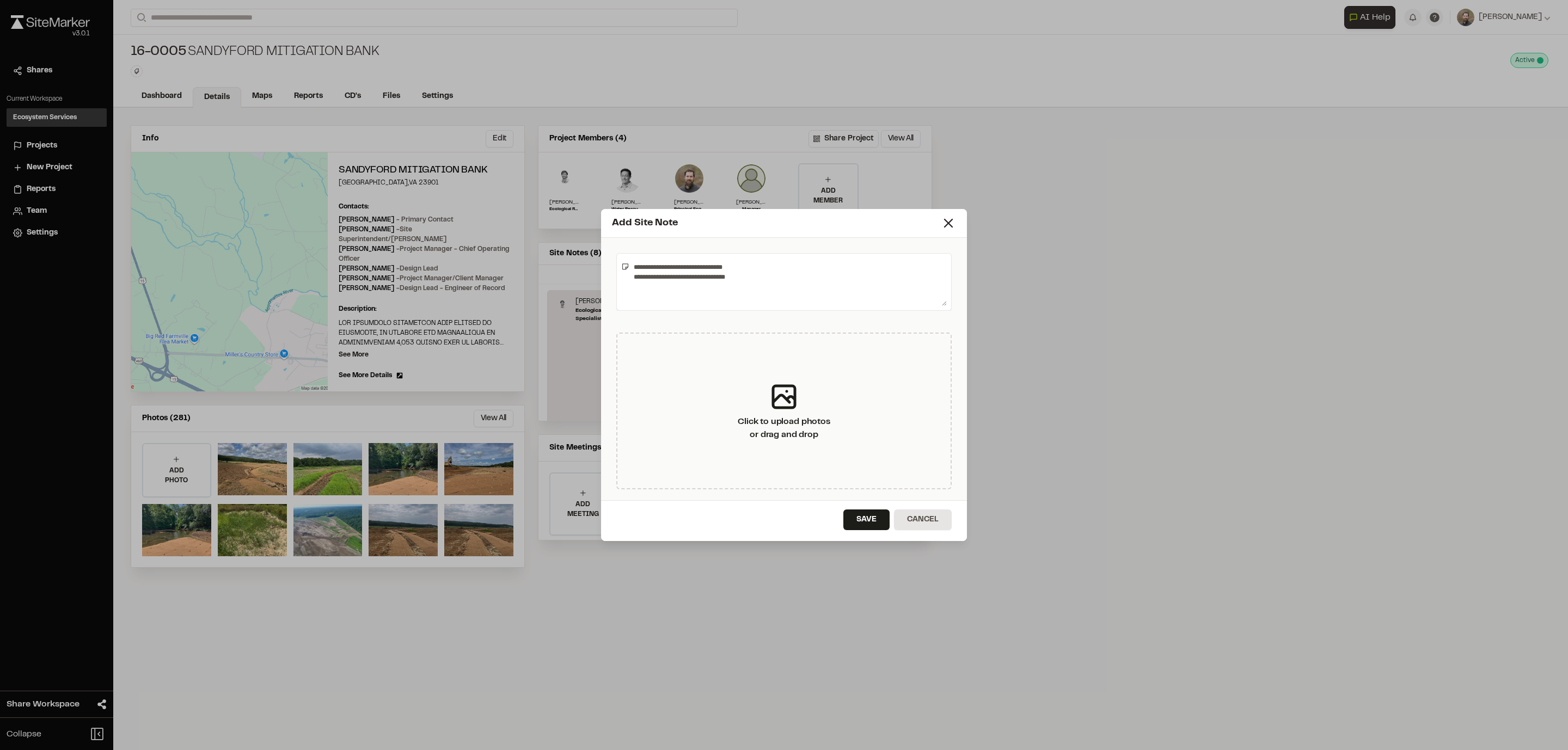
click at [737, 273] on textarea "**********" at bounding box center [788, 282] width 317 height 48
type textarea "**********"
click at [863, 500] on button "Save" at bounding box center [866, 520] width 46 height 21
